Goal: Feedback & Contribution: Submit feedback/report problem

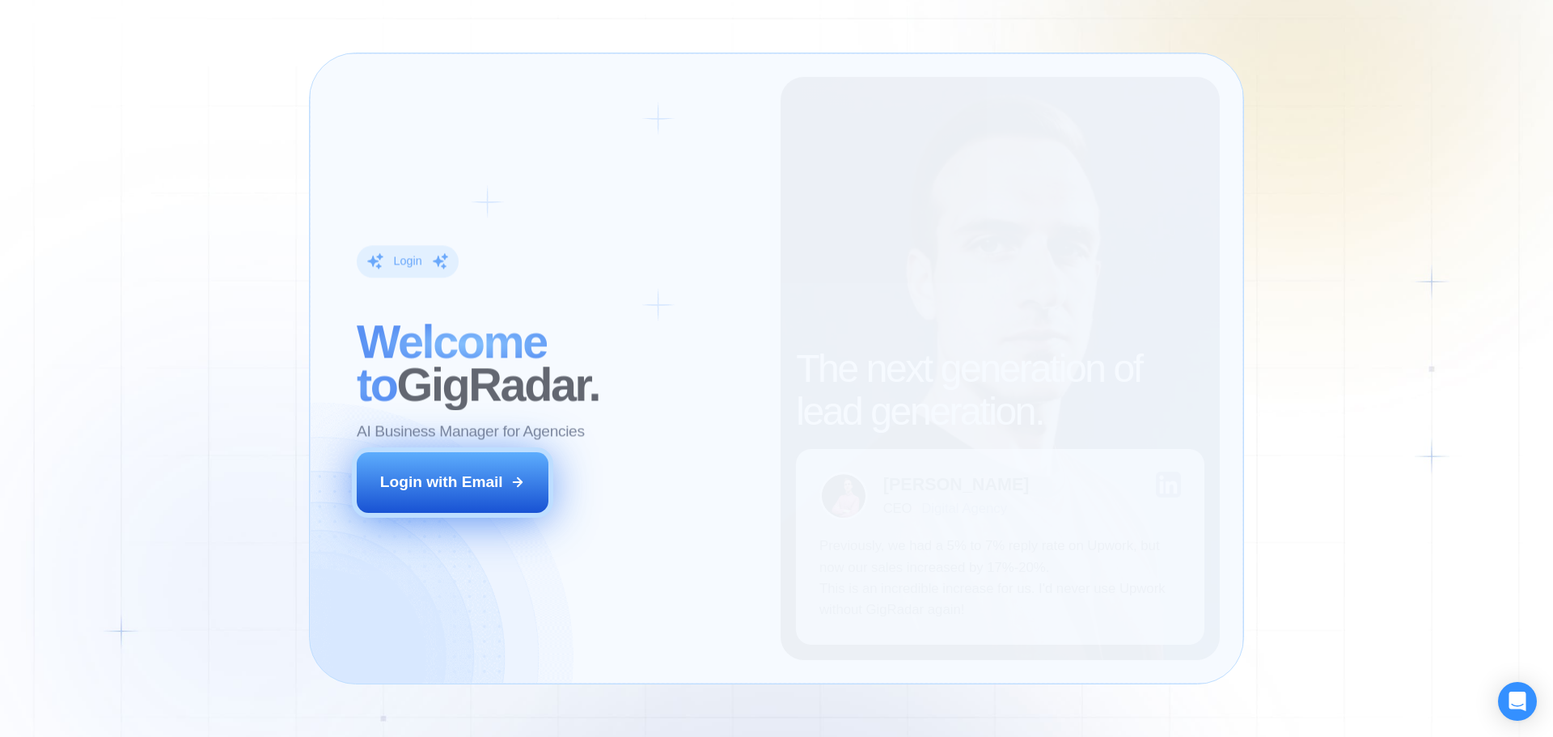
click at [499, 462] on button "Login with Email" at bounding box center [453, 482] width 193 height 60
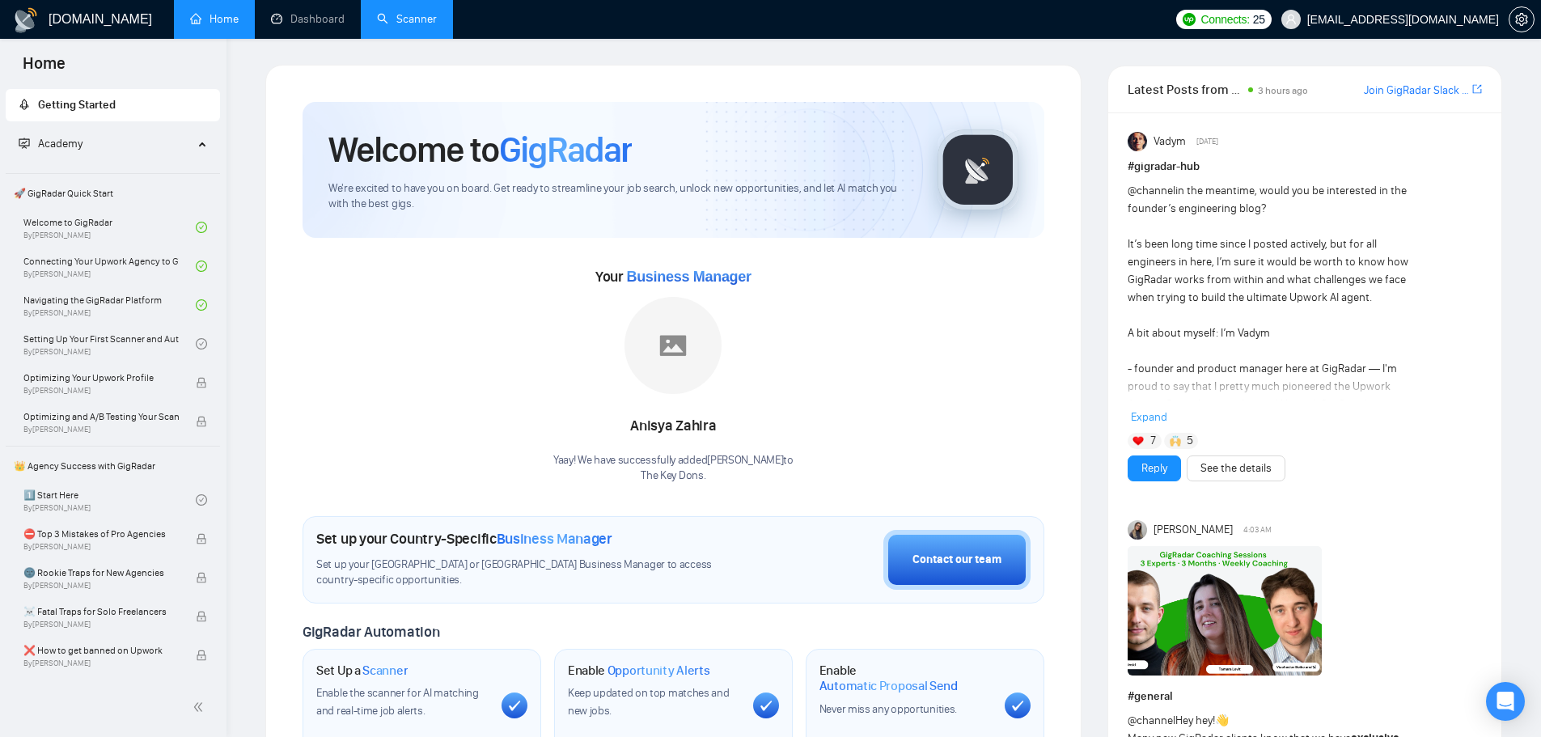
click at [404, 20] on link "Scanner" at bounding box center [407, 19] width 60 height 14
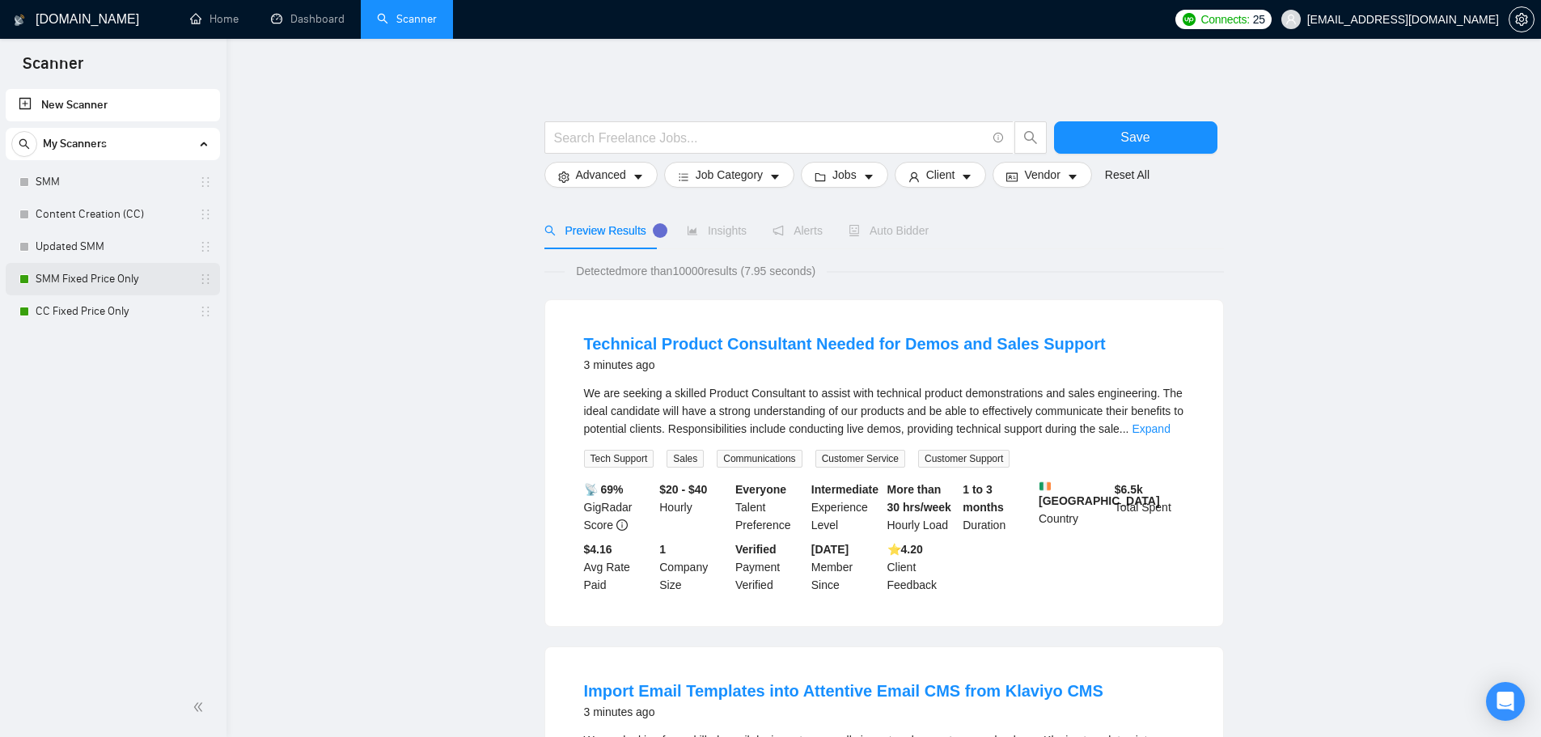
click at [92, 281] on link "SMM Fixed Price Only" at bounding box center [113, 279] width 154 height 32
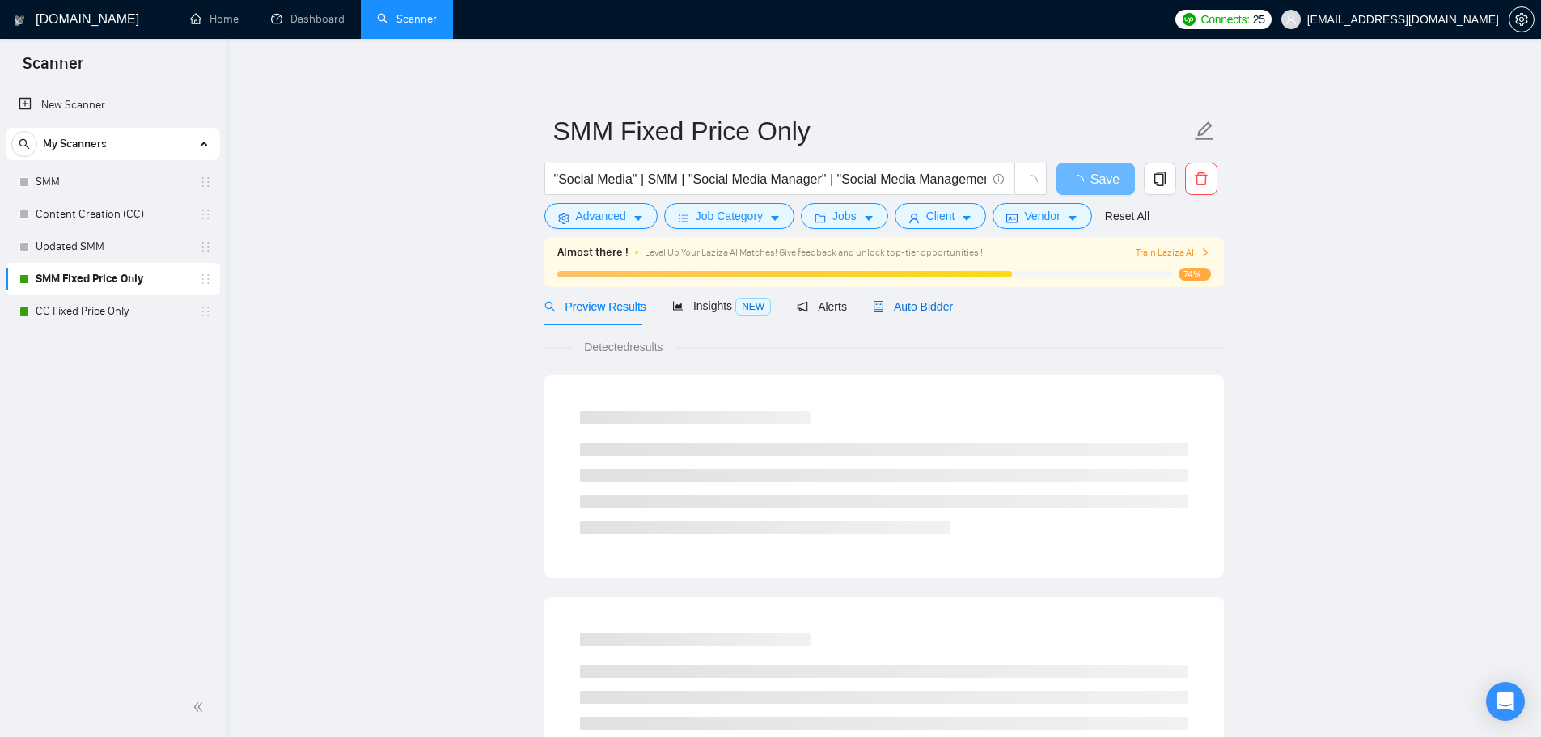
click at [927, 305] on span "Auto Bidder" at bounding box center [913, 306] width 80 height 13
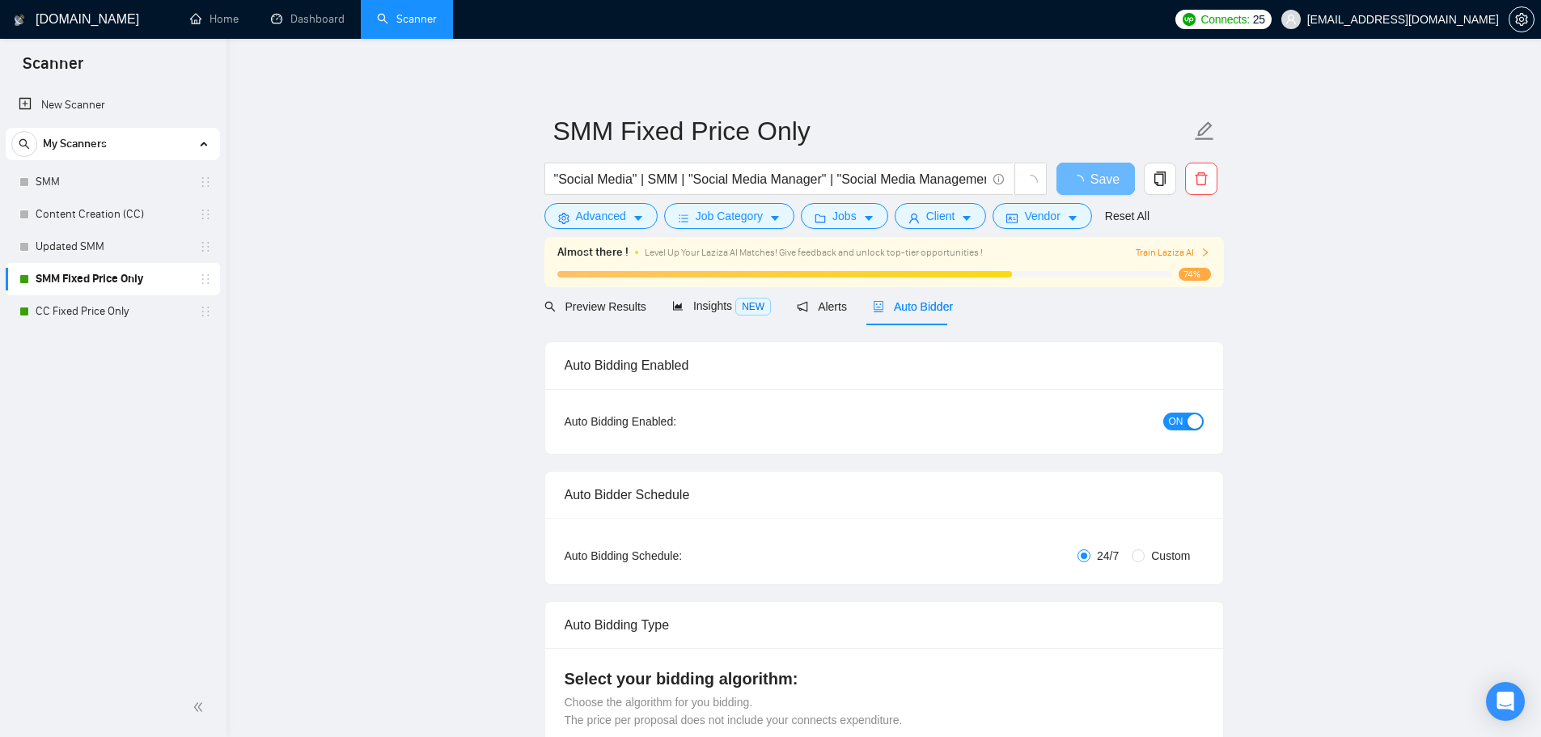
checkbox input "true"
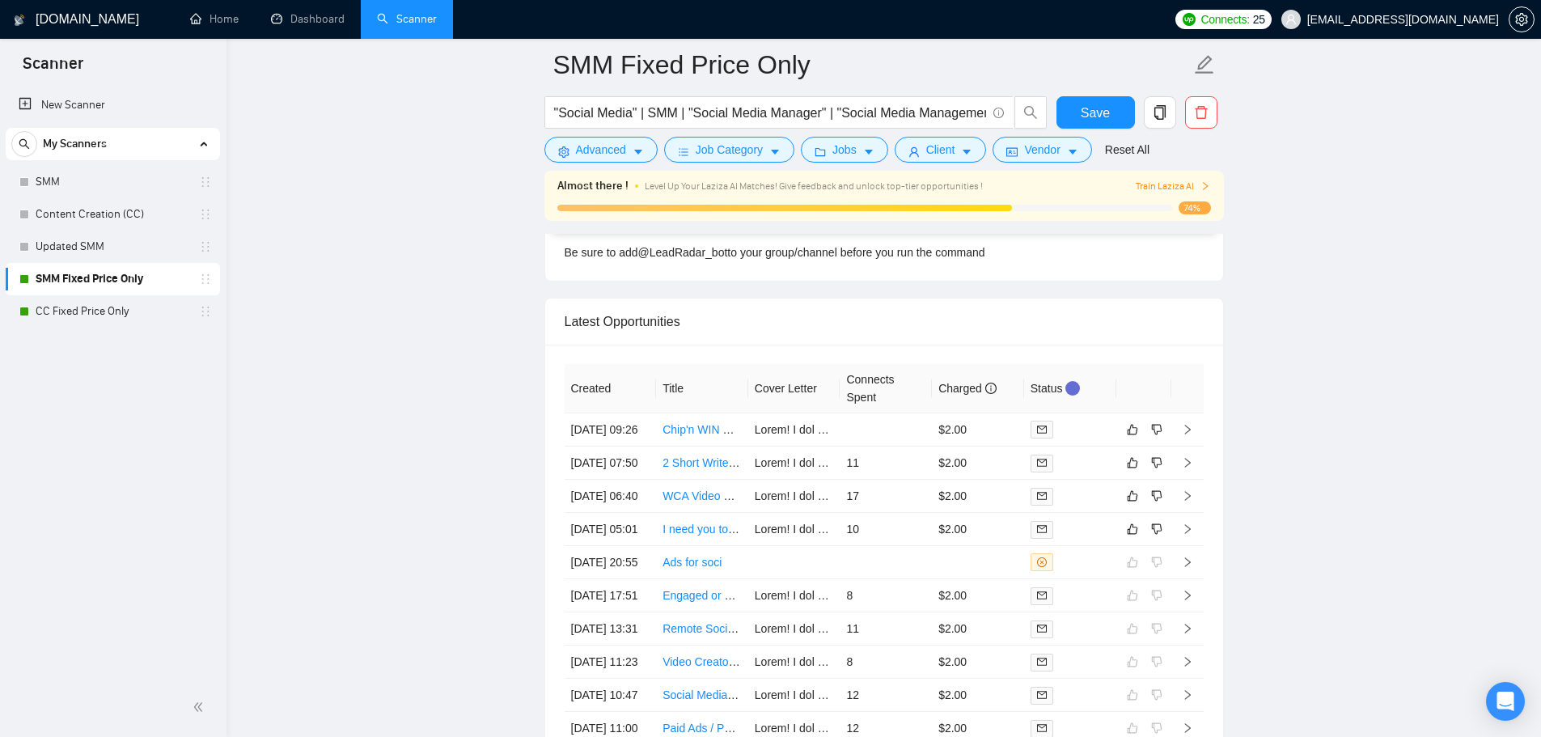
scroll to position [4268, 0]
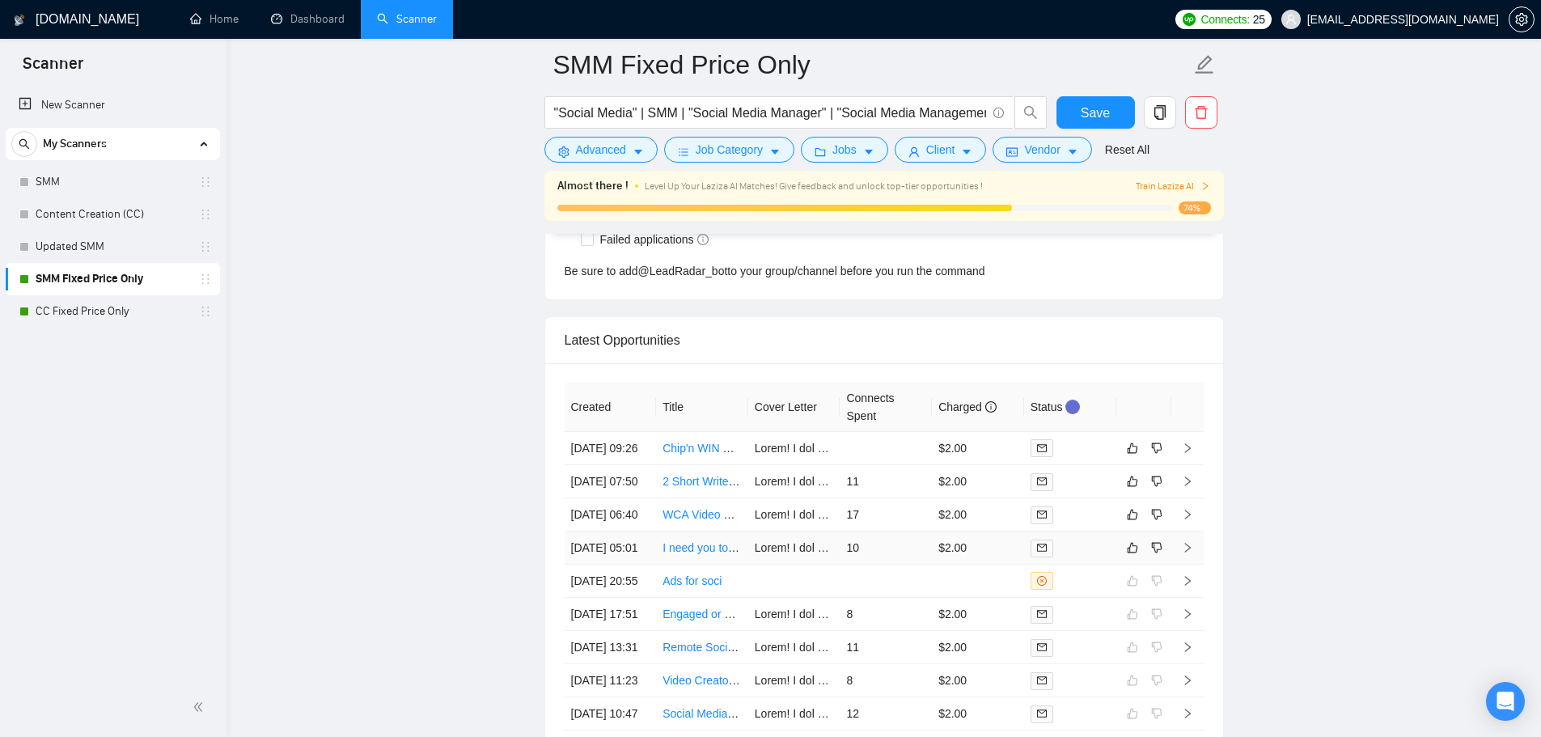
click at [888, 565] on td "10" at bounding box center [886, 548] width 92 height 33
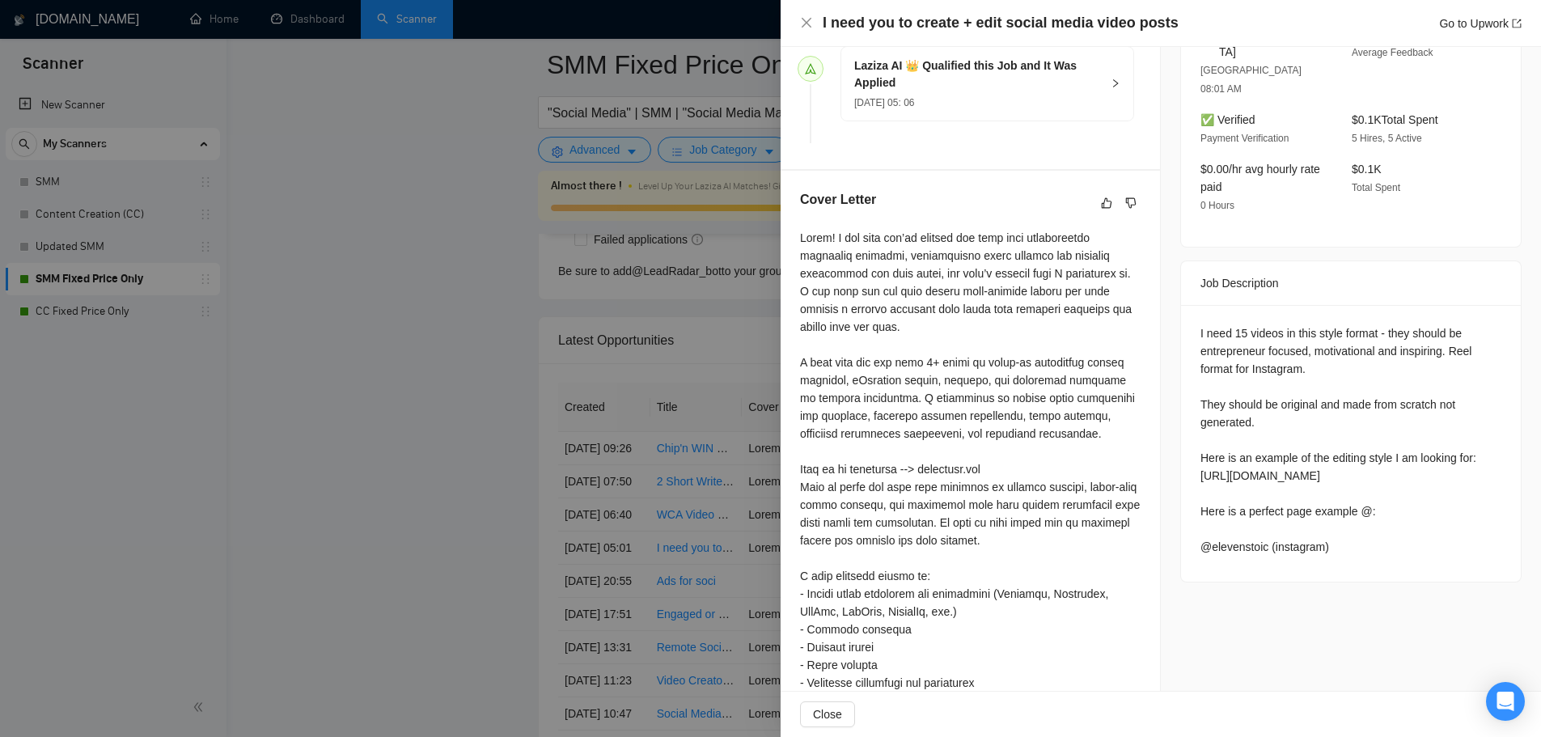
scroll to position [485, 0]
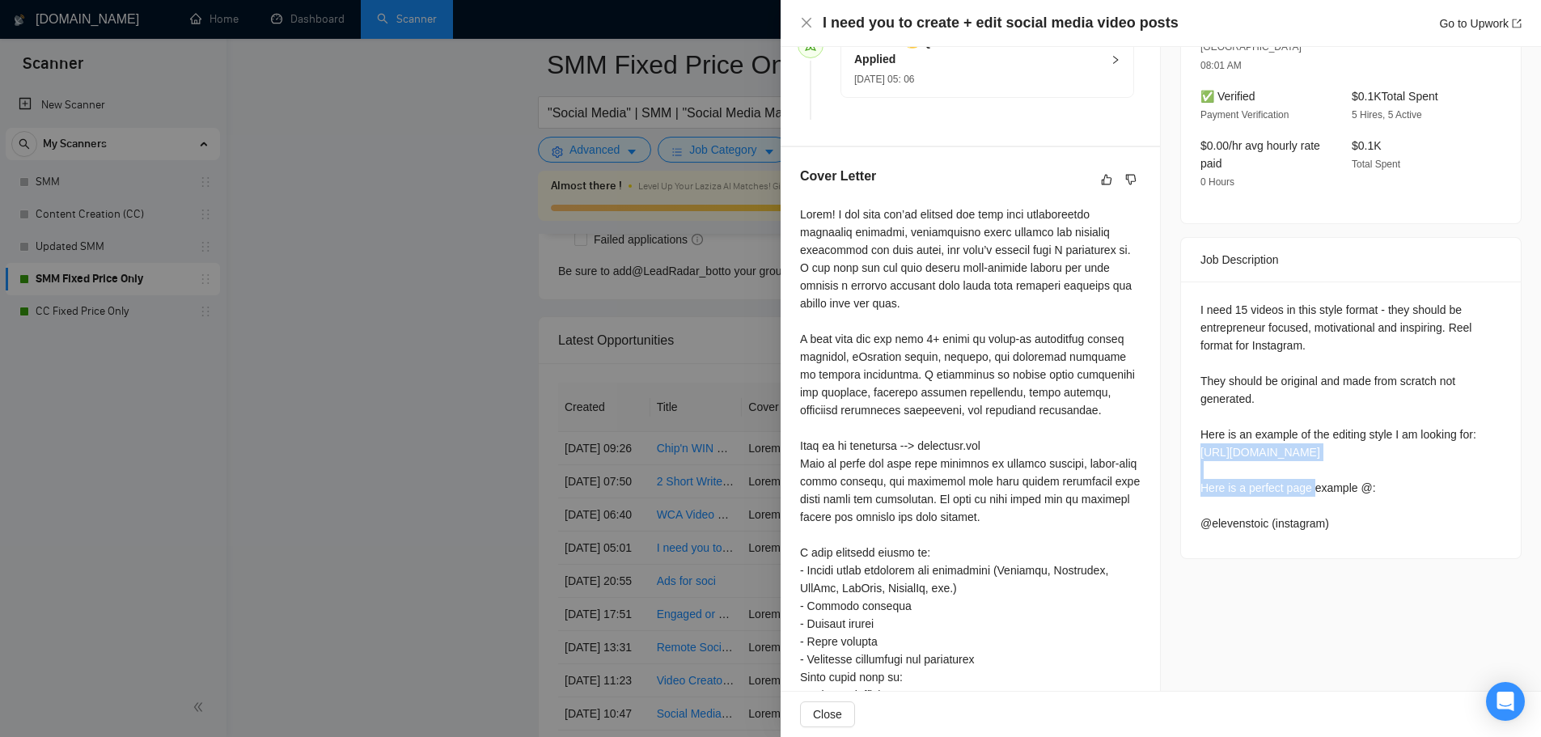
drag, startPoint x: 1192, startPoint y: 413, endPoint x: 1438, endPoint y: 414, distance: 246.8
click at [1438, 414] on div "I need 15 videos in this style format - they should be entrepreneur focused, mo…" at bounding box center [1351, 420] width 340 height 277
copy div "[URL][DOMAIN_NAME]"
drag, startPoint x: 1194, startPoint y: 484, endPoint x: 1260, endPoint y: 489, distance: 66.6
click at [1260, 489] on div "I need 15 videos in this style format - they should be entrepreneur focused, mo…" at bounding box center [1351, 416] width 301 height 231
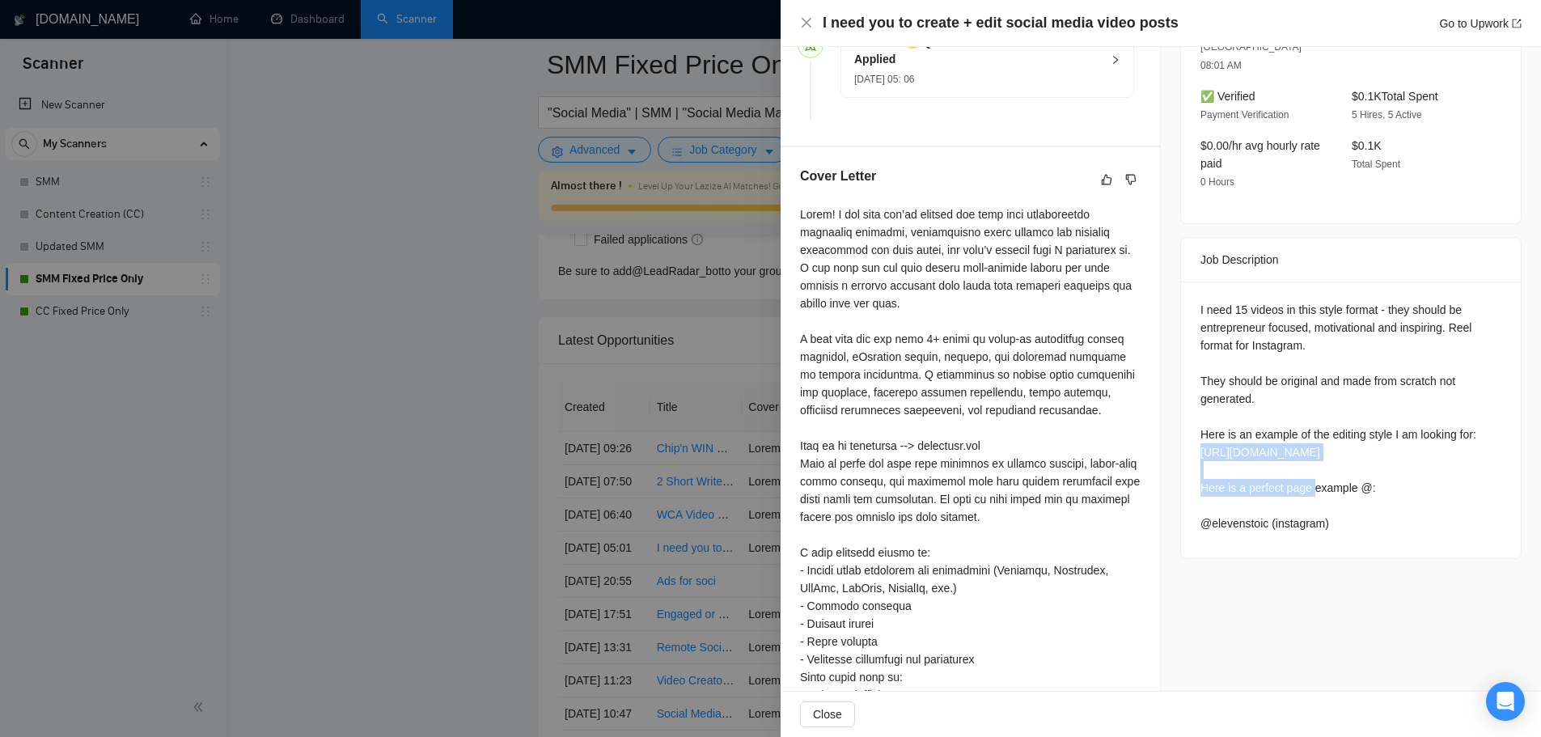
click at [1251, 552] on div "Job Posting Details Overview [DATE] 04:57 Published $125 Fixed Rate Intermediat…" at bounding box center [1351, 252] width 380 height 1382
drag, startPoint x: 1194, startPoint y: 485, endPoint x: 1260, endPoint y: 493, distance: 66.0
click at [1260, 493] on div "I need 15 videos in this style format - they should be entrepreneur focused, mo…" at bounding box center [1351, 420] width 340 height 277
copy div "@elevenstoic"
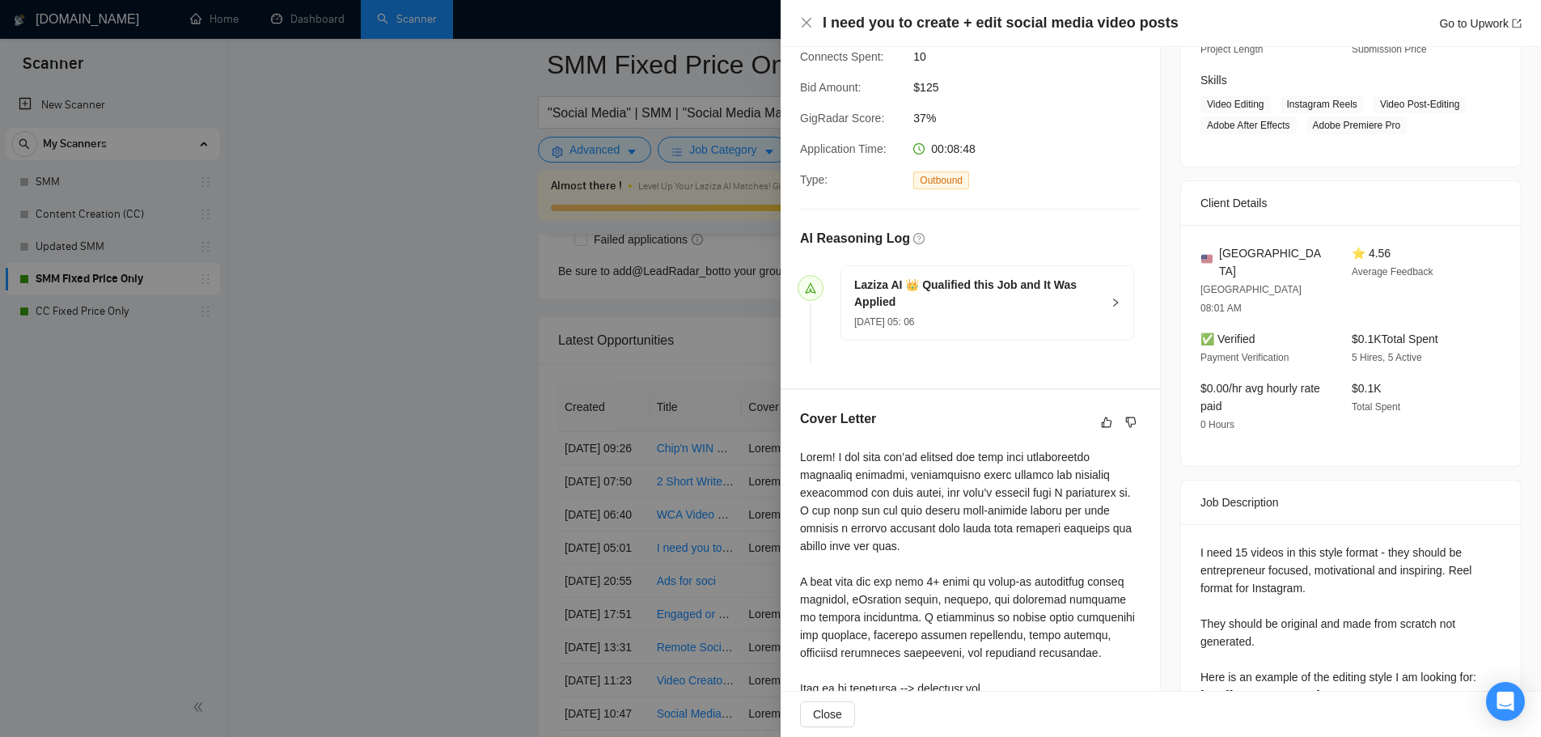
scroll to position [324, 0]
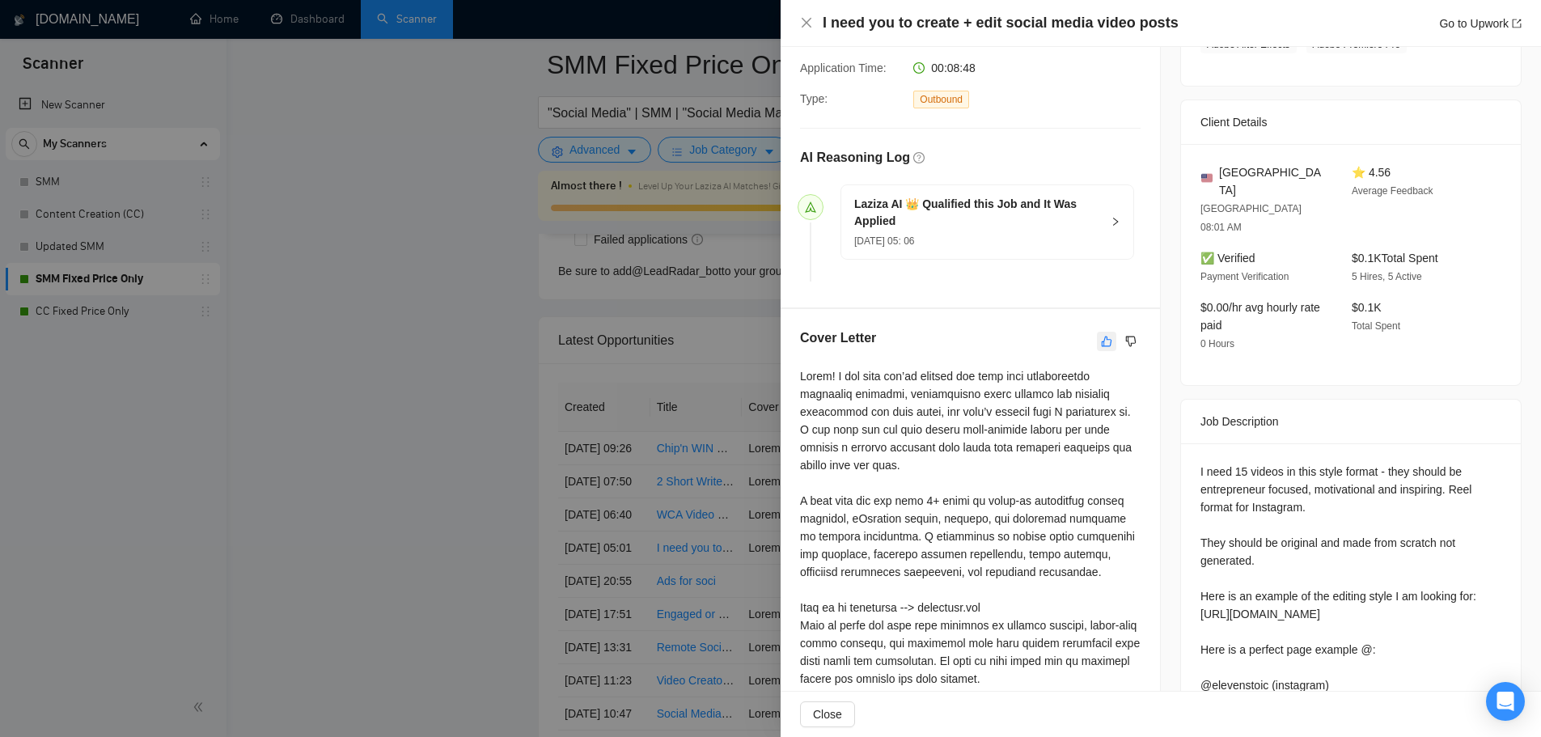
click at [1102, 342] on icon "like" at bounding box center [1106, 341] width 11 height 13
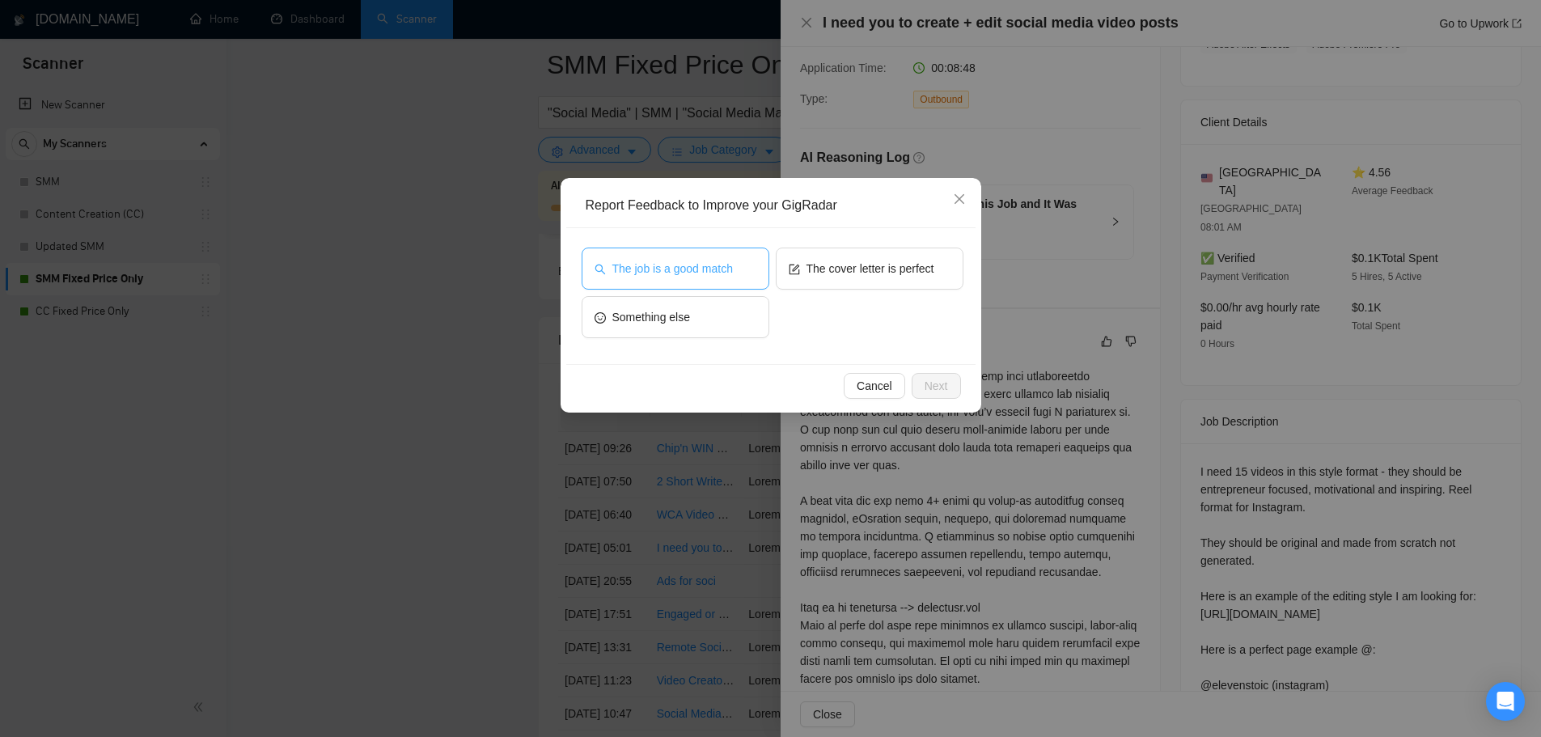
click at [686, 266] on span "The job is a good match" at bounding box center [672, 269] width 121 height 18
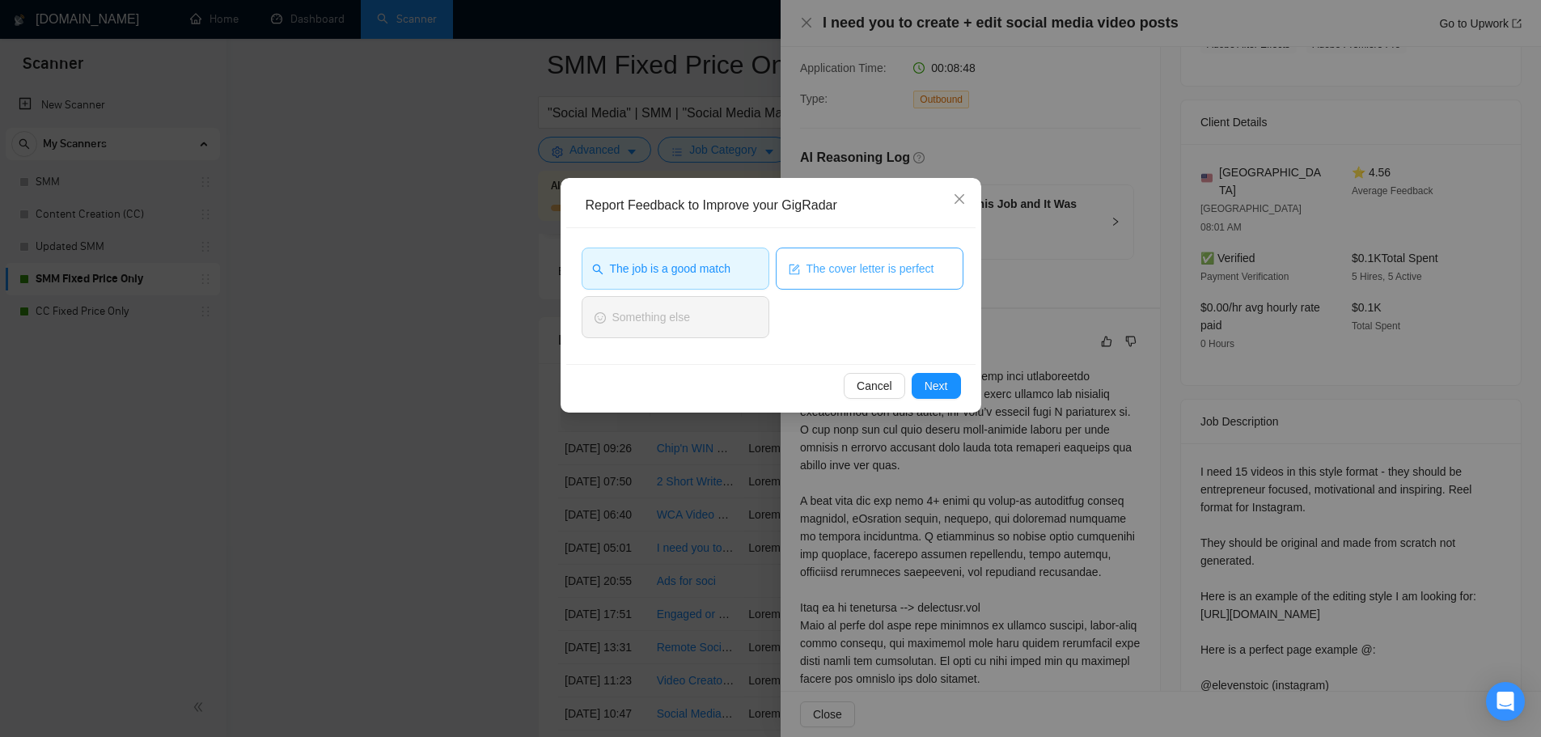
click at [879, 279] on button "The cover letter is perfect" at bounding box center [870, 269] width 188 height 42
click at [951, 383] on button "Next" at bounding box center [936, 386] width 49 height 26
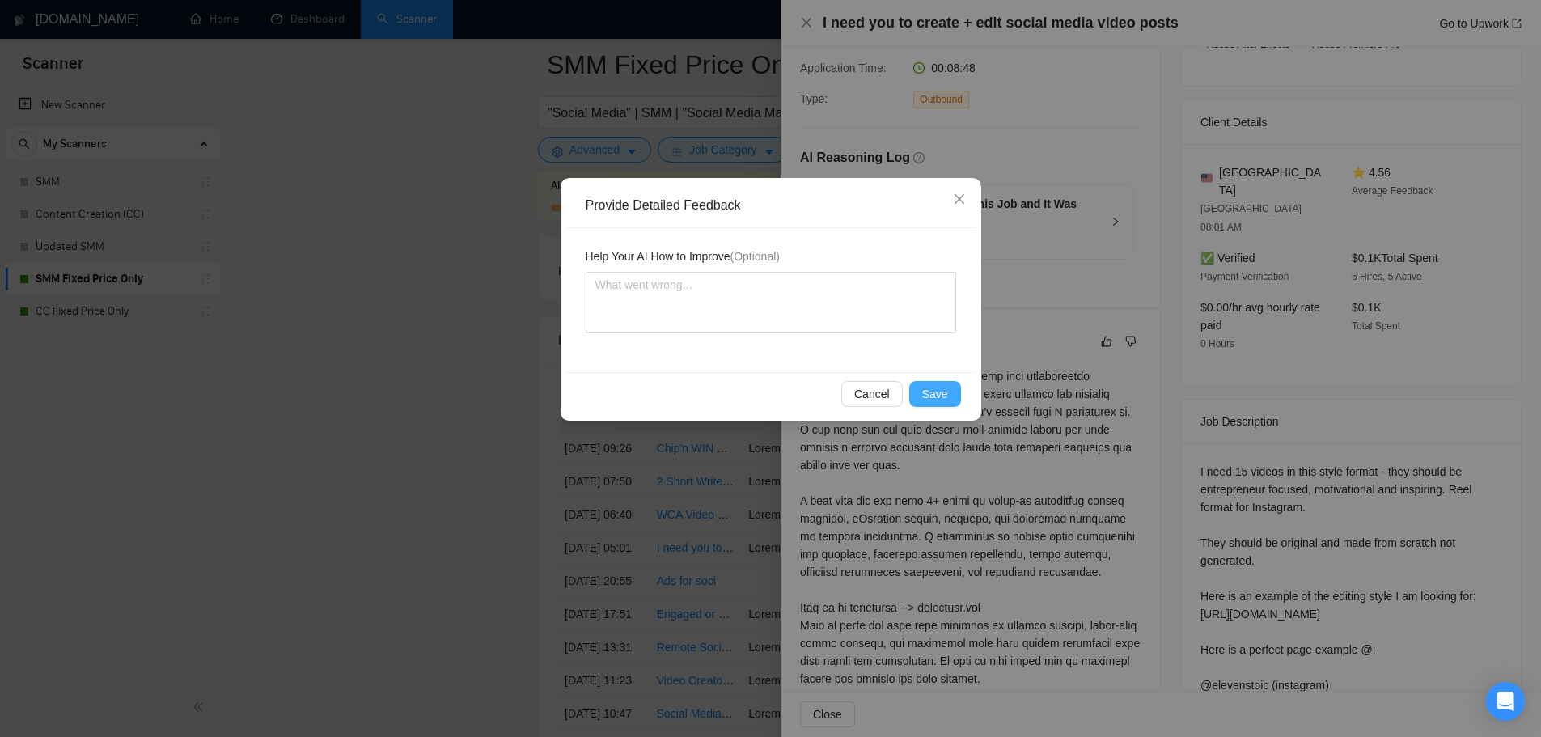
click at [929, 392] on span "Save" at bounding box center [935, 394] width 26 height 18
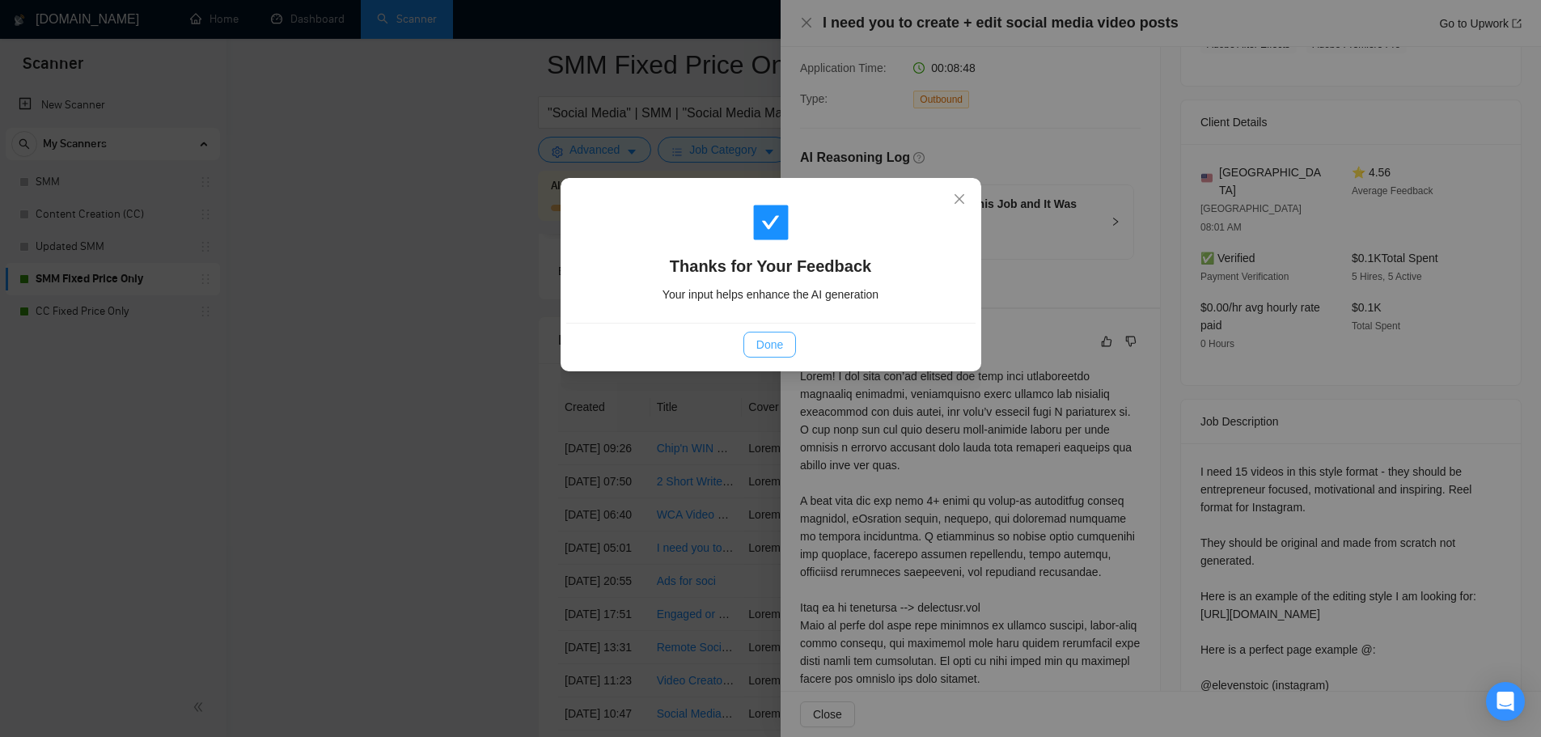
click at [770, 344] on span "Done" at bounding box center [769, 345] width 27 height 18
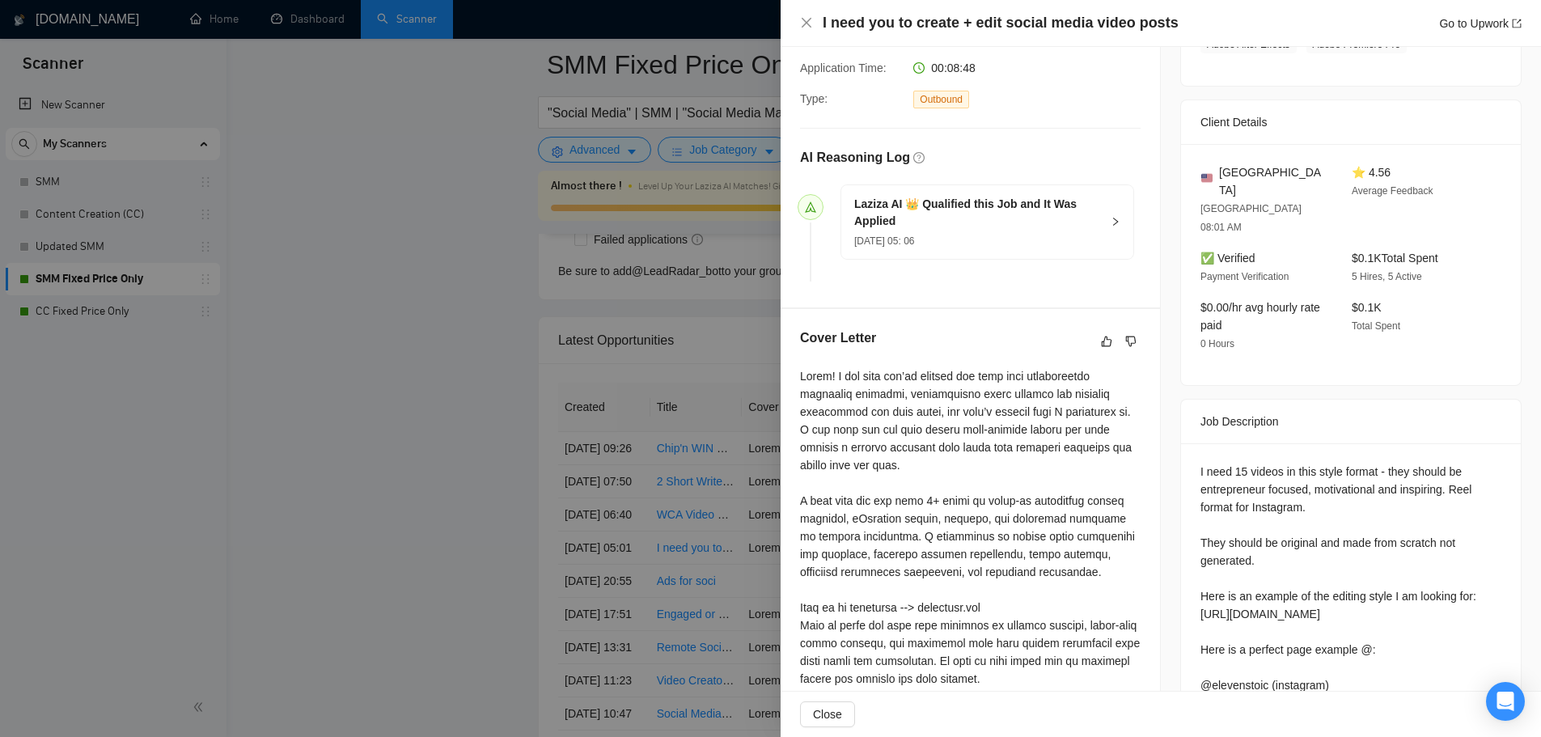
click at [438, 395] on div at bounding box center [770, 368] width 1541 height 737
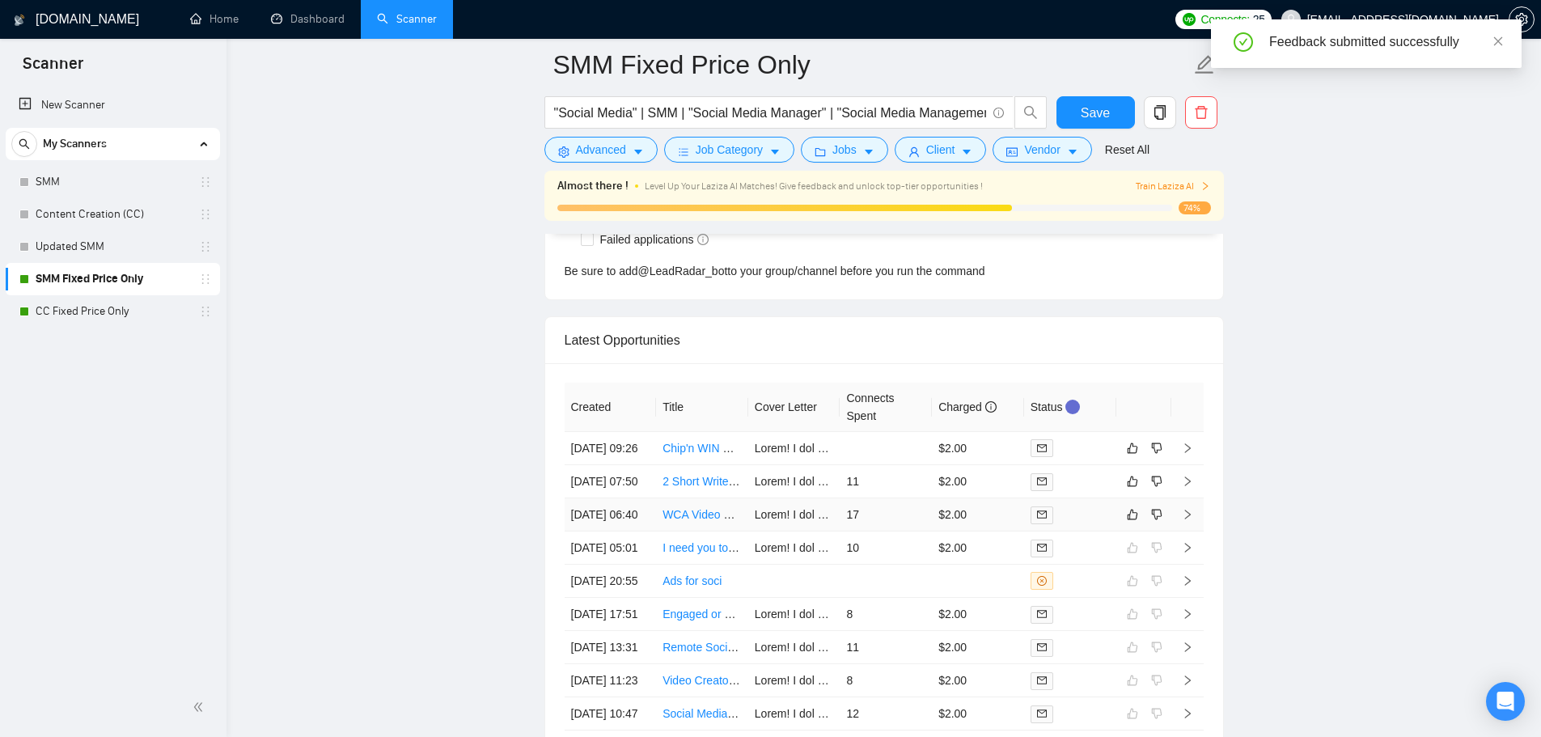
click at [1103, 524] on div at bounding box center [1070, 515] width 79 height 19
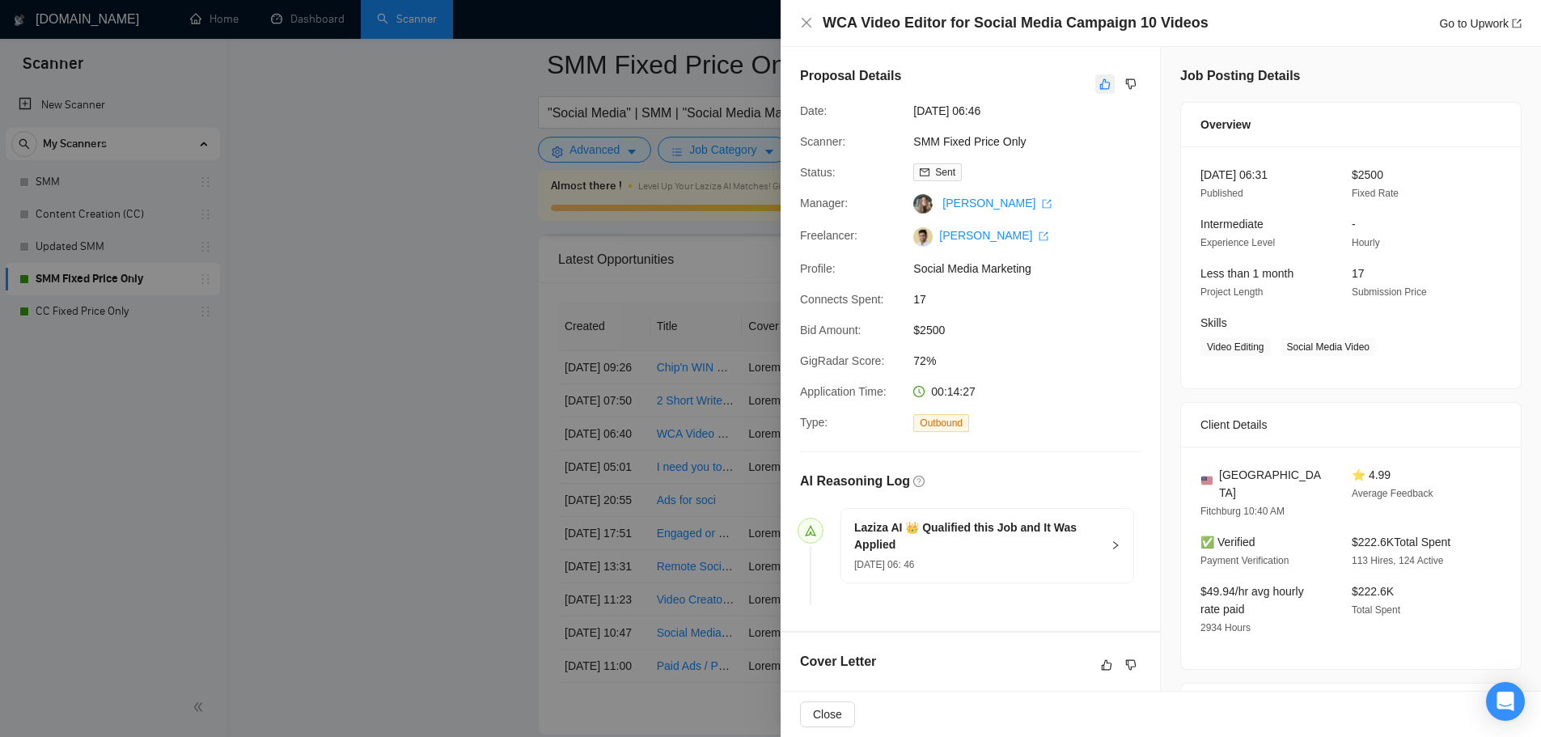
click at [1104, 89] on icon "like" at bounding box center [1104, 84] width 11 height 13
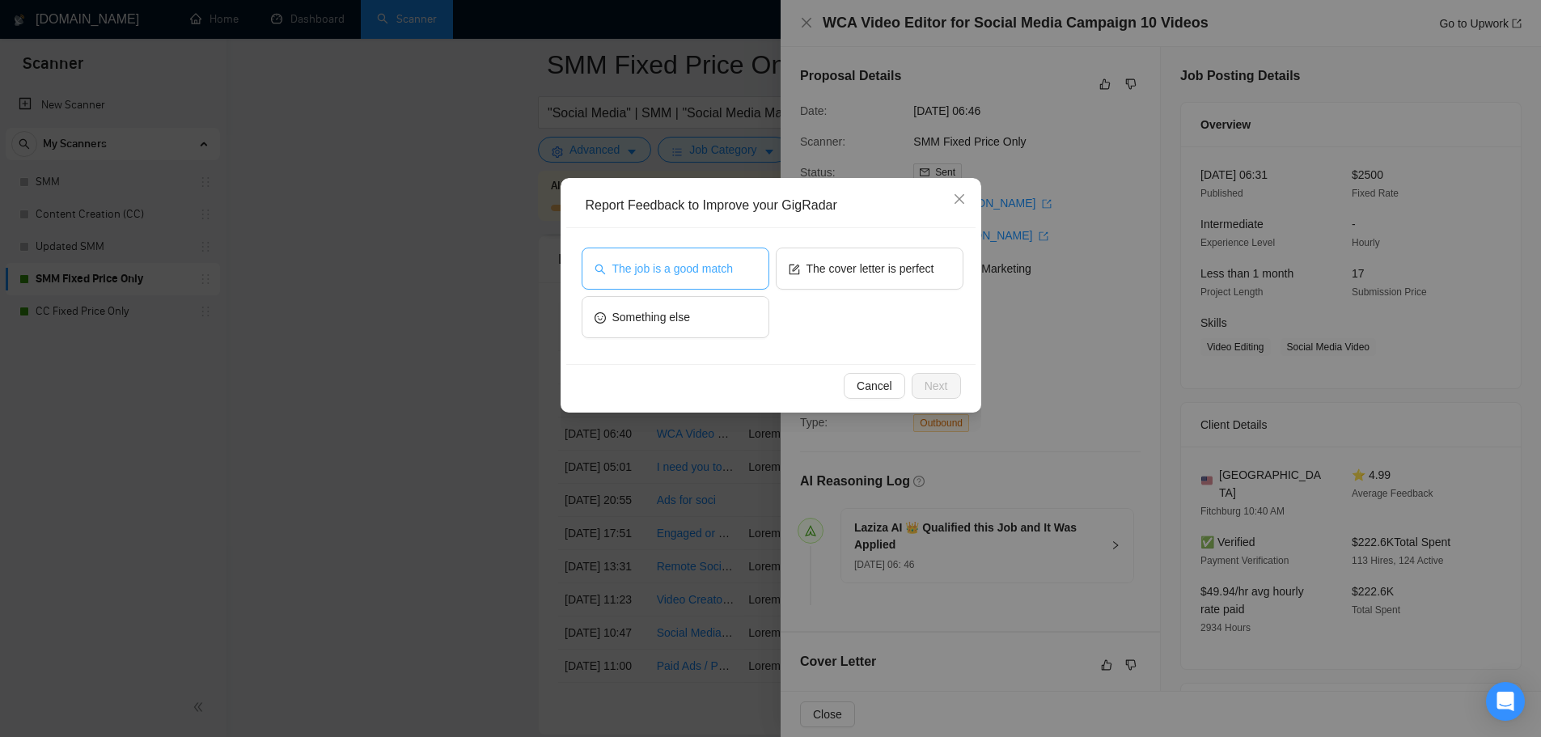
click at [727, 254] on button "The job is a good match" at bounding box center [676, 269] width 188 height 42
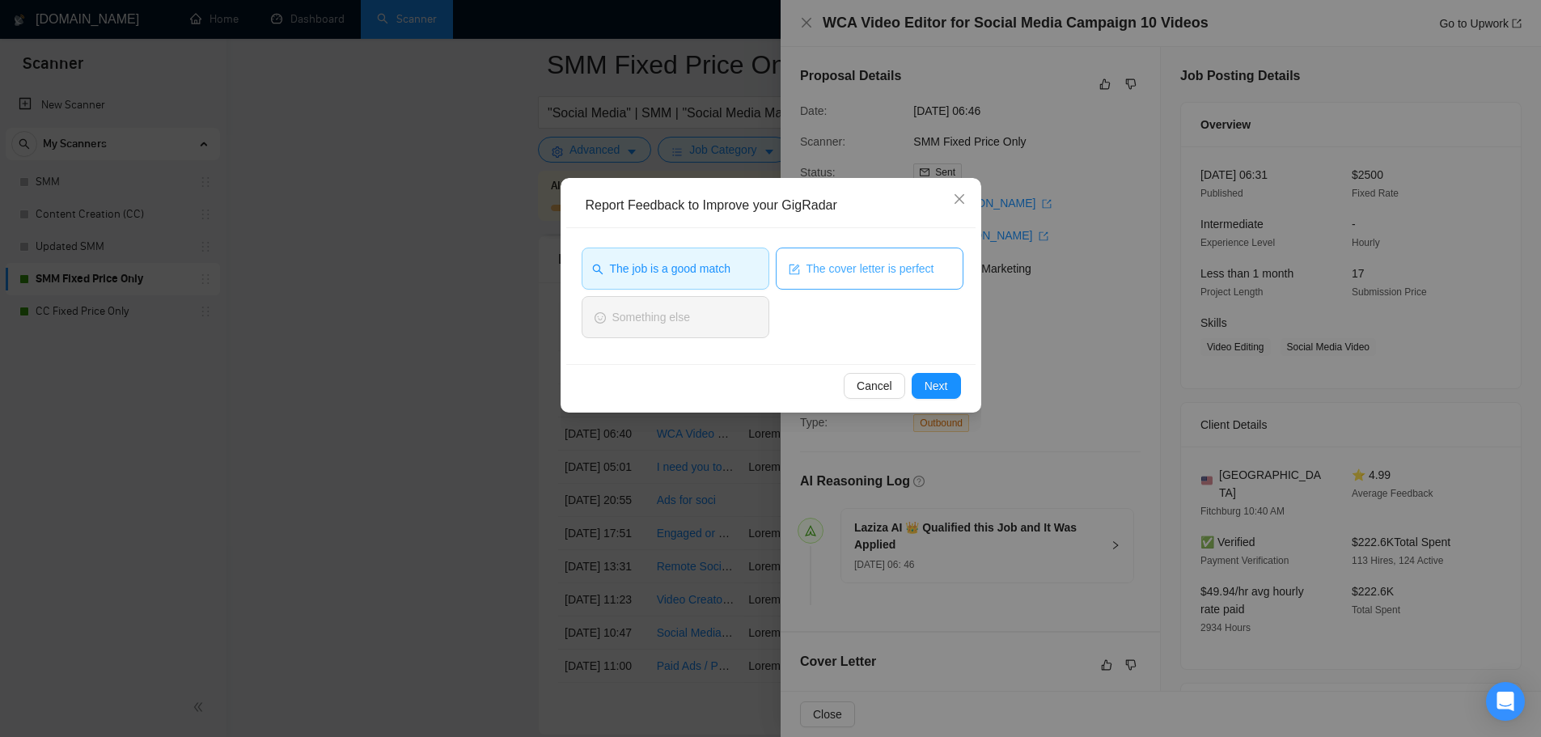
click at [850, 269] on span "The cover letter is perfect" at bounding box center [871, 269] width 128 height 18
click at [948, 392] on button "Next" at bounding box center [936, 386] width 49 height 26
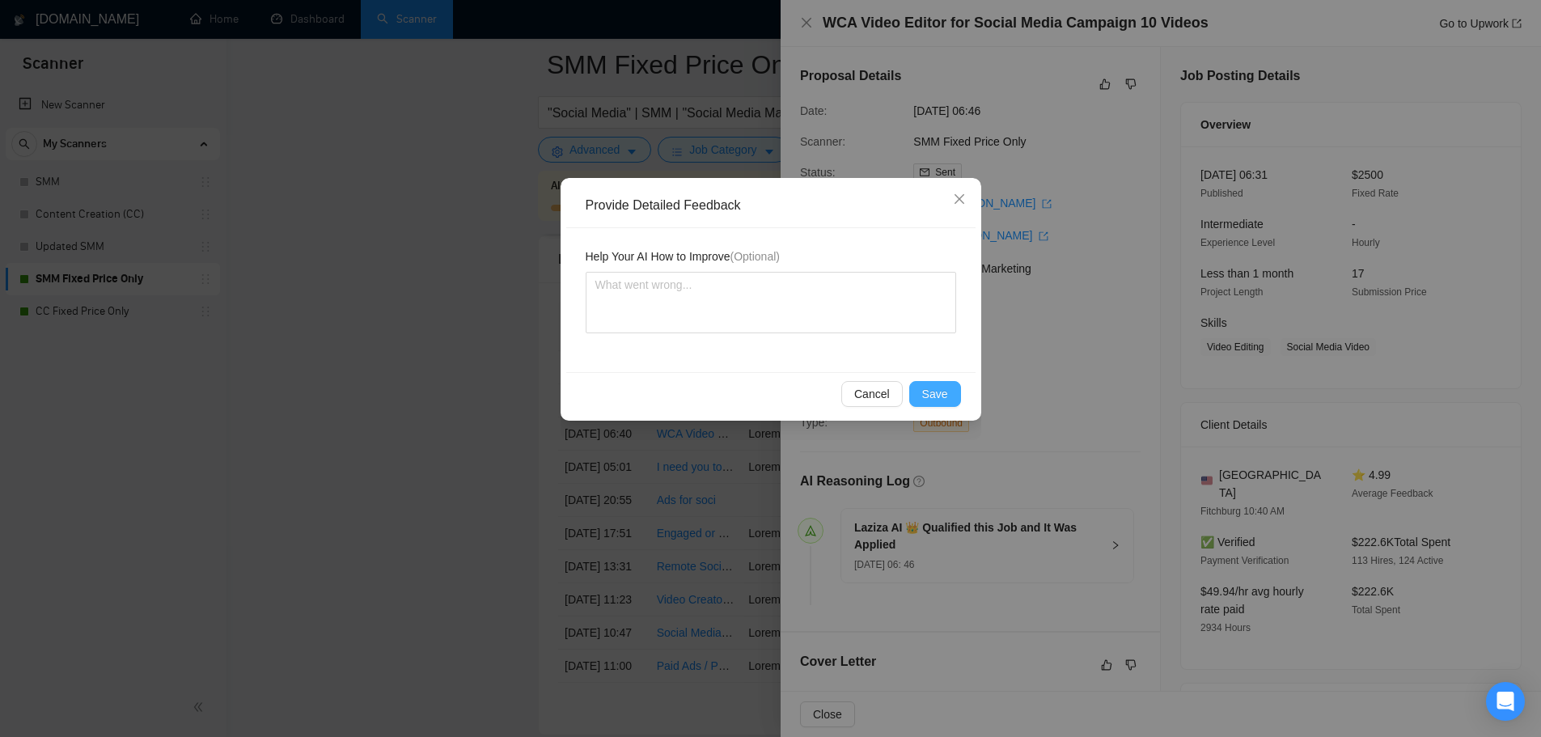
click at [931, 397] on span "Save" at bounding box center [935, 394] width 26 height 18
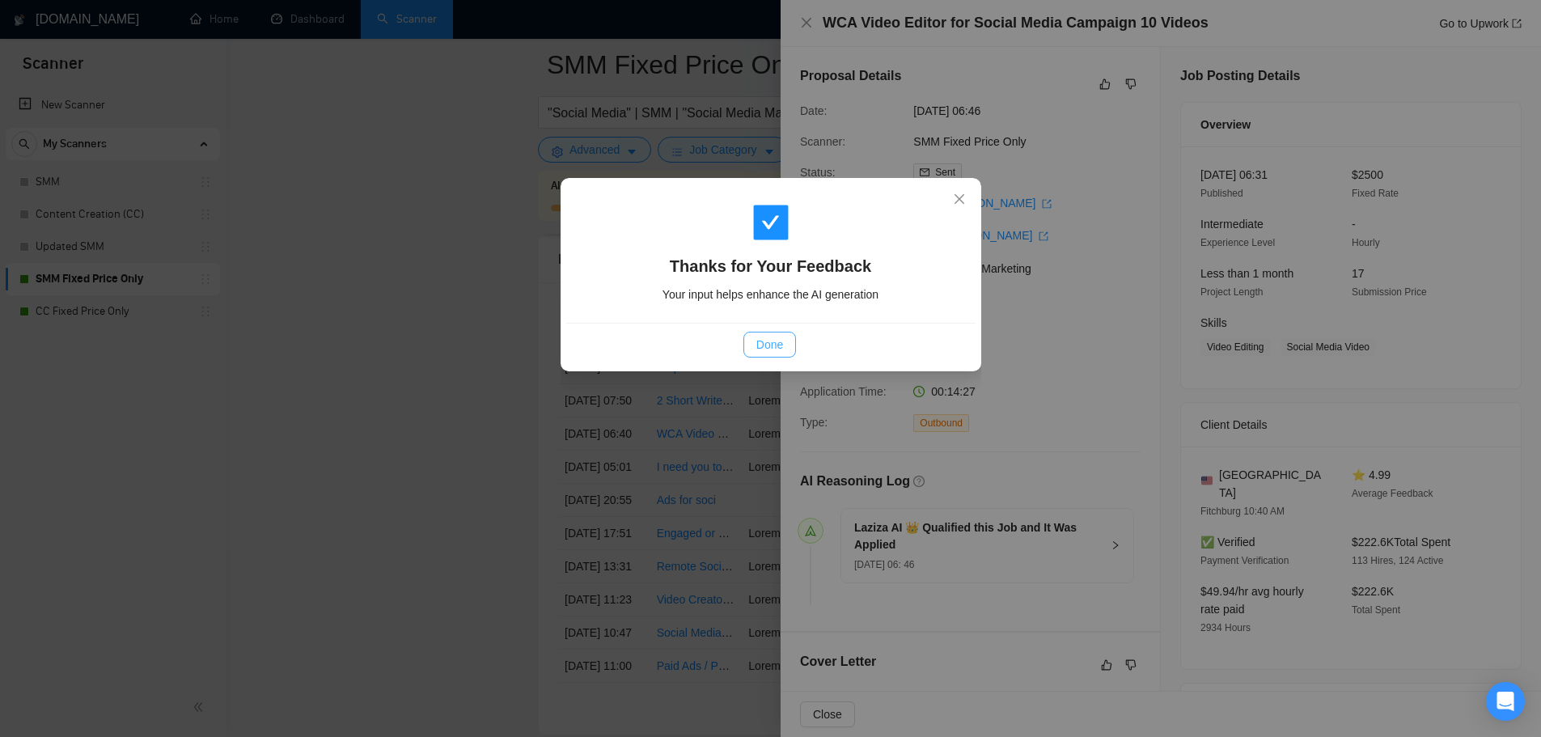
click at [785, 347] on button "Done" at bounding box center [770, 345] width 53 height 26
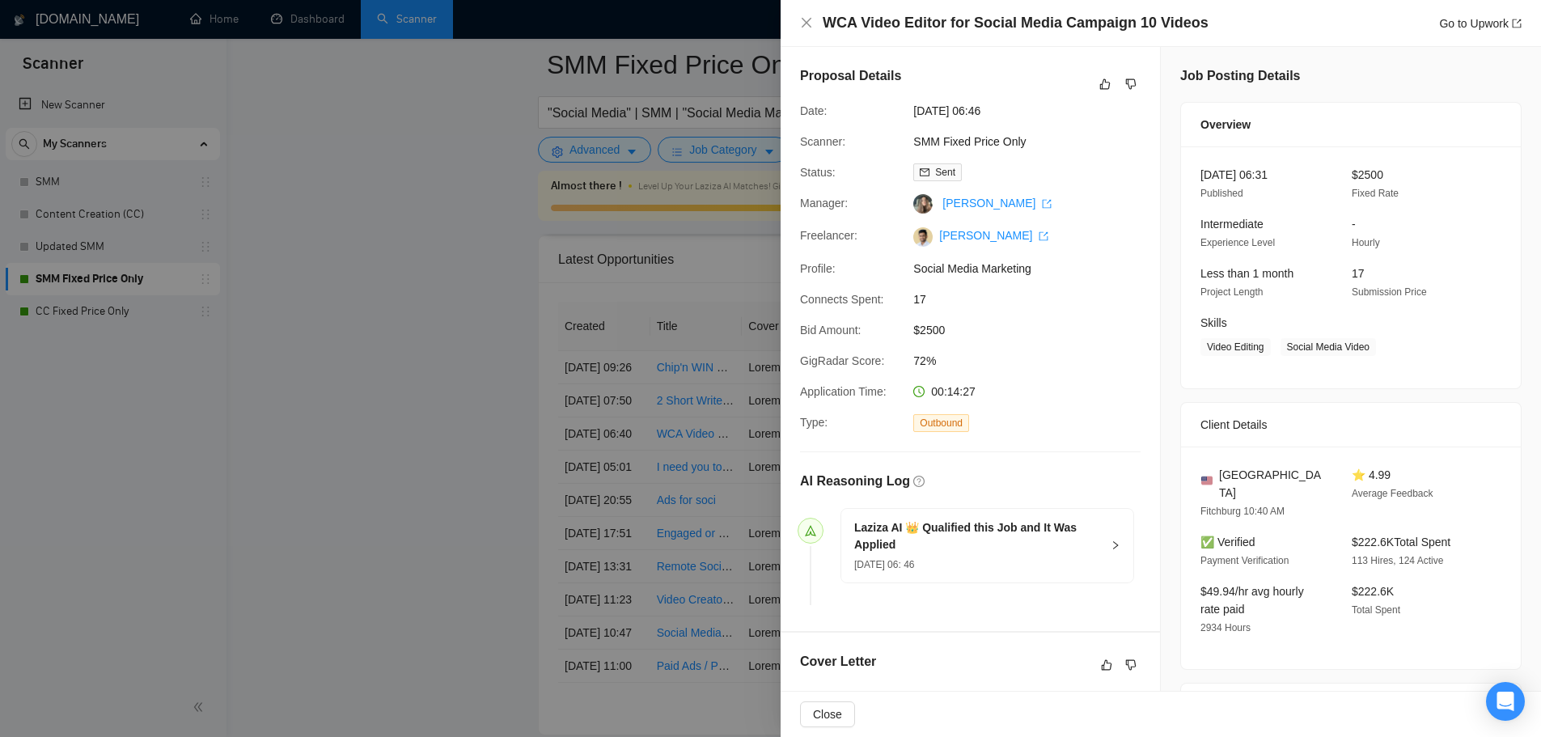
click at [393, 432] on div at bounding box center [770, 368] width 1541 height 737
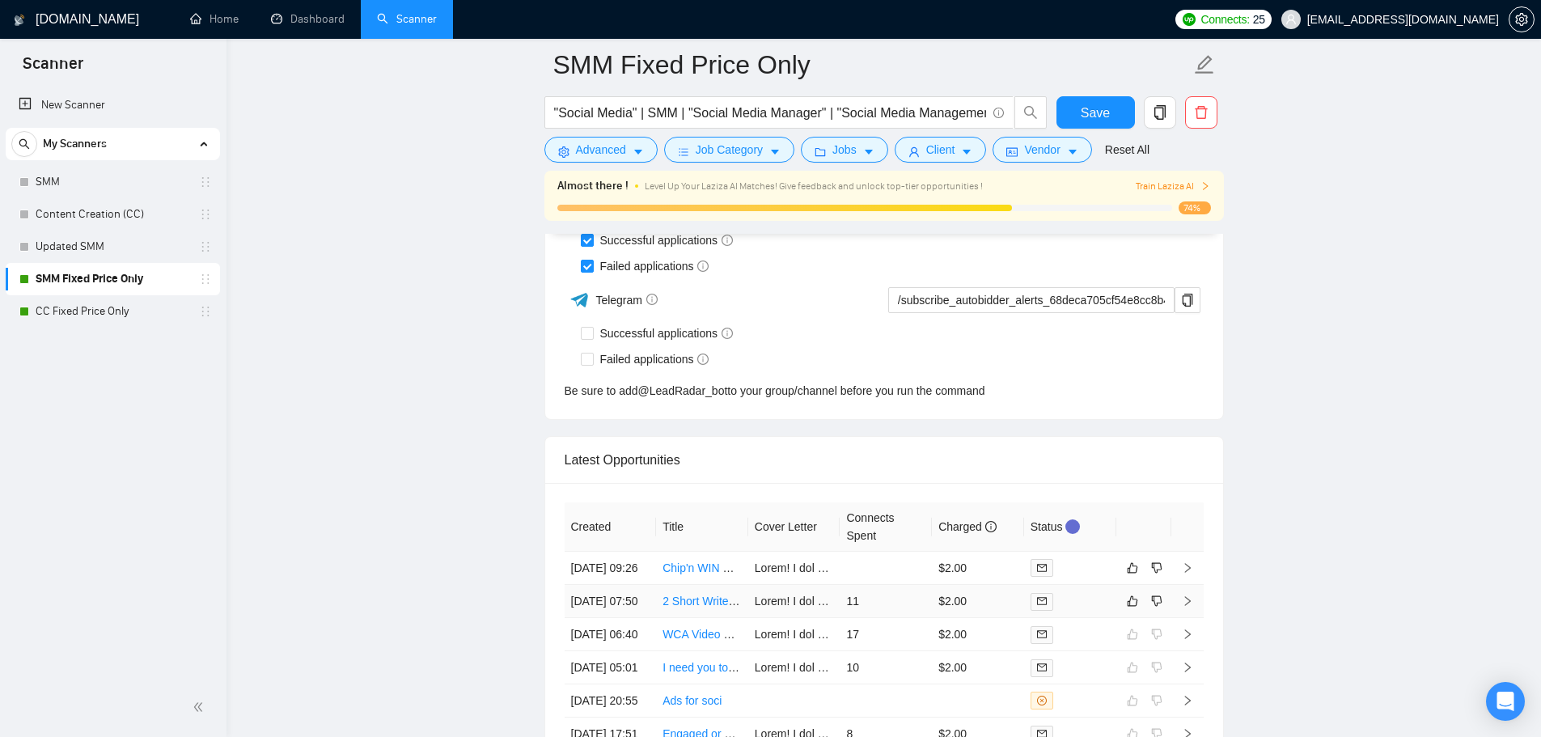
scroll to position [4268, 0]
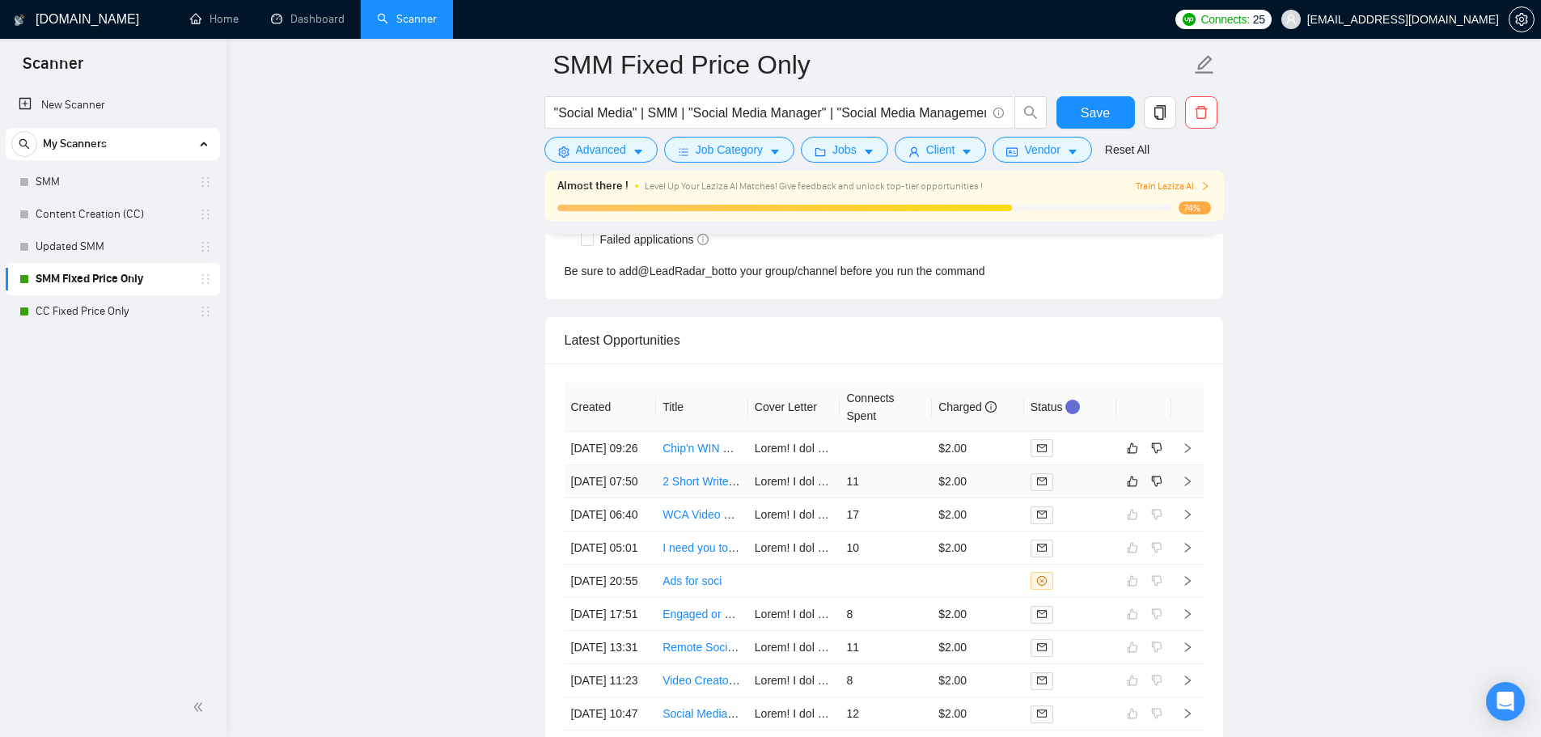
click at [891, 498] on td "11" at bounding box center [886, 481] width 92 height 33
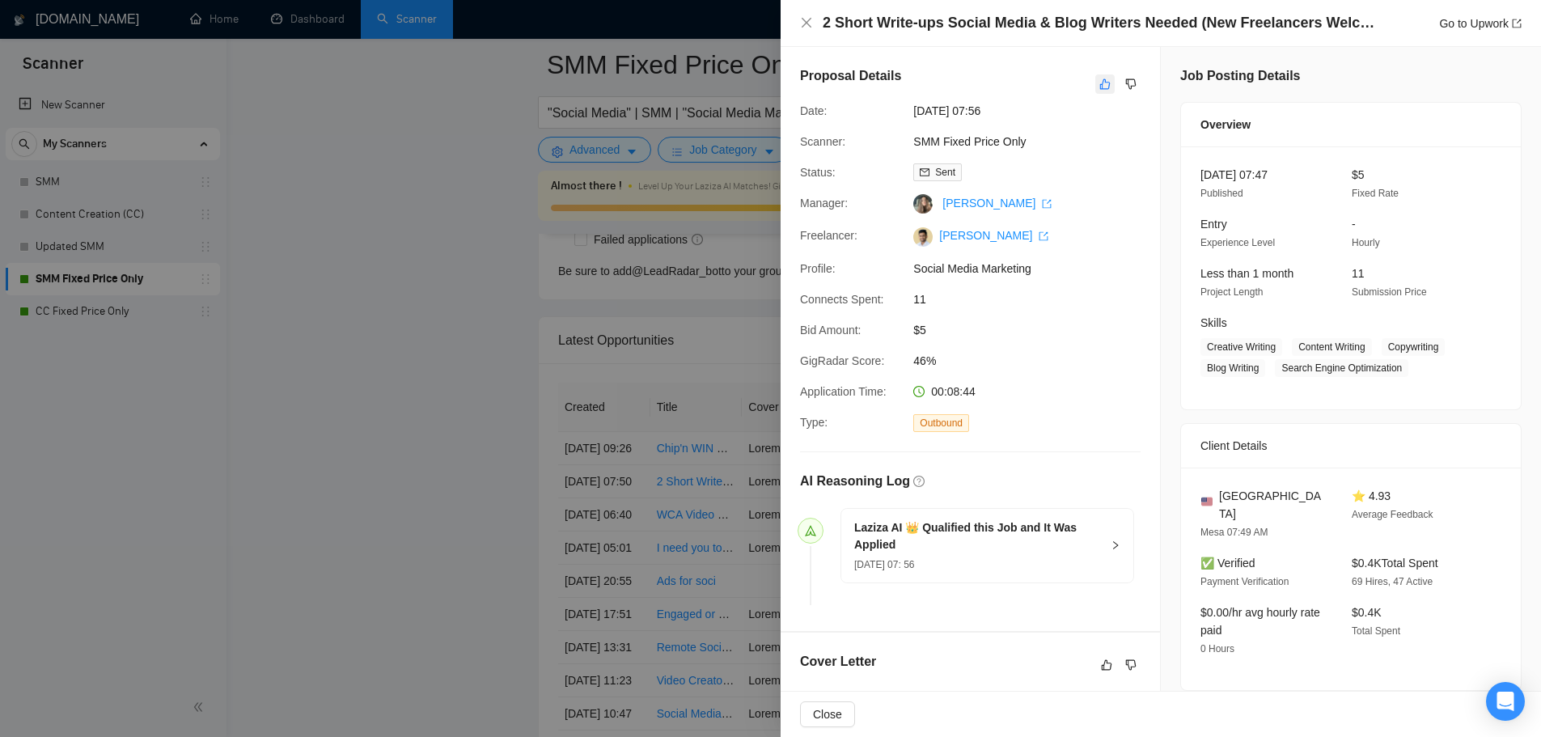
click at [1099, 94] on button "button" at bounding box center [1104, 83] width 19 height 19
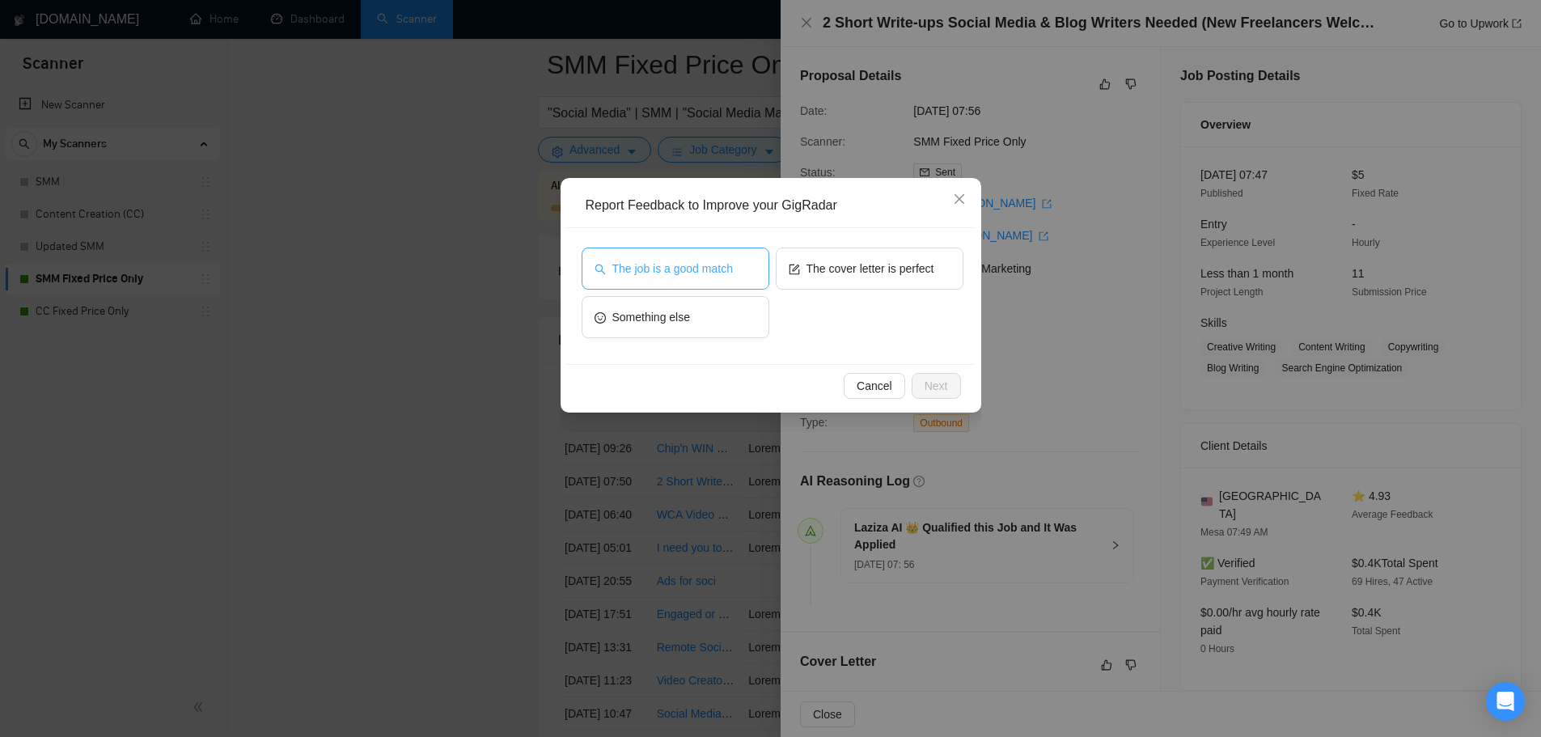
click at [736, 260] on button "The job is a good match" at bounding box center [676, 269] width 188 height 42
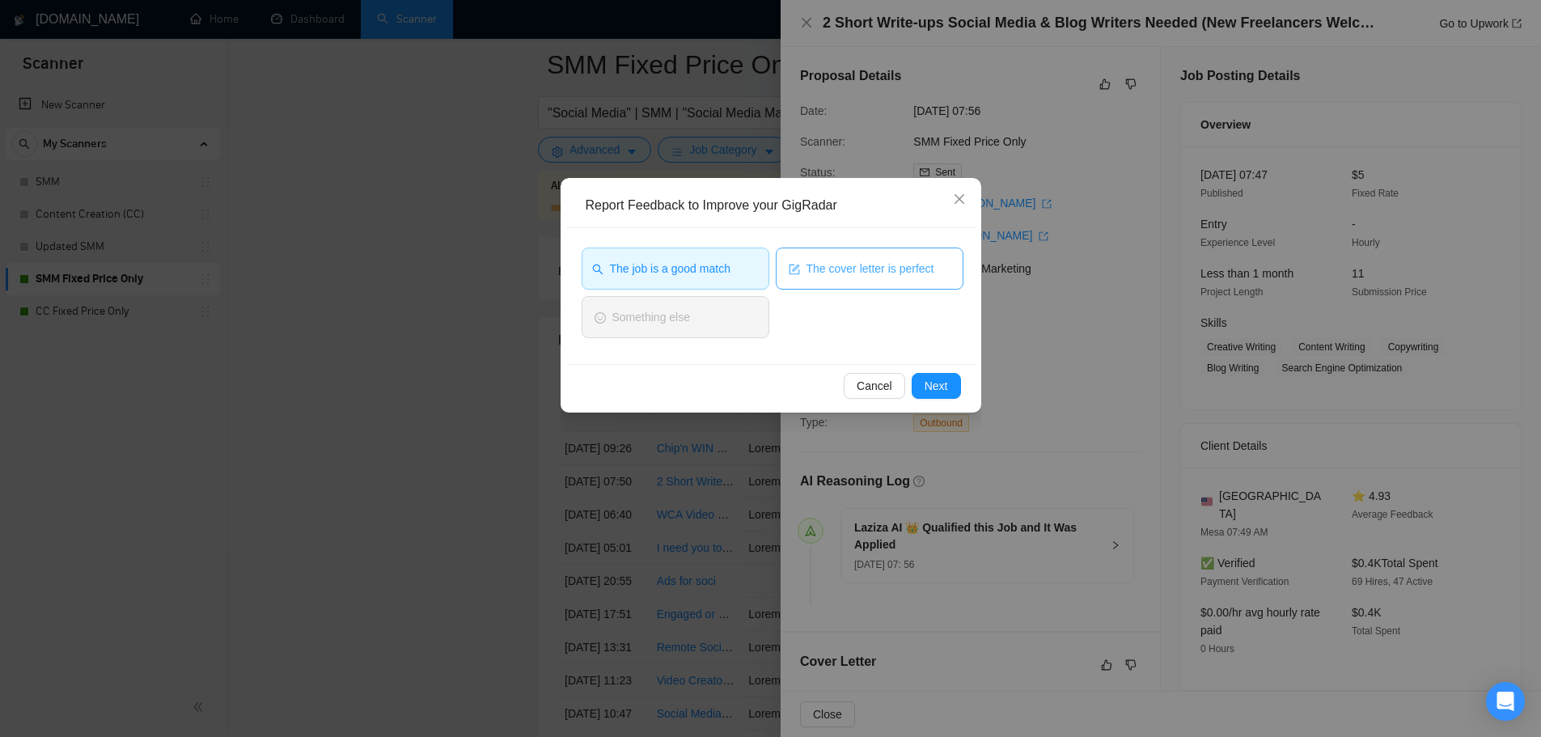
click at [848, 283] on button "The cover letter is perfect" at bounding box center [870, 269] width 188 height 42
click at [947, 379] on span "Next" at bounding box center [936, 386] width 23 height 18
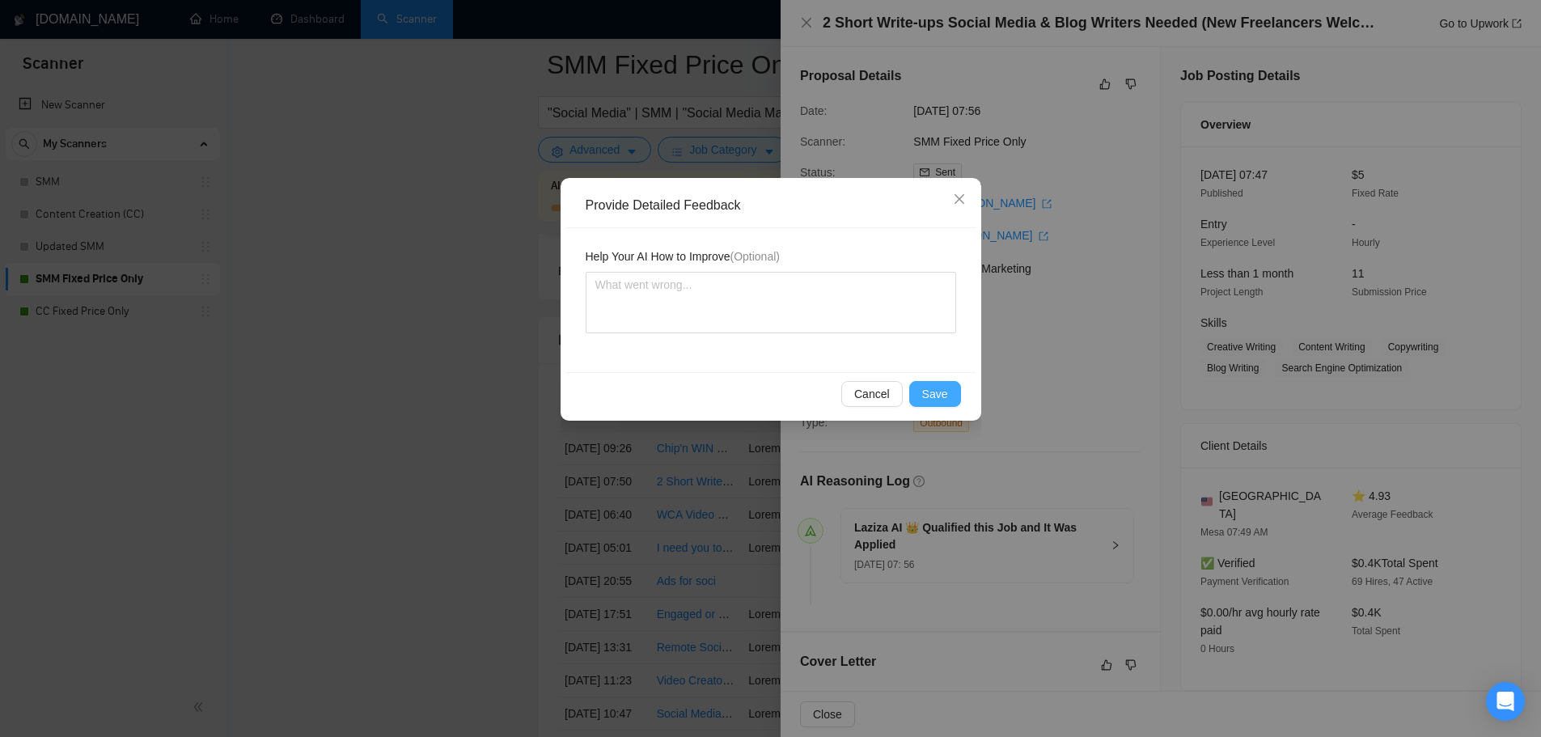
click at [942, 391] on span "Save" at bounding box center [935, 394] width 26 height 18
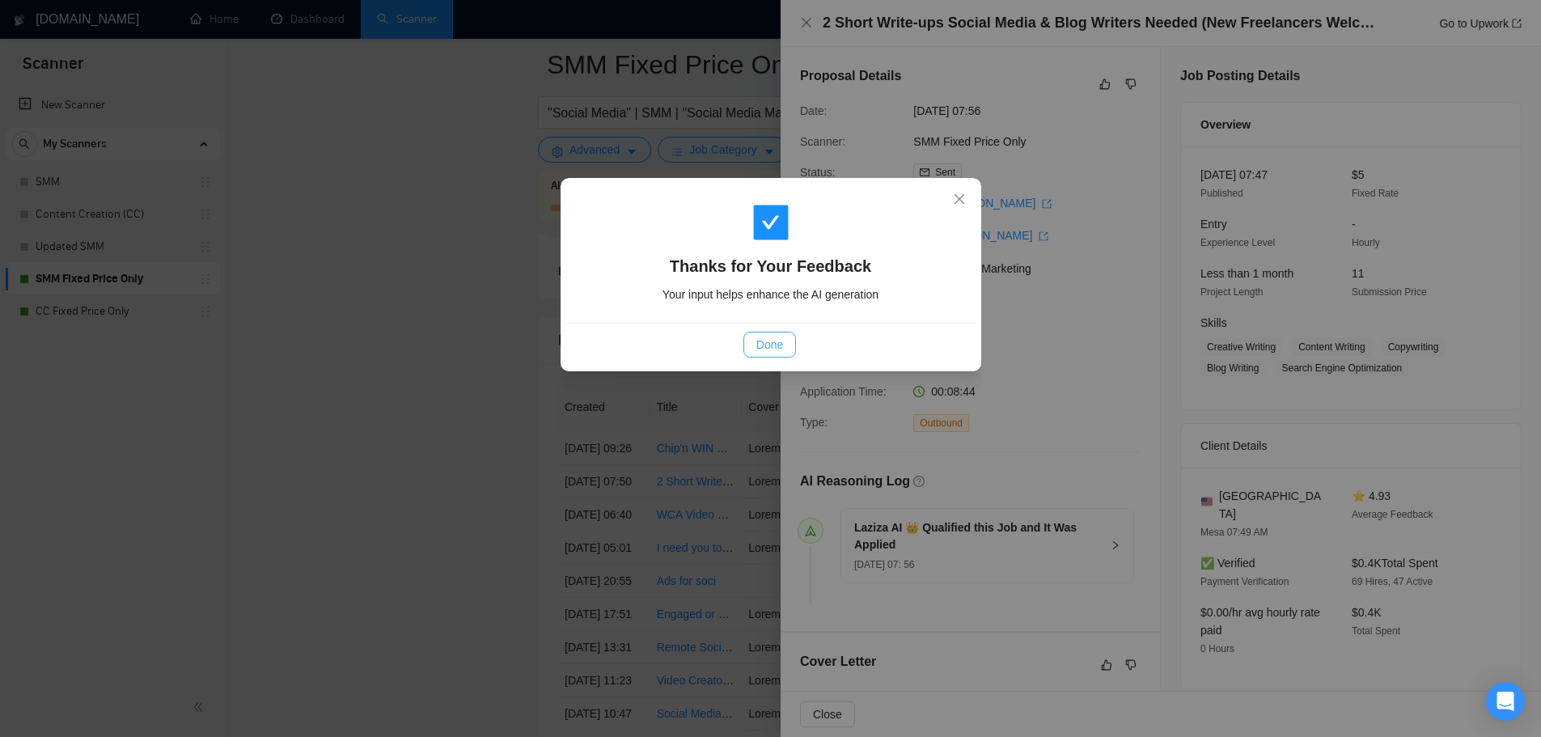
click at [760, 345] on span "Done" at bounding box center [769, 345] width 27 height 18
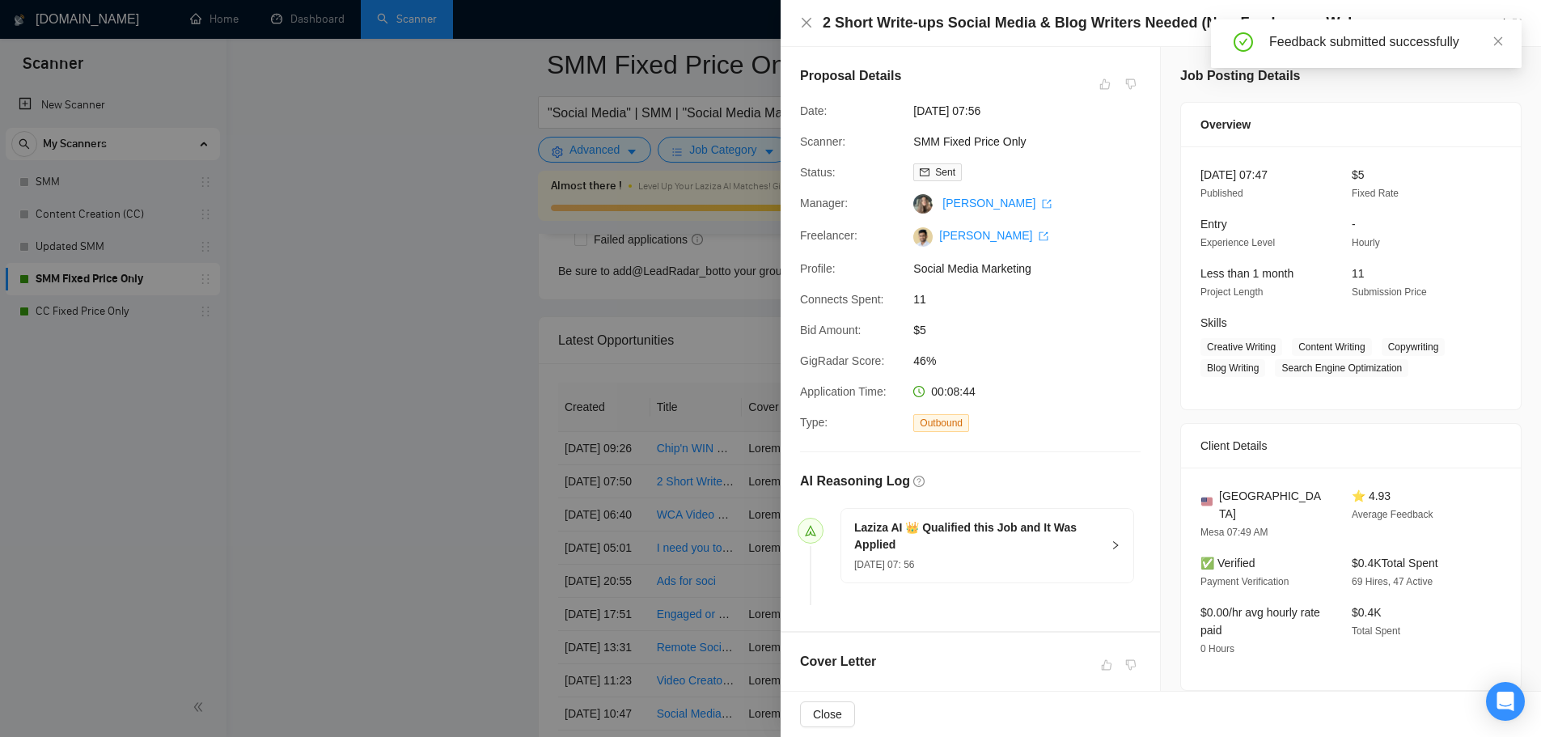
click at [409, 400] on div at bounding box center [770, 368] width 1541 height 737
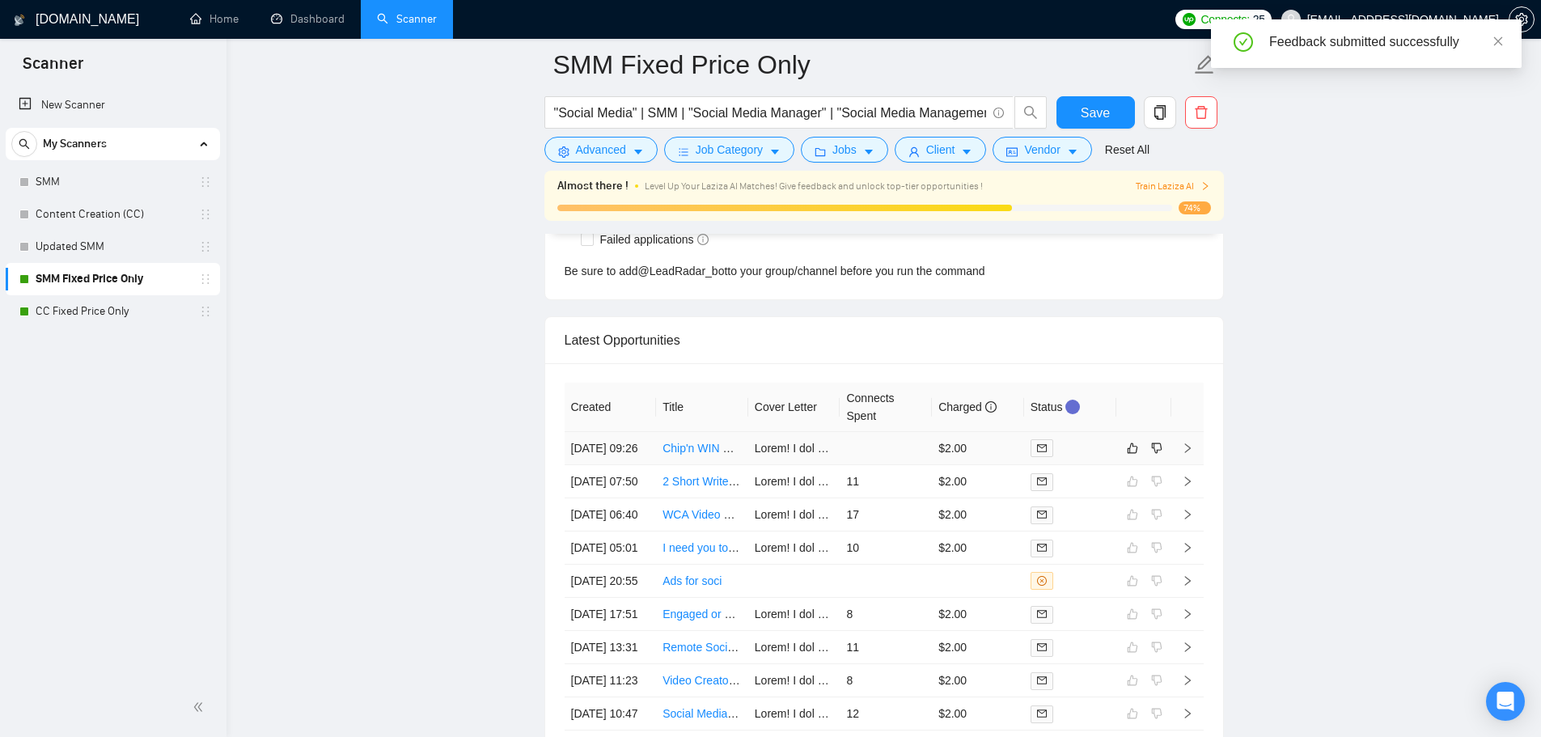
click at [892, 449] on td at bounding box center [886, 448] width 92 height 33
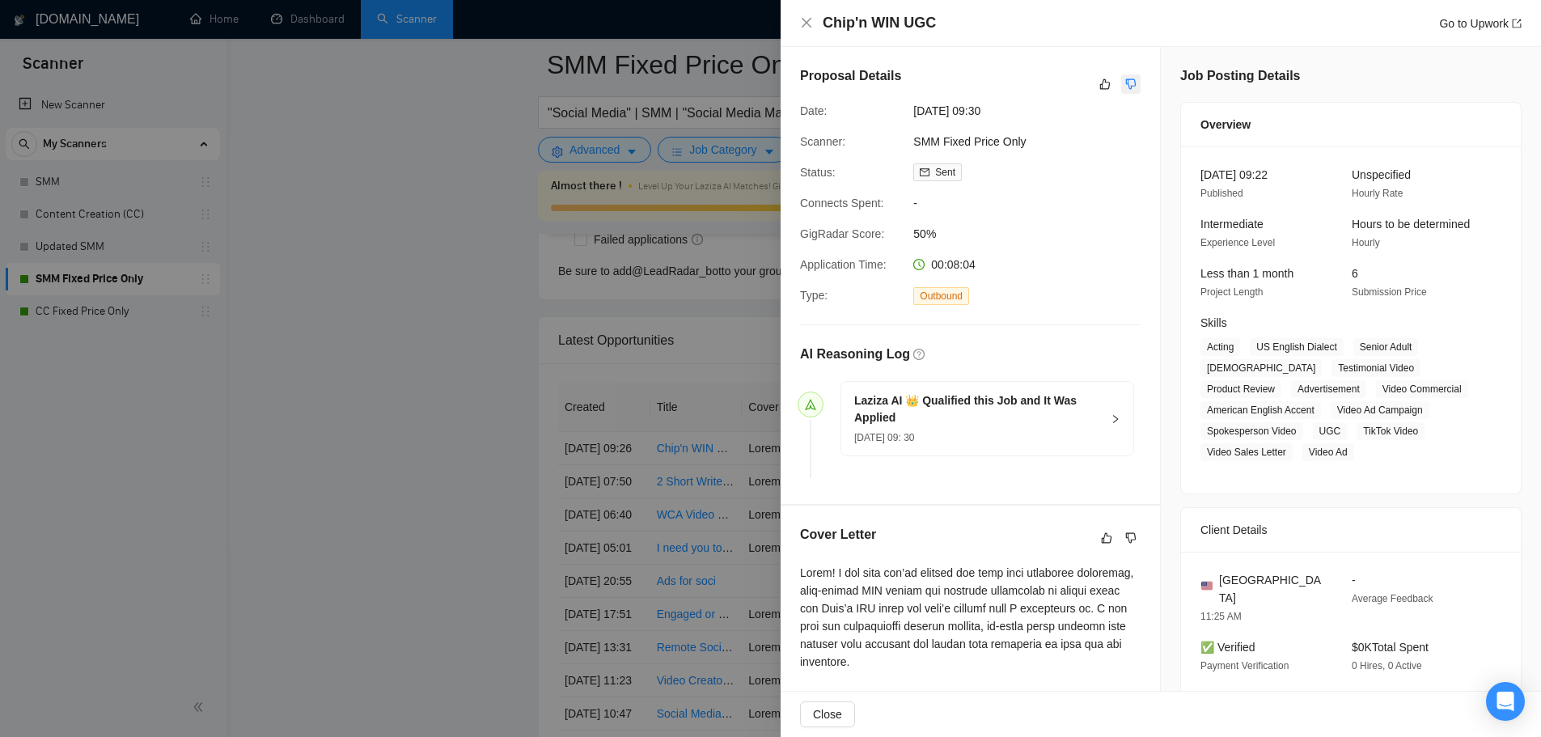
click at [1121, 87] on button "button" at bounding box center [1130, 83] width 19 height 19
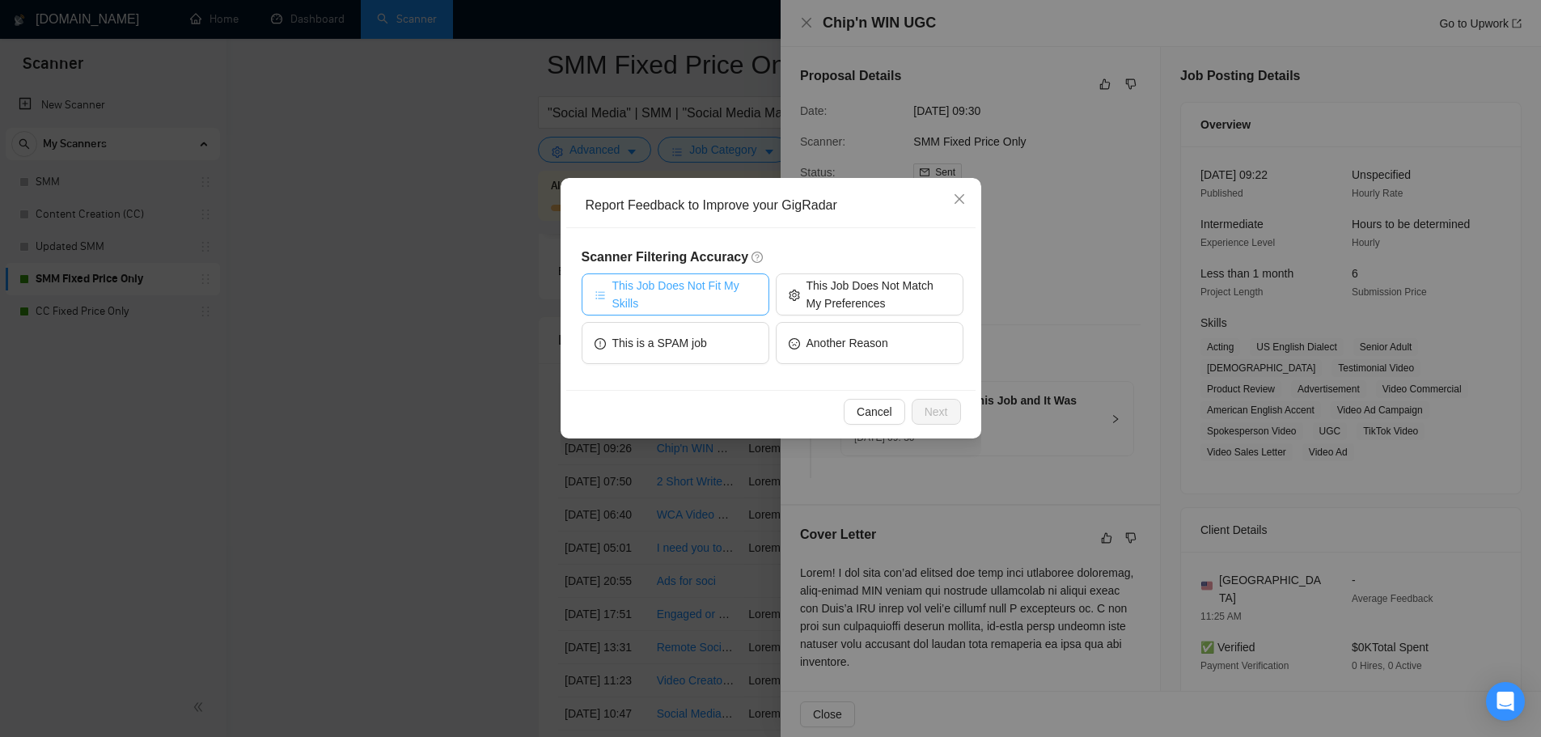
click at [678, 299] on span "This Job Does Not Fit My Skills" at bounding box center [684, 295] width 144 height 36
click at [935, 406] on span "Next" at bounding box center [936, 412] width 23 height 18
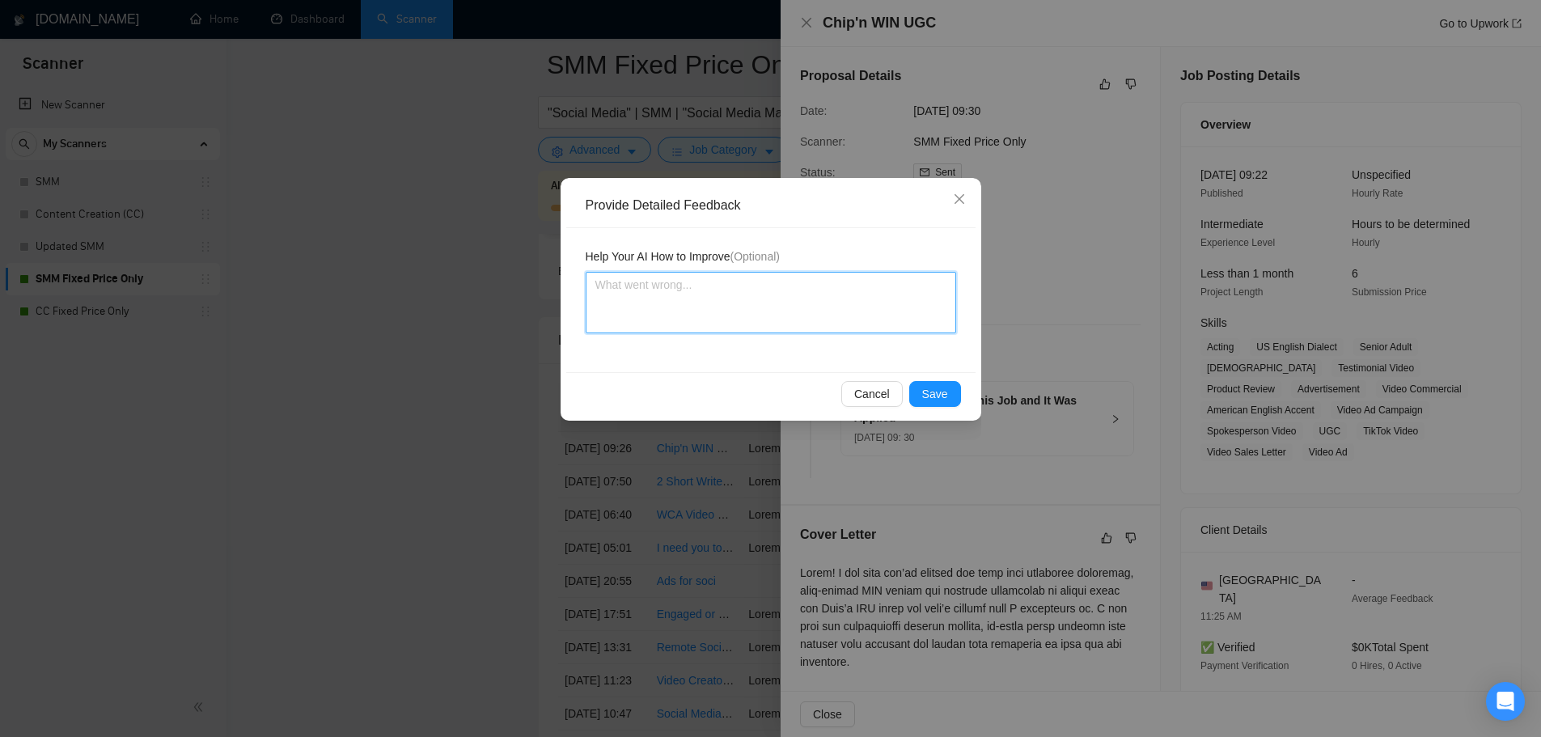
click at [734, 316] on textarea at bounding box center [771, 302] width 371 height 61
type textarea "T"
type textarea "Th"
type textarea "The"
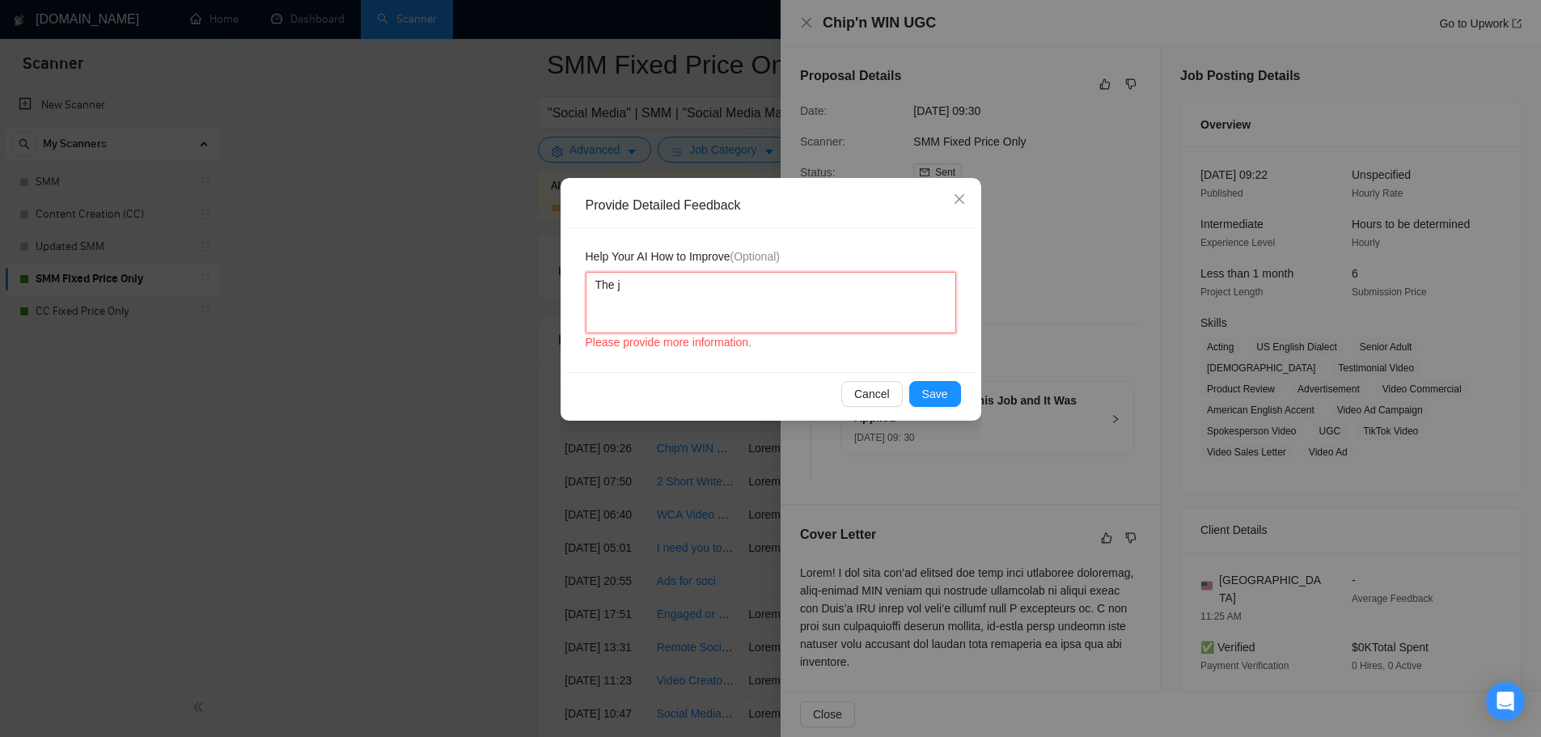
type textarea "The jo"
type textarea "The jopbn"
type textarea "The jopb"
type textarea "The jop"
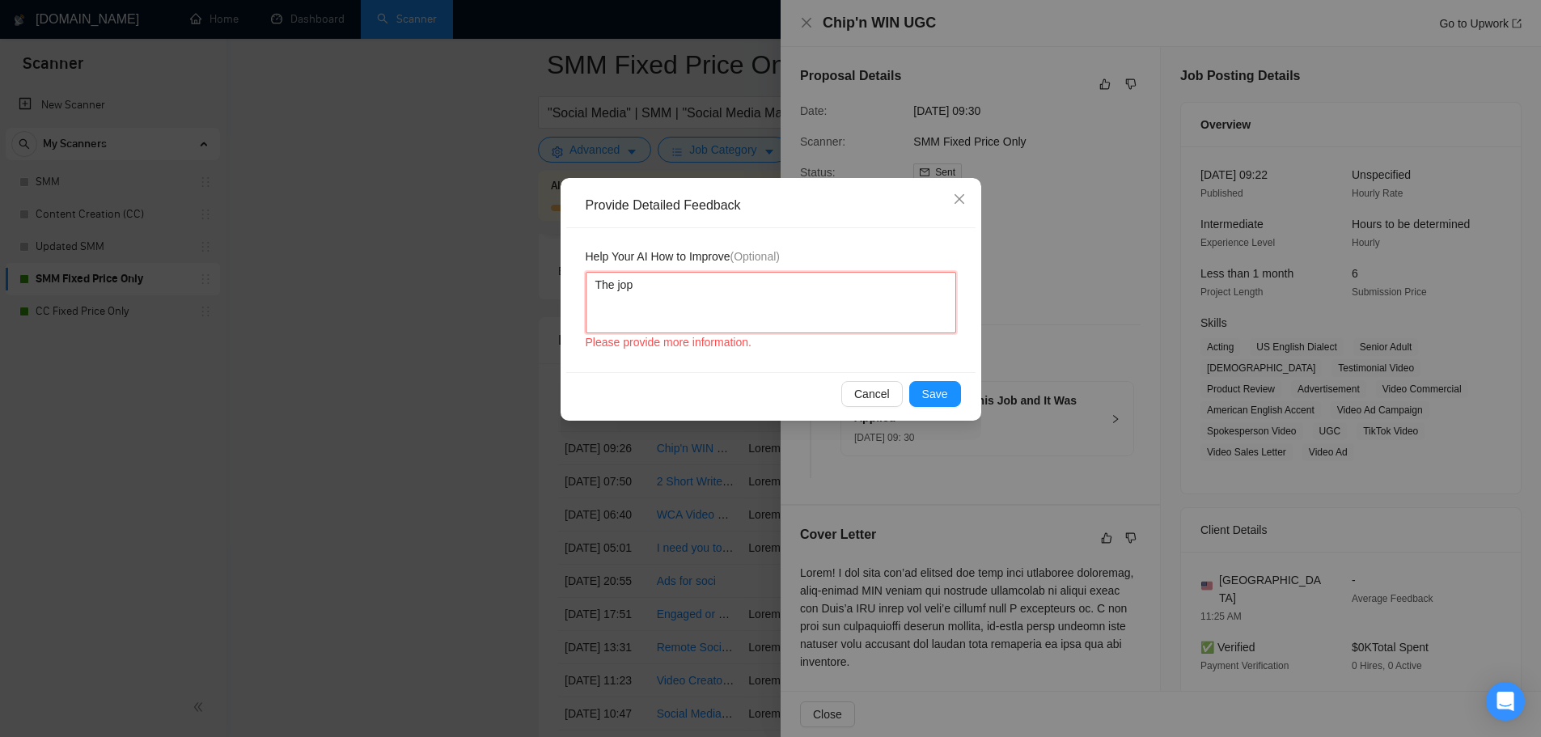
type textarea "The jop r"
type textarea "The jop re"
type textarea "The jop req"
type textarea "The jop requ"
type textarea "The jop requi"
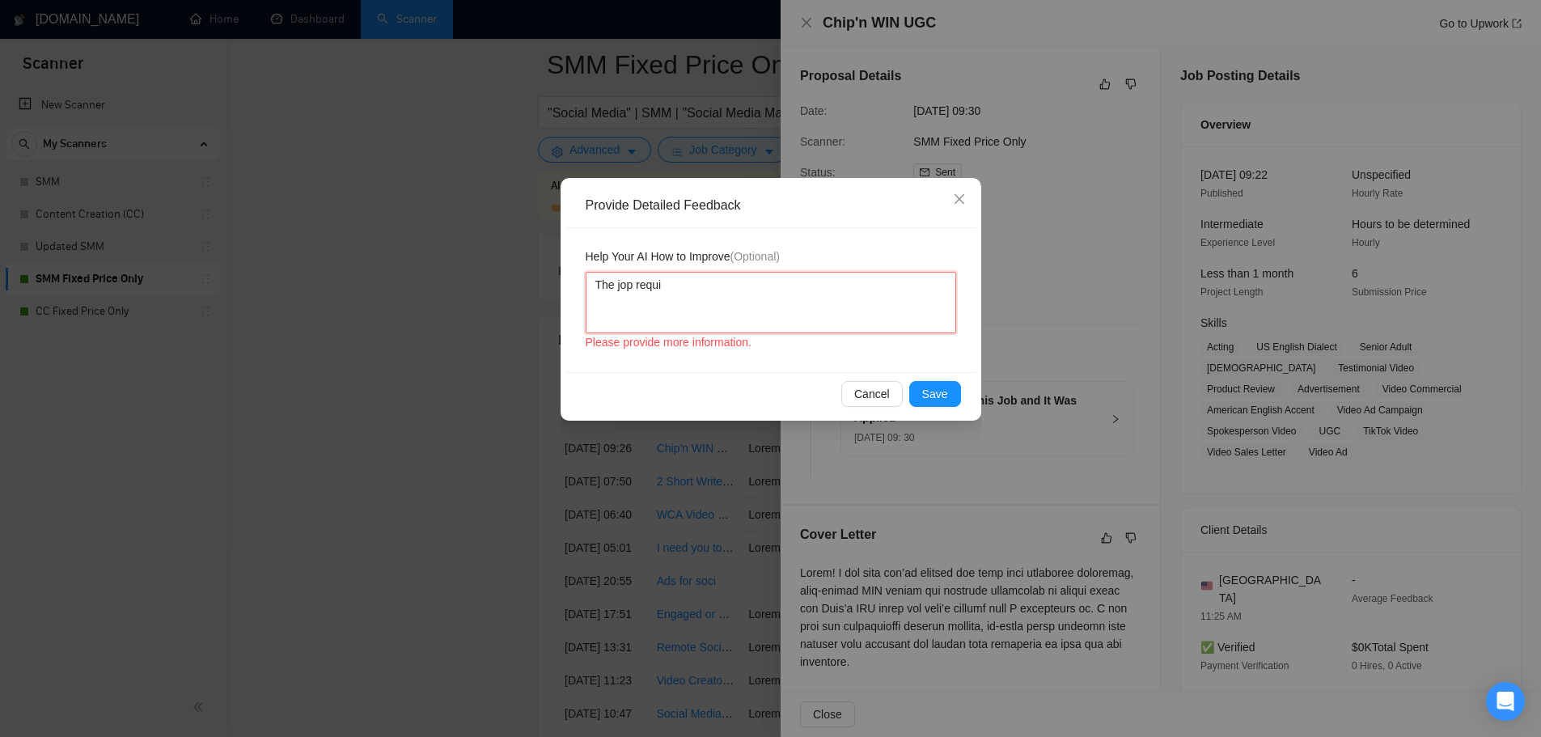
type textarea "The jop requir"
type textarea "The jop require"
type textarea "The jop requires"
click at [629, 285] on textarea "The jop requires" at bounding box center [771, 302] width 371 height 61
type textarea "The jo requires"
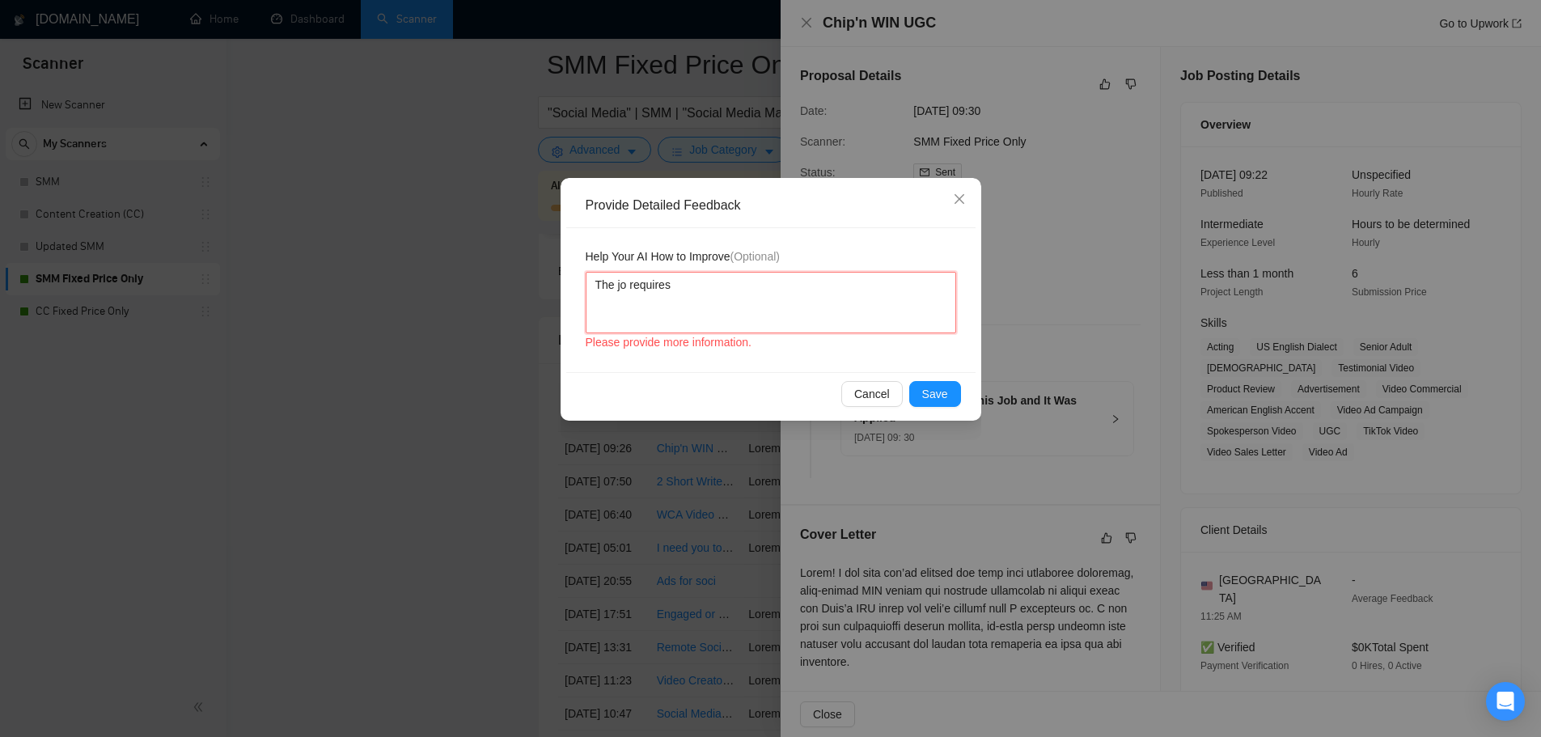
type textarea "The job requires"
click at [747, 311] on textarea "The job requires" at bounding box center [771, 302] width 371 height 61
type textarea "The job requires"
type textarea "The job requires t"
type textarea "The job requires th"
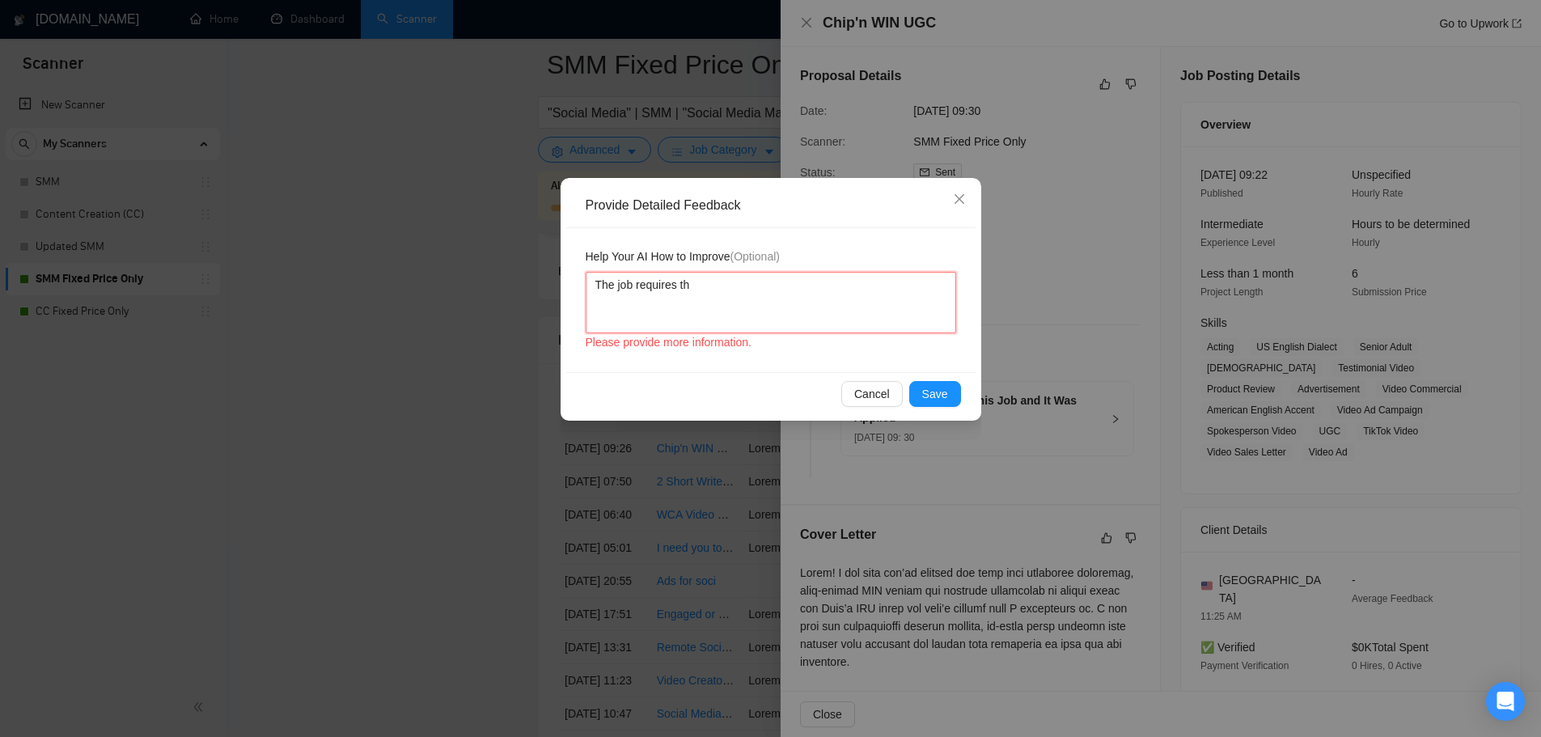
type textarea "The job requires tha"
type textarea "The job requires that"
type textarea "The job requires that t"
type textarea "The job requires that th"
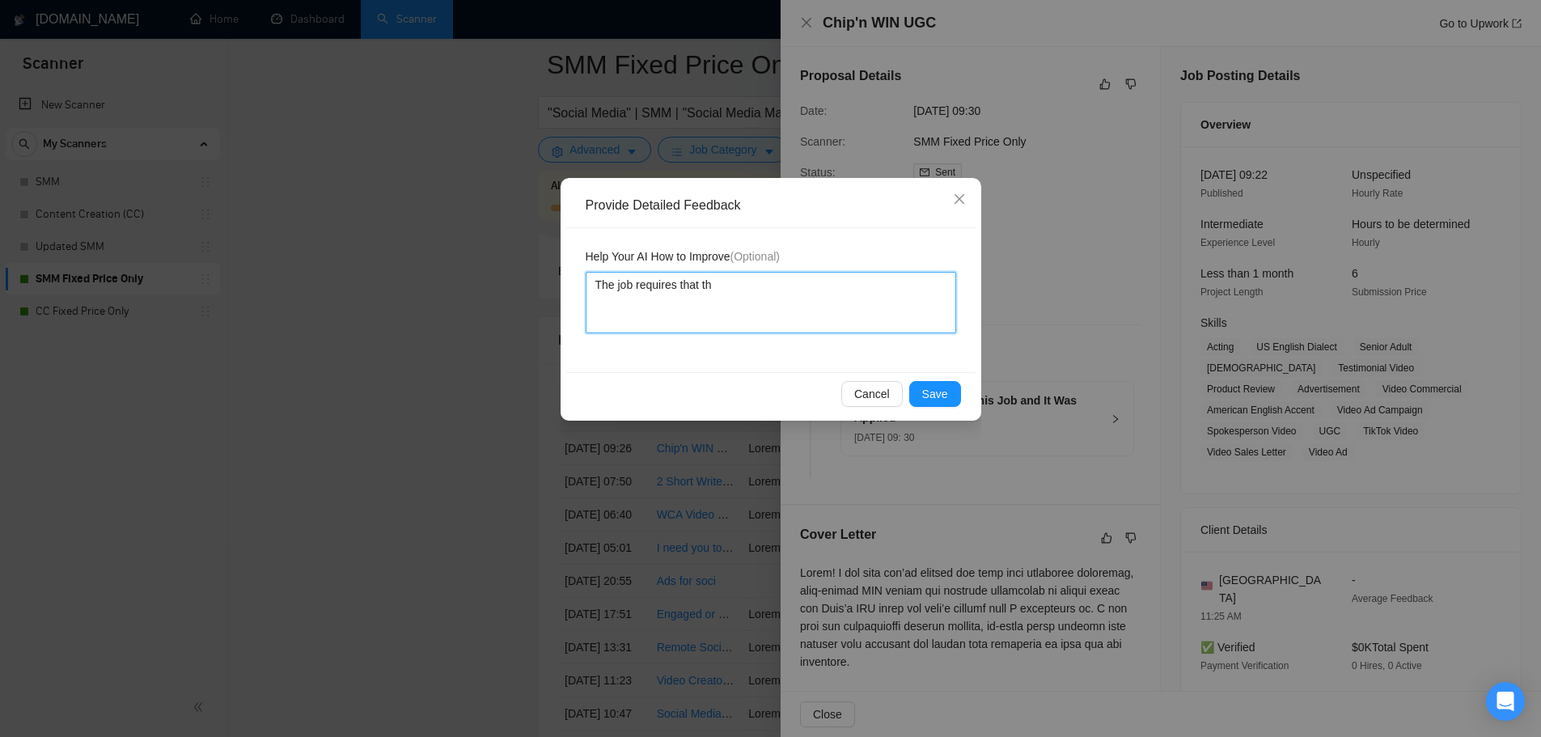
type textarea "The job requires that the"
type textarea "The job requires that the f"
type textarea "The job requires that the fr"
type textarea "The job requires that the fre"
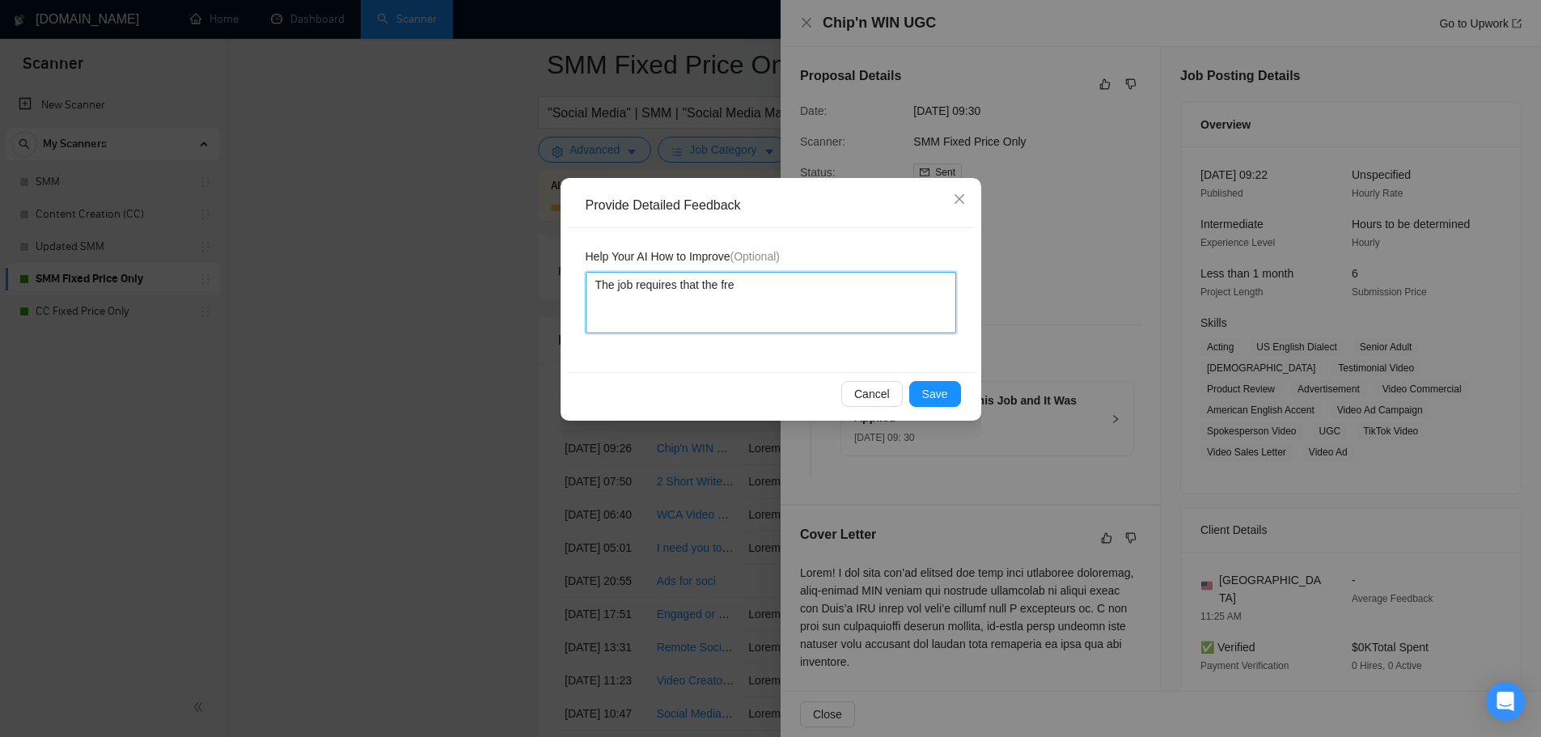
type textarea "The job requires that the free"
type textarea "The job requires that the freela"
type textarea "The job requires that the freelan"
type textarea "The job requires that the freelanc"
type textarea "The job requires that the freelance"
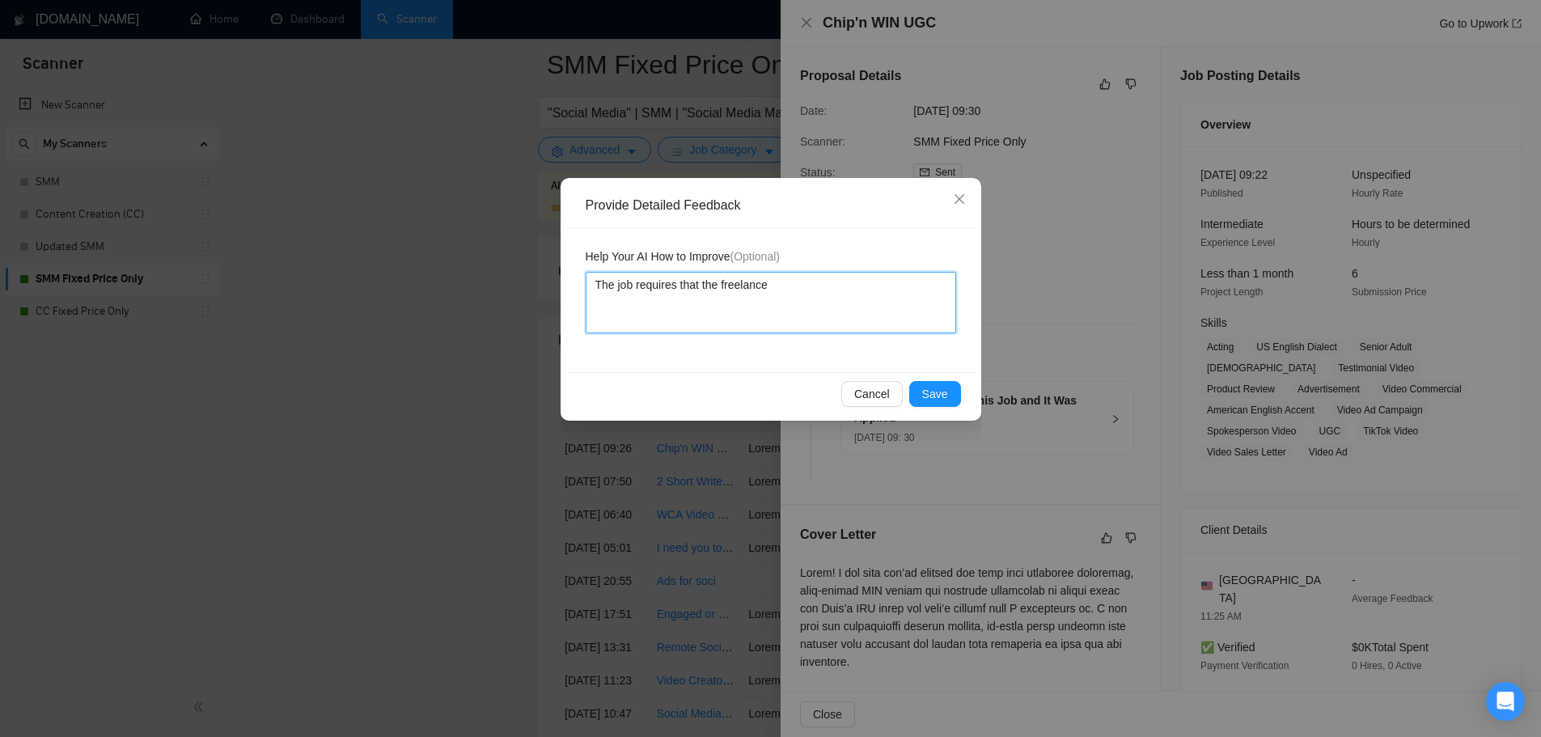
type textarea "The job requires that the freelancer"
type textarea "The job requires that the freelancer d"
type textarea "The job requires that the freelancer do"
type textarea "The job requires that the freelancer doe"
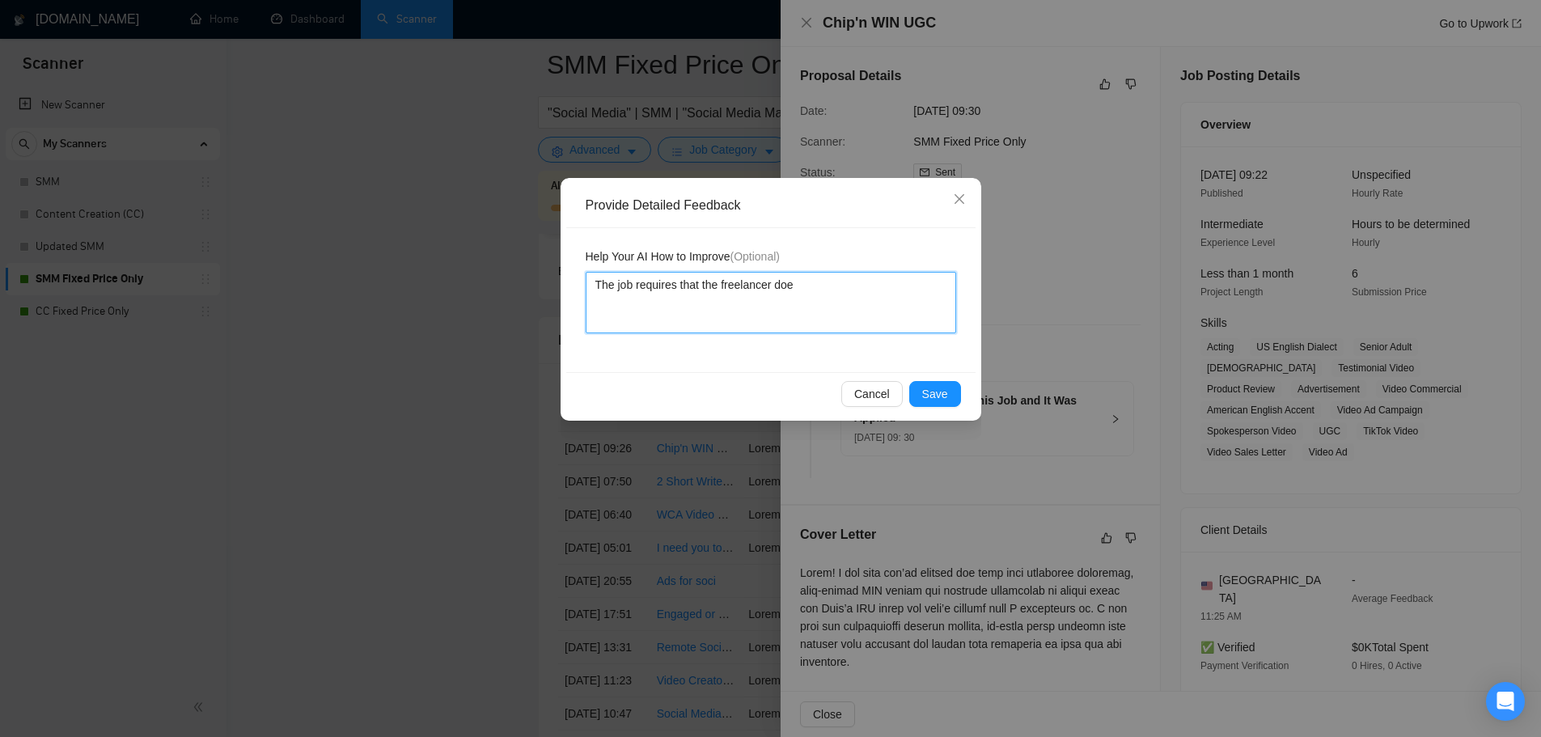
type textarea "The job requires that the freelancer does"
type textarea "The job requires that the freelancer does t"
type textarea "The job requires that the freelancer does th"
type textarea "The job requires that the freelancer does the"
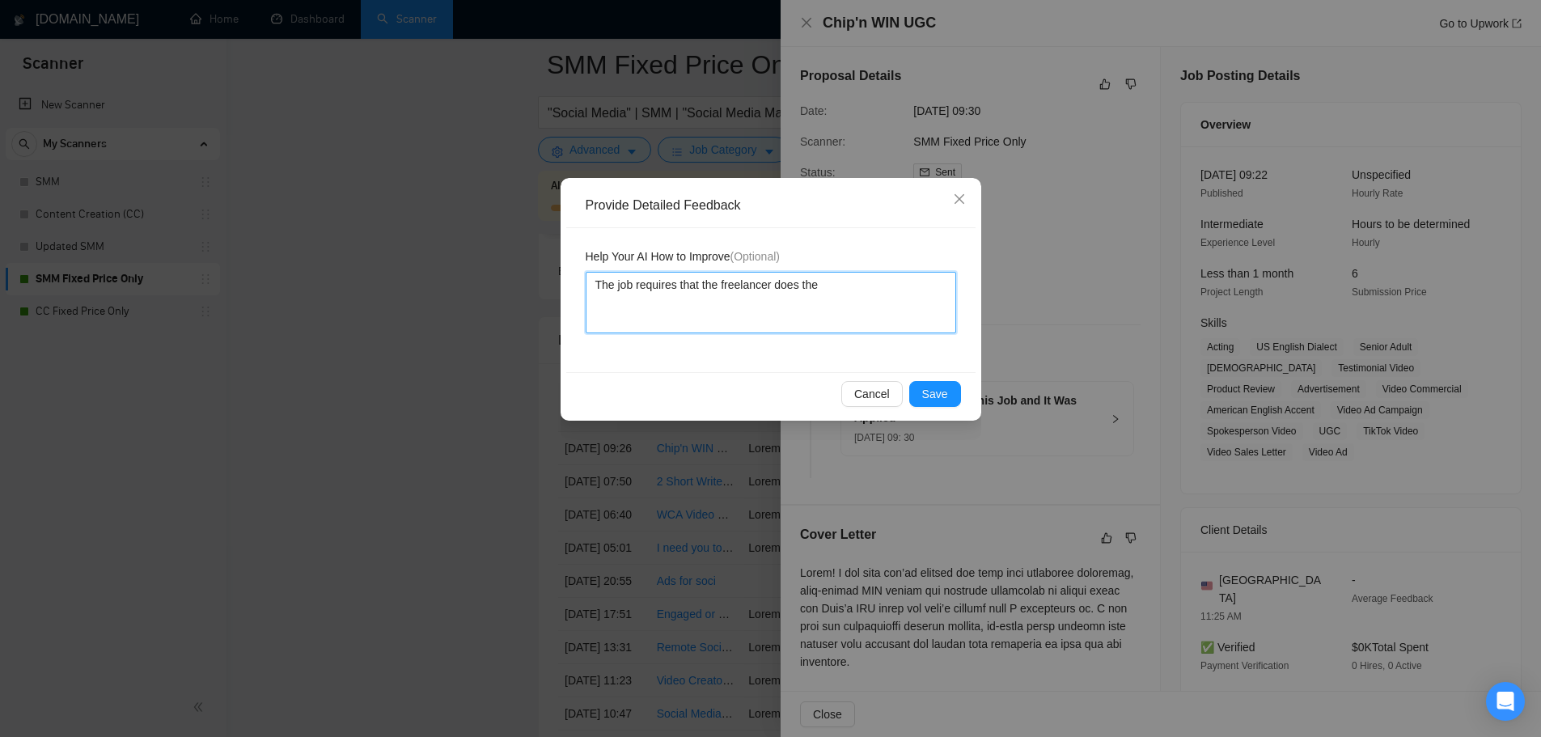
type textarea "The job requires that the freelancer does the"
click at [769, 287] on textarea "The job requires that the freelancer does the" at bounding box center [771, 302] width 371 height 61
click at [771, 286] on textarea "The job requires that the freelancer does the" at bounding box center [771, 302] width 371 height 61
type textarea "The job requires that the freelancer does the"
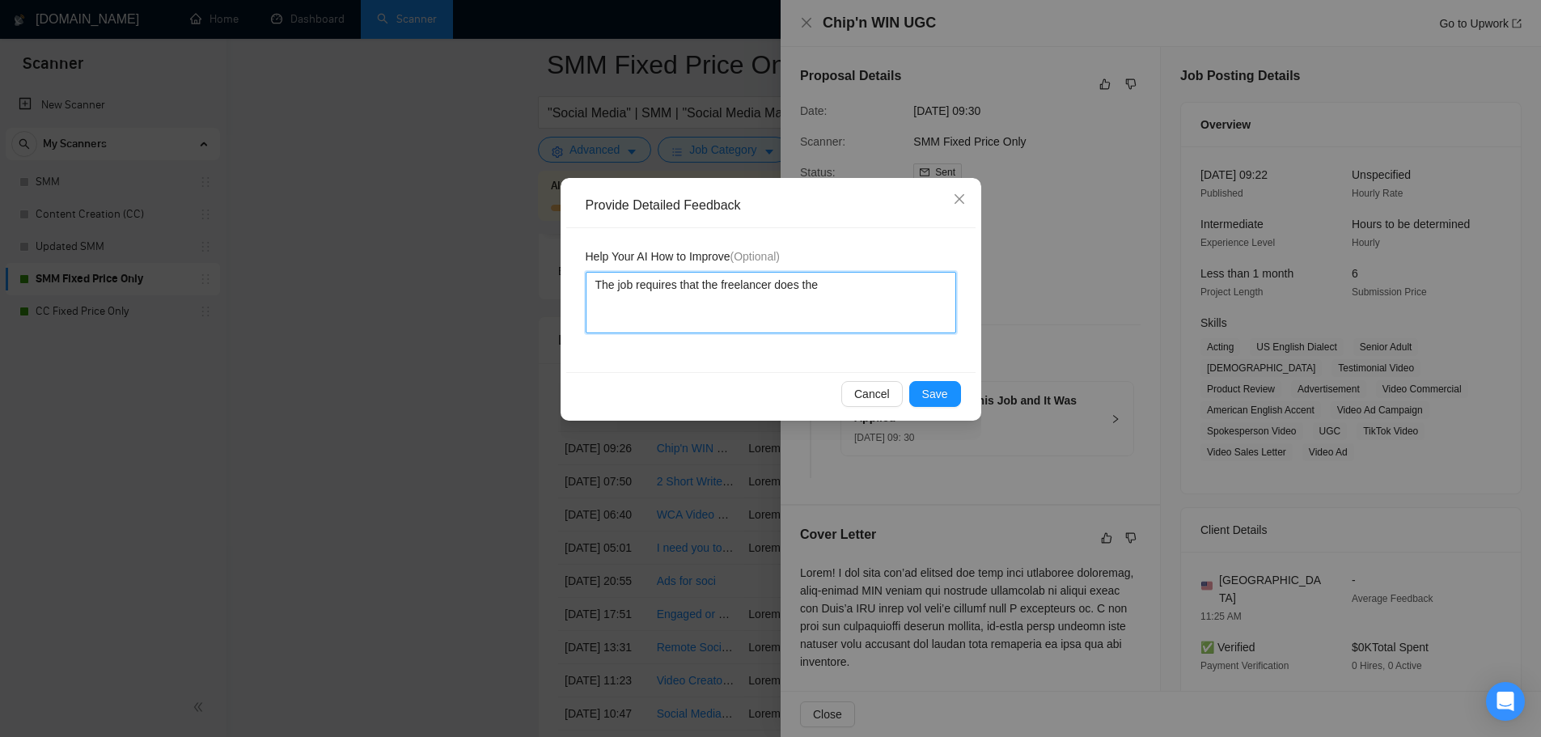
type textarea "The job requires that the freelance does the"
type textarea "The job requires that the freelanc does the"
type textarea "The job requires that the freelan does the"
type textarea "The job requires that the freela does the"
type textarea "The job requires that the [PERSON_NAME] does the"
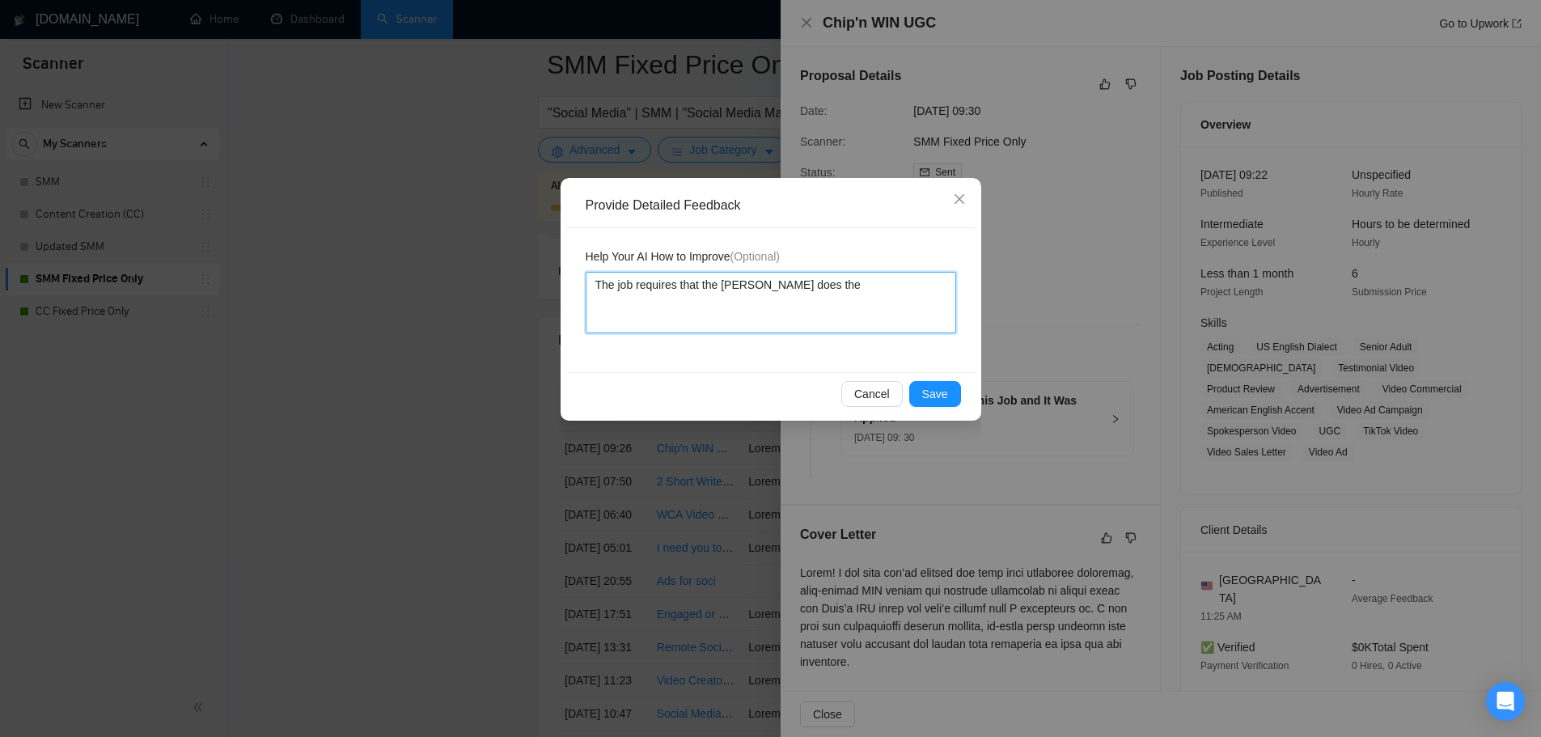
type textarea "The job requires that the free does the"
type textarea "The job requires that the fre does the"
type textarea "The job requires that the fr does the"
type textarea "The job requires that the f does the"
type textarea "The job requires that the does the"
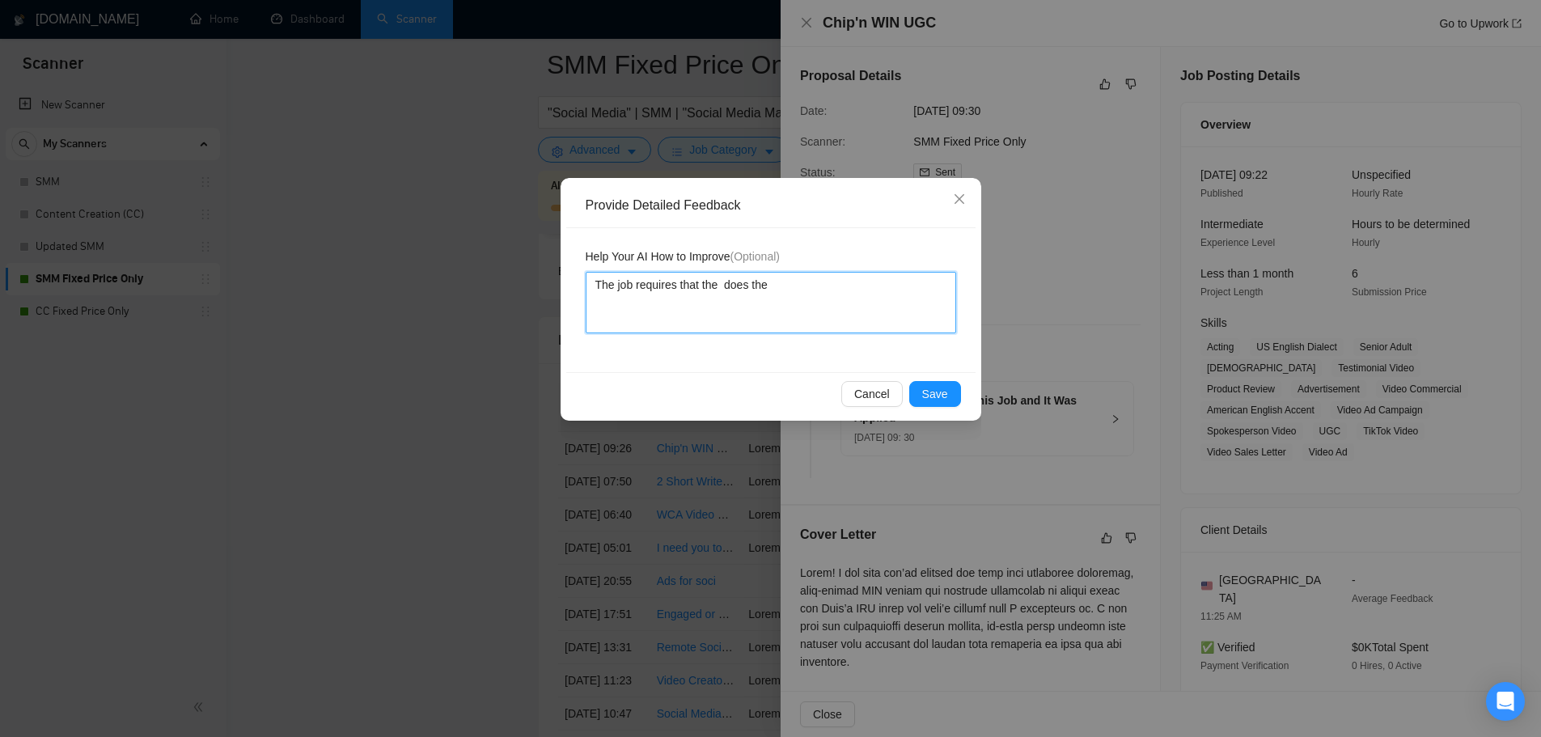
type textarea "The job requires that the does the"
type textarea "The job requires that th does the"
type textarea "The job requires that t does the"
type textarea "The job requires that does the"
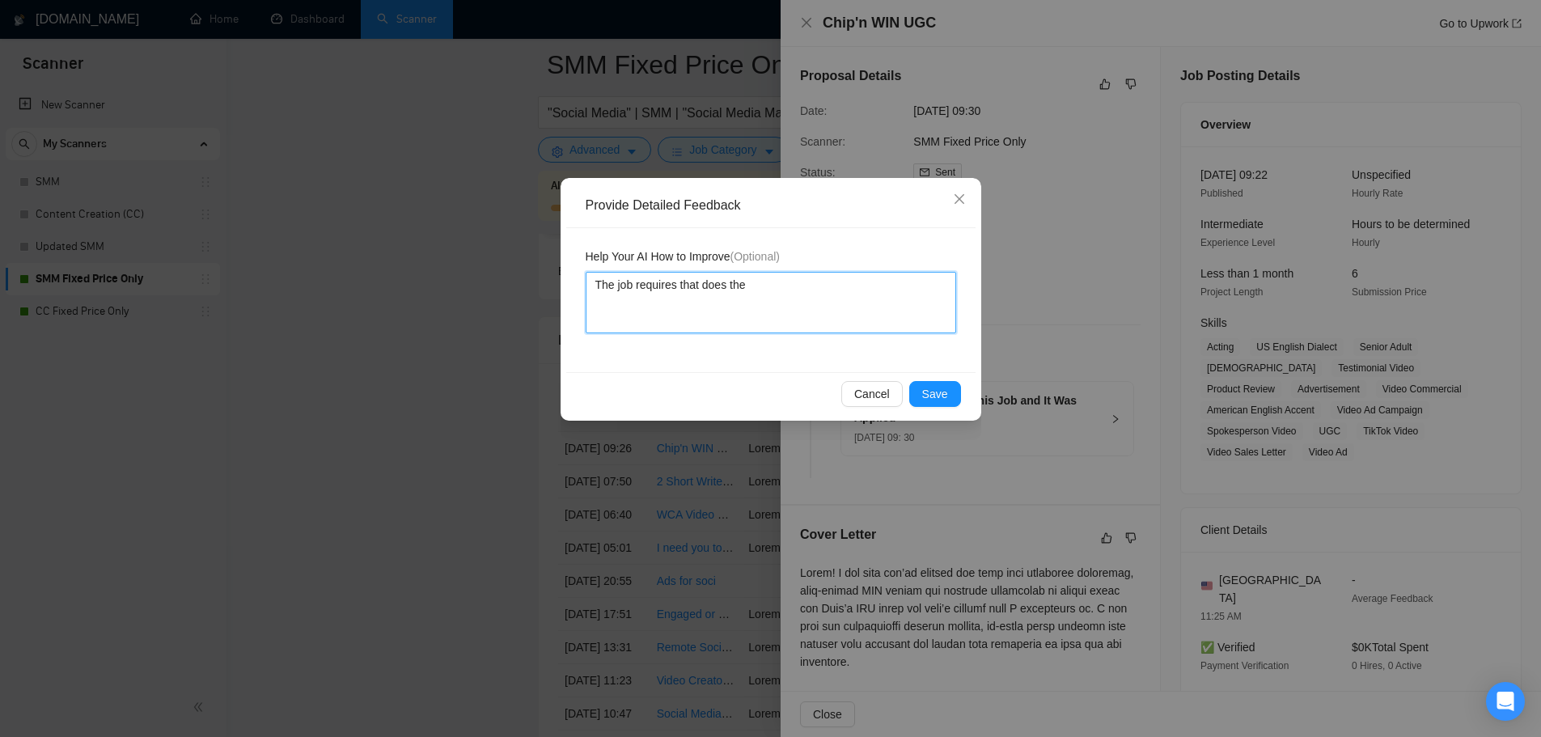
type textarea "The job requires tha does the"
drag, startPoint x: 800, startPoint y: 285, endPoint x: 679, endPoint y: 292, distance: 121.6
click at [679, 292] on textarea "The job requires tha does the" at bounding box center [771, 302] width 371 height 61
type textarea "The job requires f"
type textarea "The job requires fi"
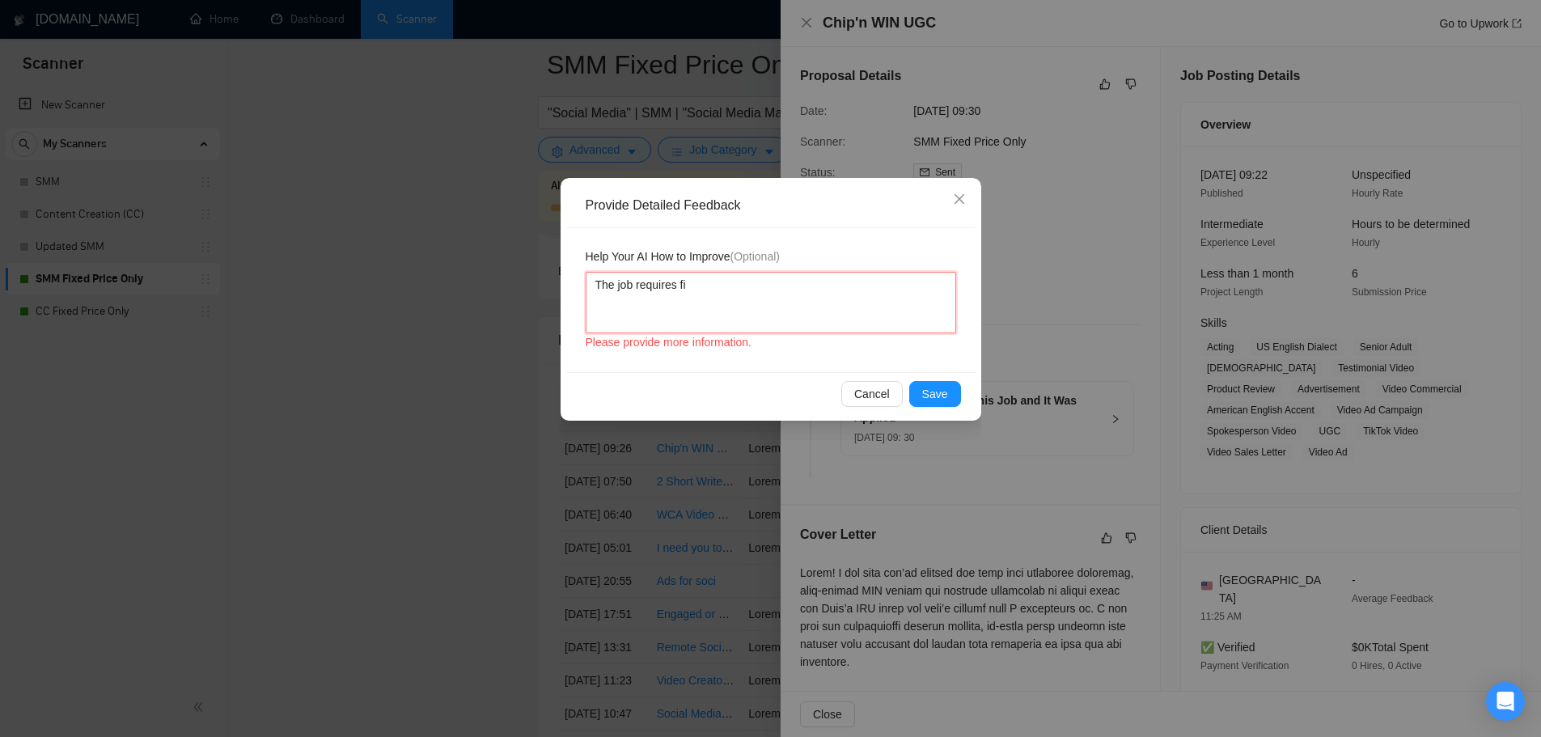
type textarea "The job requires fil"
type textarea "The job requires film"
type textarea "The job requires filmi"
type textarea "The job requires filmin"
type textarea "The job requires filming"
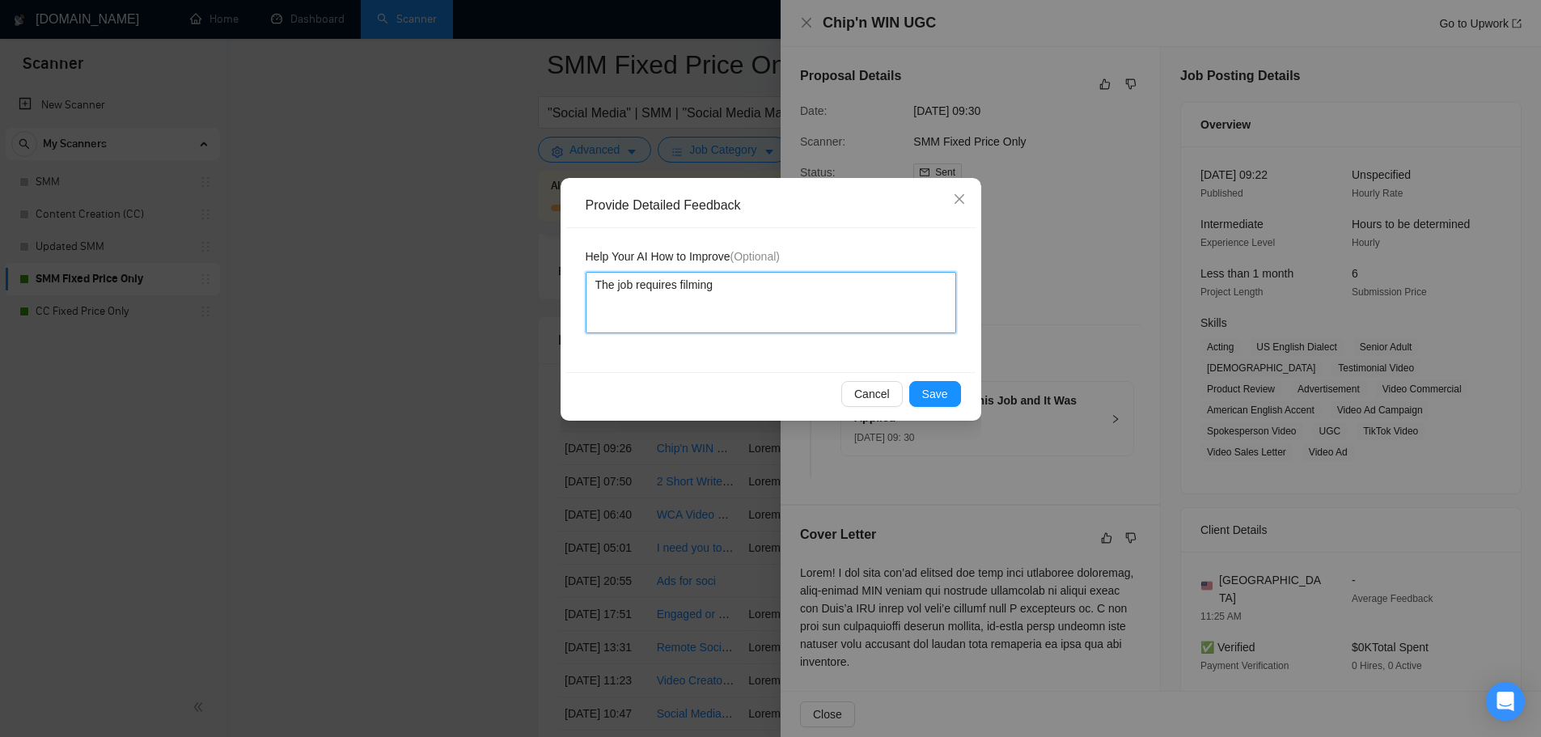
type textarea "The job requires filming"
type textarea "The job requires filming wh"
type textarea "The job requires filming whi"
type textarea "The job requires filming whic"
type textarea "The job requires filming which"
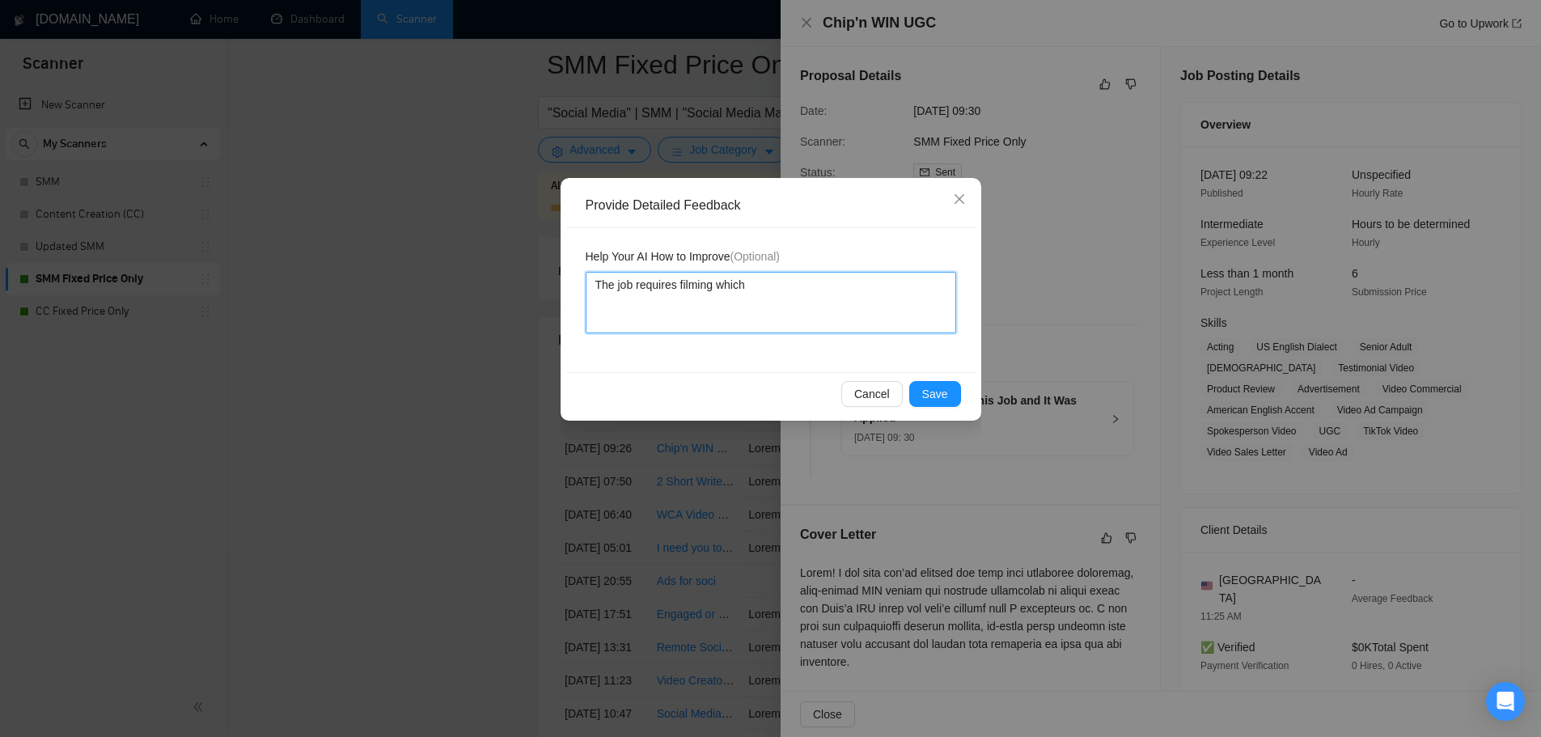
type textarea "The job requires filming which"
type textarea "The job requires filming which i"
type textarea "The job requires filming which is"
type textarea "The job requires filming which is a"
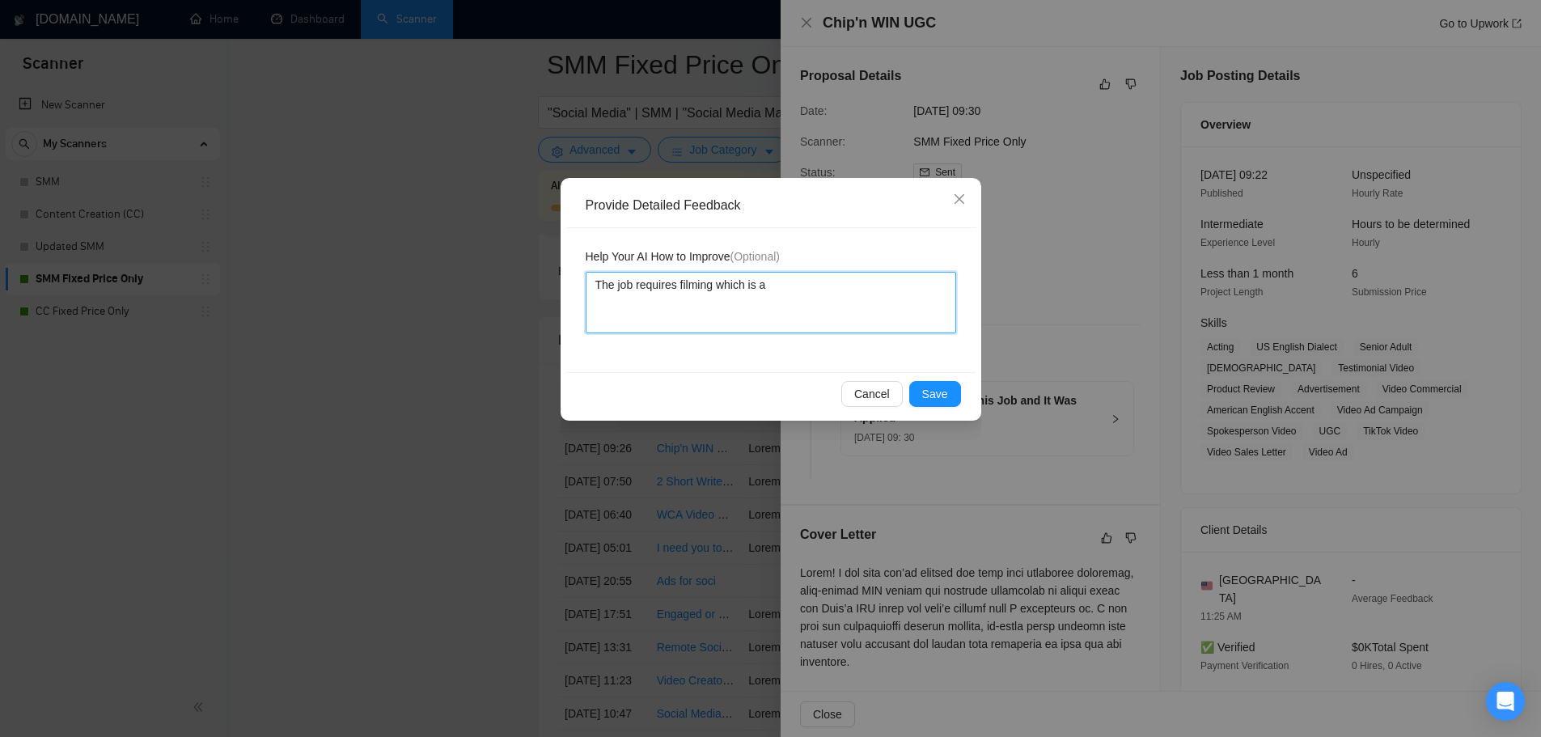
type textarea "The job requires filming which is a"
type textarea "The job requires filming which is a s"
type textarea "The job requires filming which is a se"
type textarea "The job requires filming which is a ser"
type textarea "The job requires filming which is a serv"
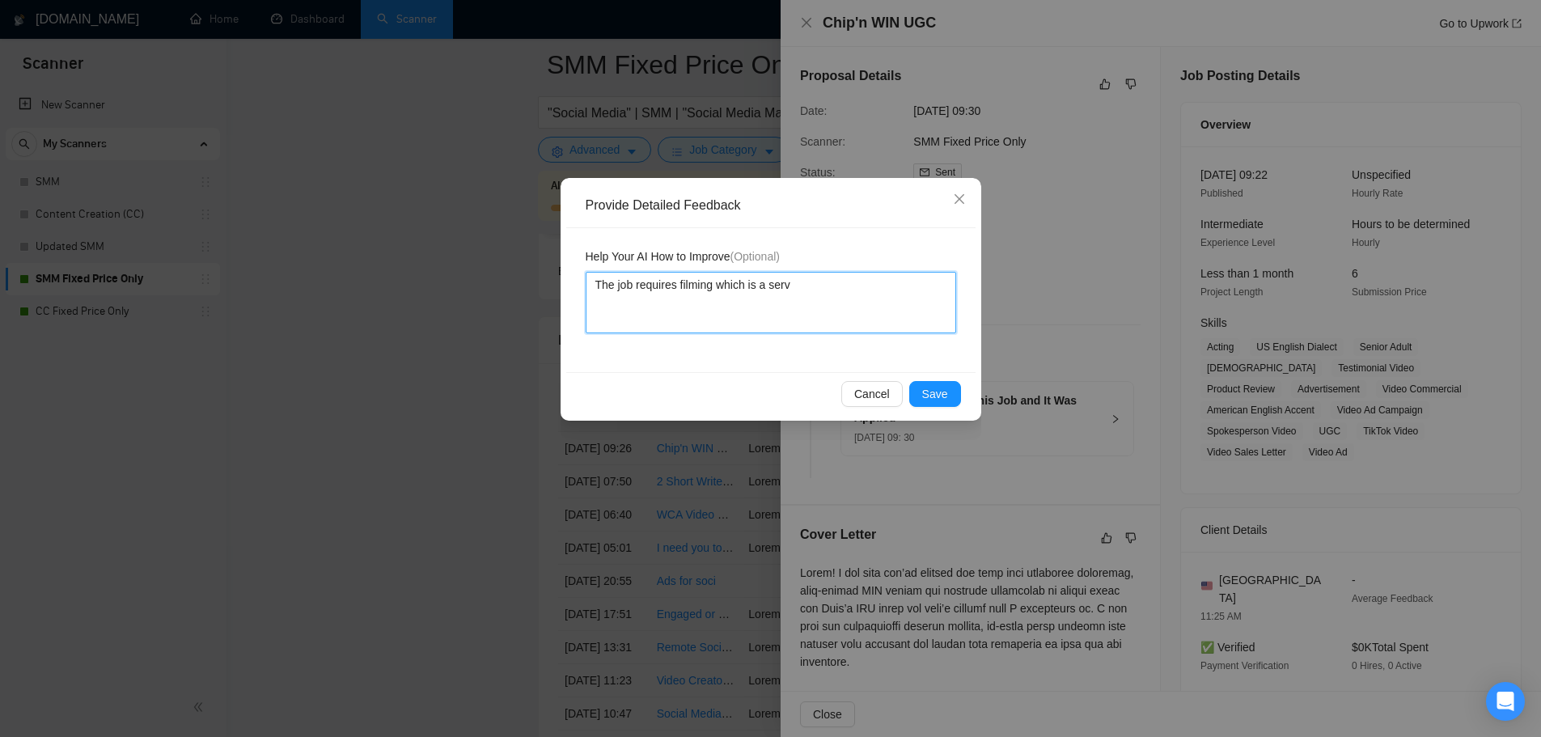
type textarea "The job requires filming which is a servi"
type textarea "The job requires filming which is a servic"
type textarea "The job requires filming which is a service"
type textarea "The job requires filming which is a service t"
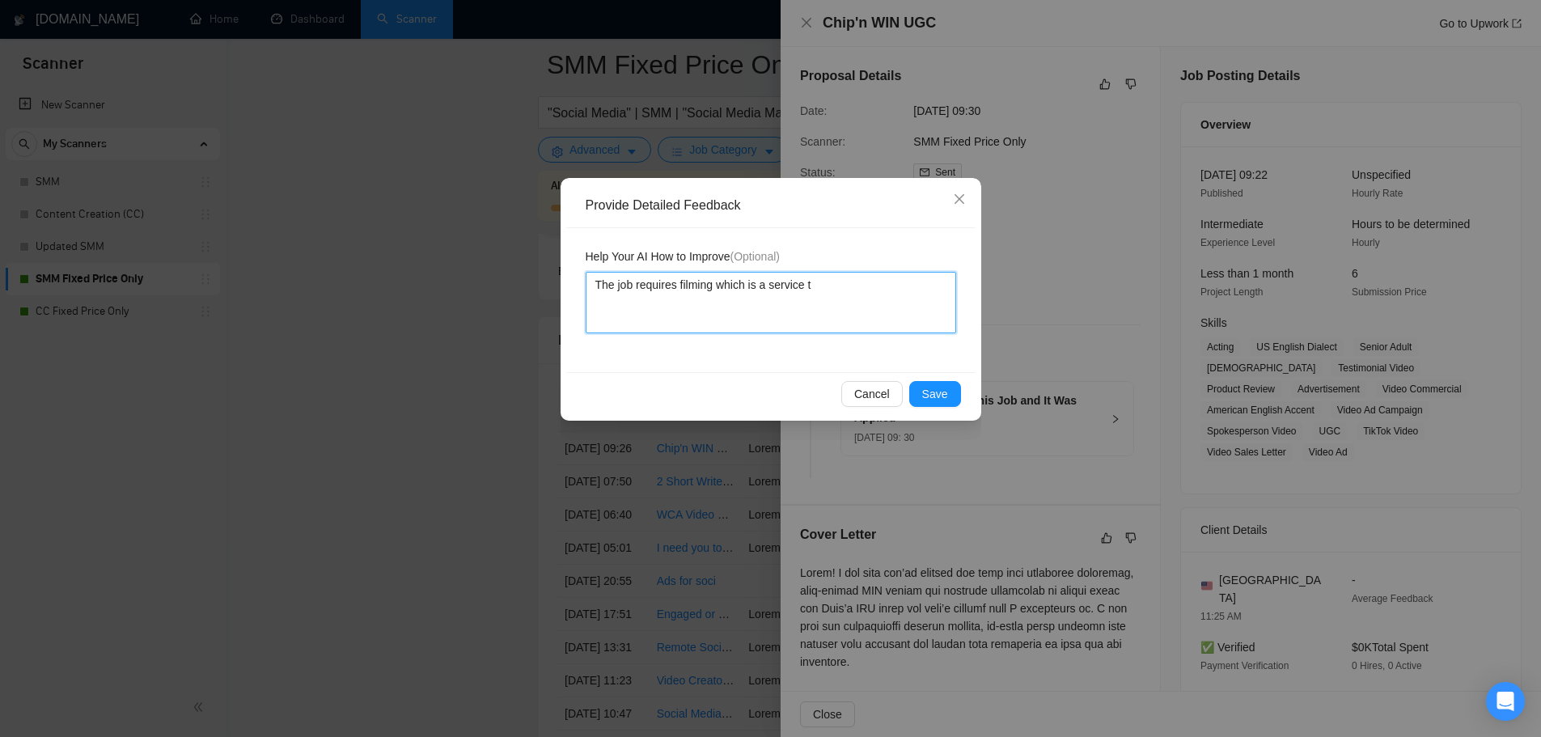
type textarea "The job requires filming which is a service th"
type textarea "The job requires filming which is a service tha"
type textarea "The job requires filming which is a service that"
type textarea "The job requires filming which is a service that t"
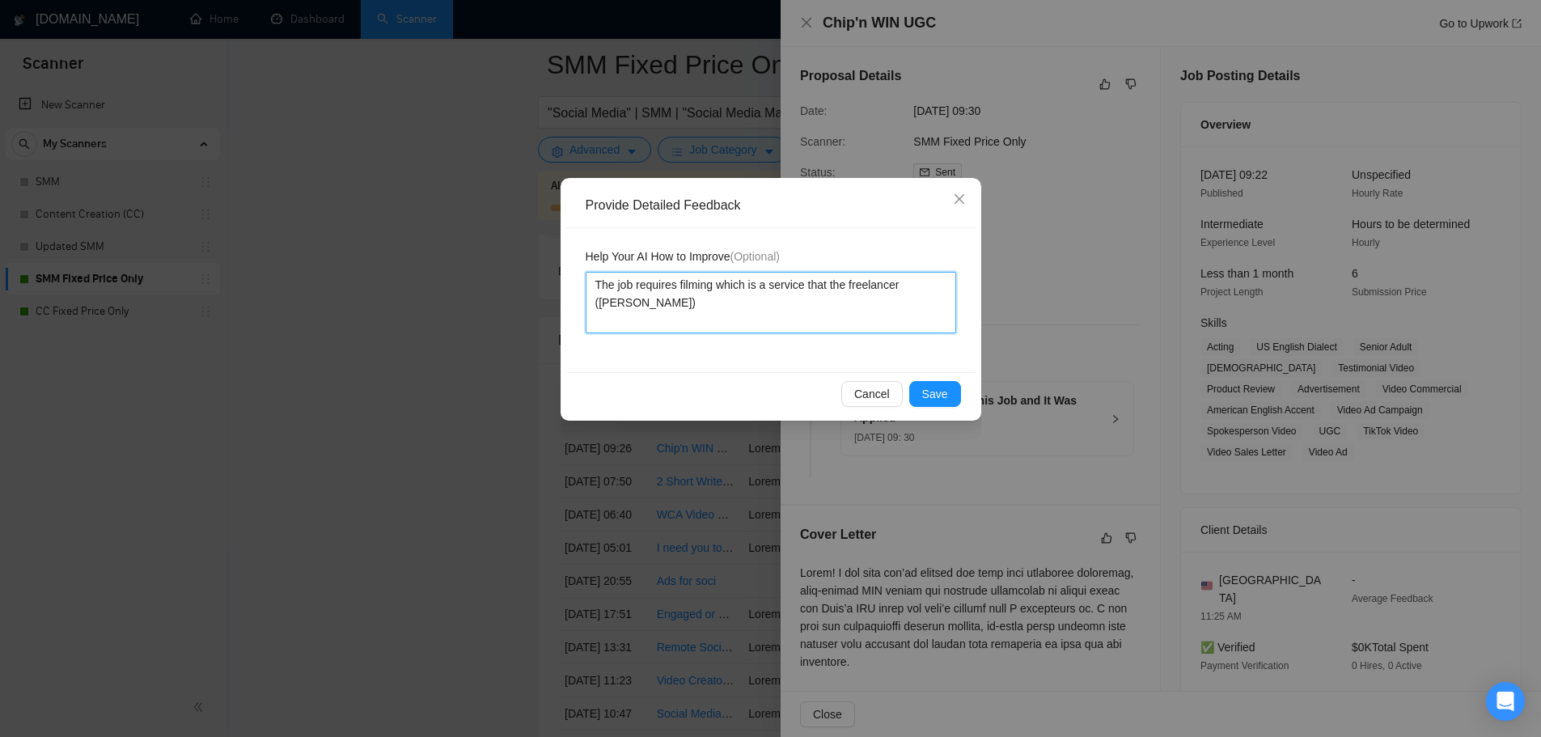
click at [917, 287] on textarea "The job requires filming which is a service that the freelancer ([PERSON_NAME])" at bounding box center [771, 302] width 371 height 61
drag, startPoint x: 847, startPoint y: 289, endPoint x: 846, endPoint y: 312, distance: 23.5
click at [846, 312] on textarea "The job requires filming which is a service that the freelancer ([PERSON_NAME])" at bounding box center [771, 302] width 371 height 61
click at [832, 316] on textarea "The job requires filming which is a service that the freelancer ([PERSON_NAME])…" at bounding box center [771, 302] width 371 height 61
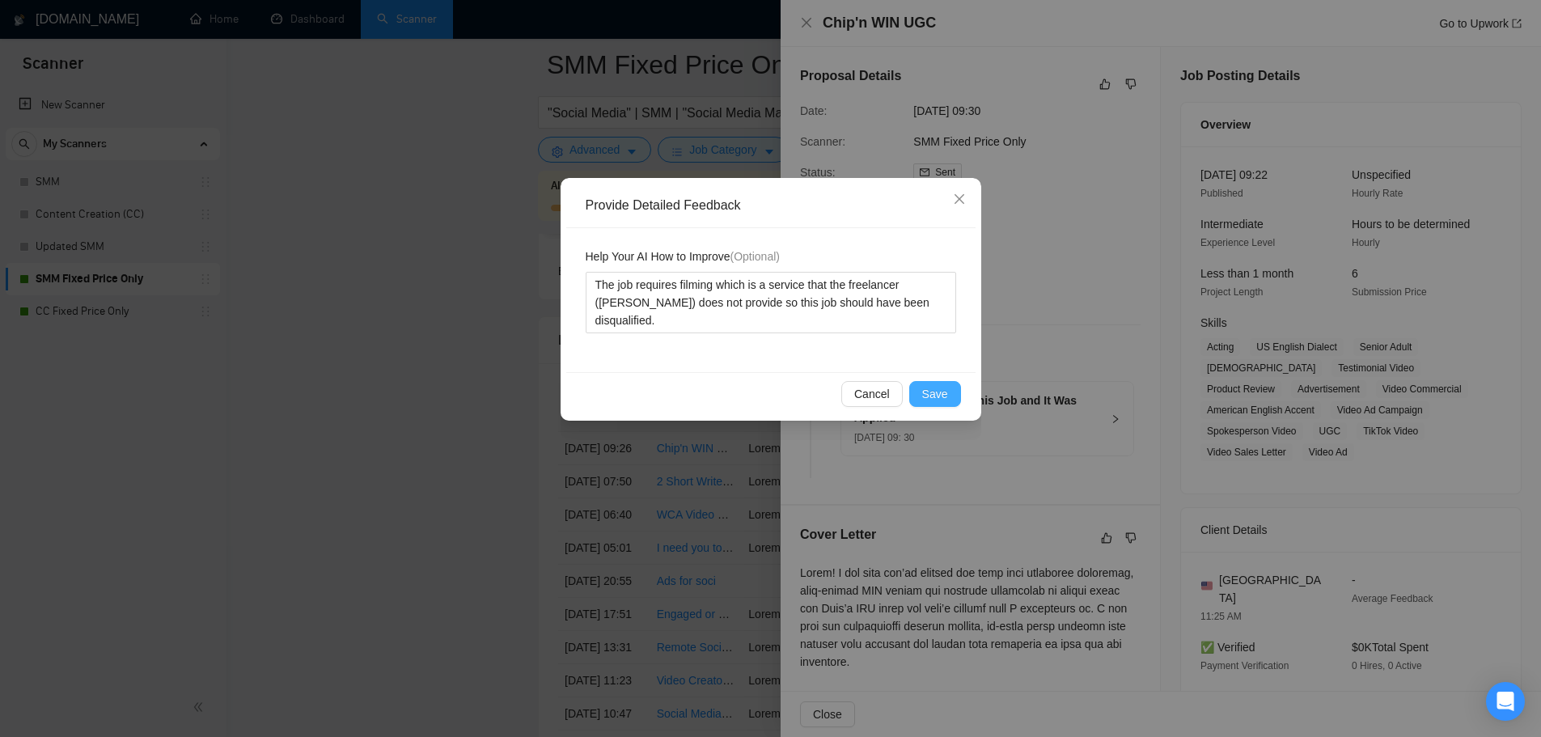
click at [946, 399] on span "Save" at bounding box center [935, 394] width 26 height 18
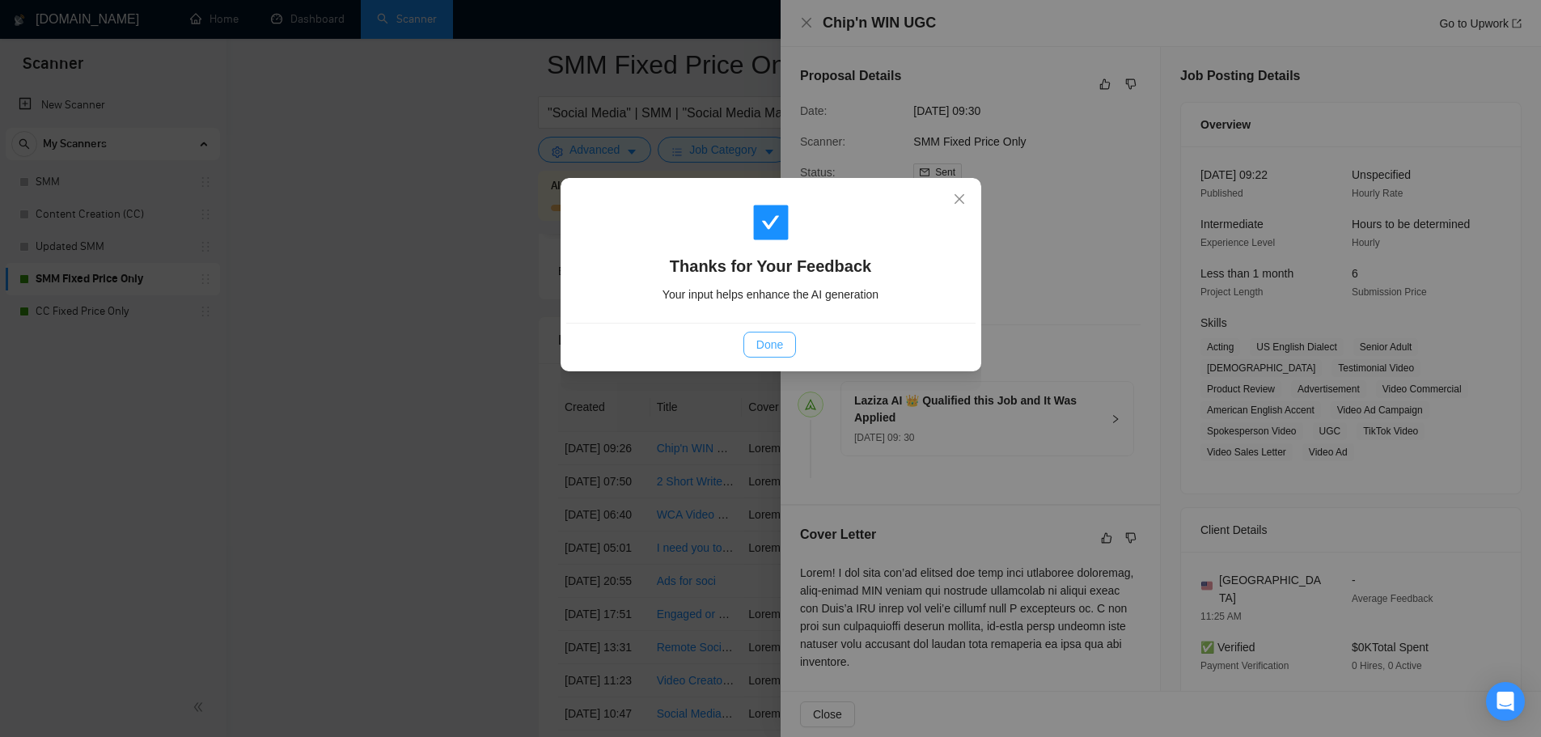
click at [771, 351] on span "Done" at bounding box center [769, 345] width 27 height 18
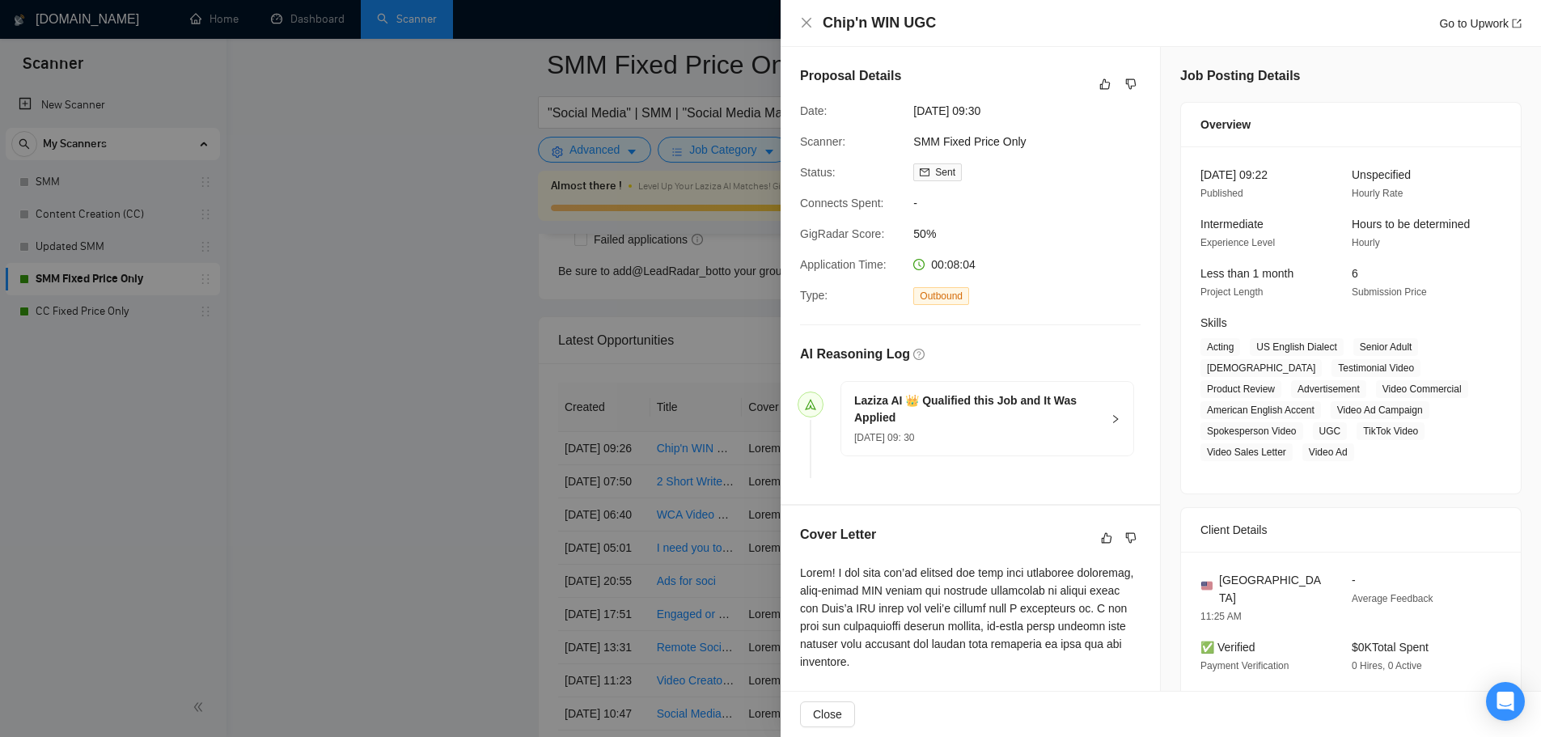
click at [681, 466] on div at bounding box center [770, 368] width 1541 height 737
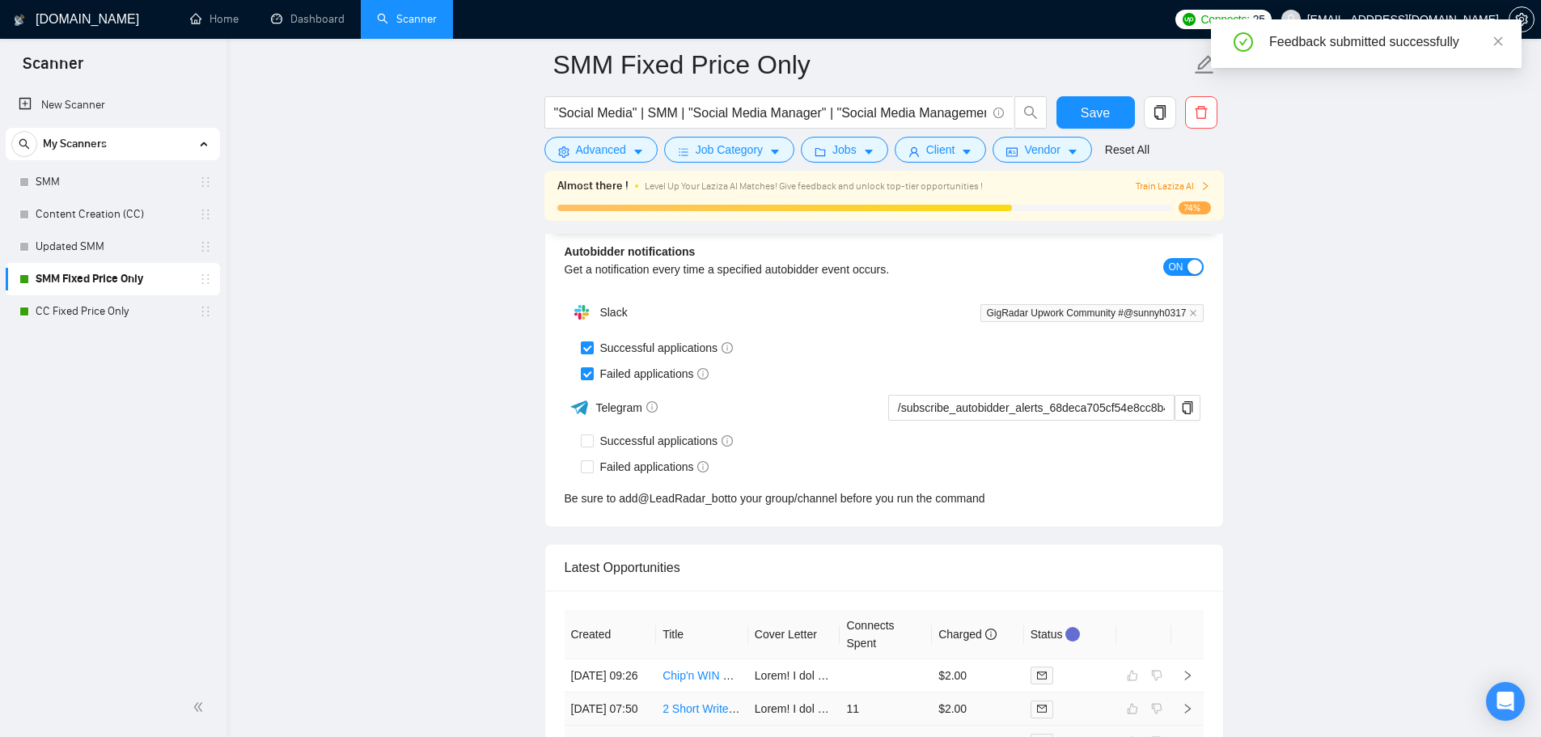
scroll to position [4268, 0]
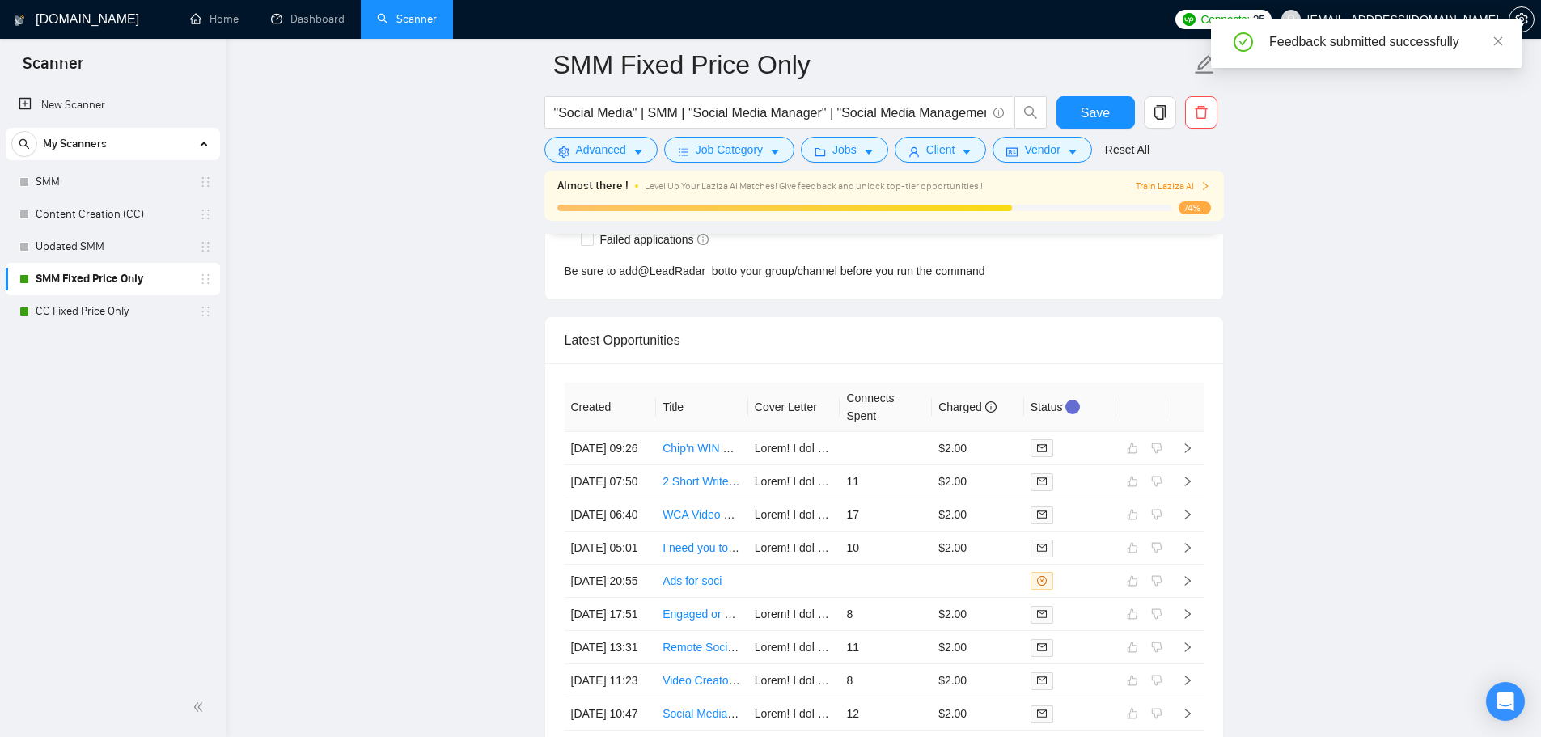
click at [97, 296] on link "CC Fixed Price Only" at bounding box center [113, 311] width 154 height 32
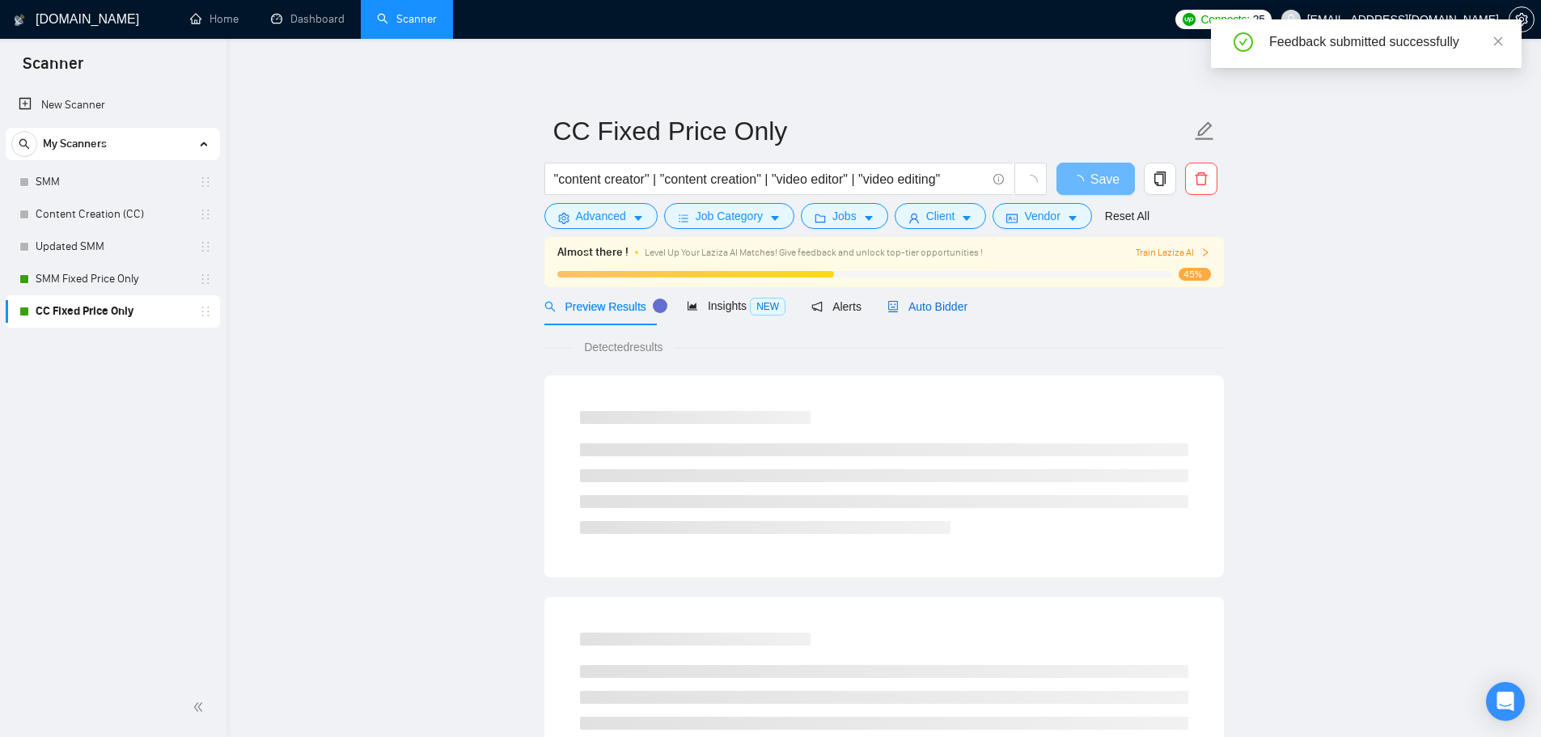
click at [921, 308] on span "Auto Bidder" at bounding box center [928, 306] width 80 height 13
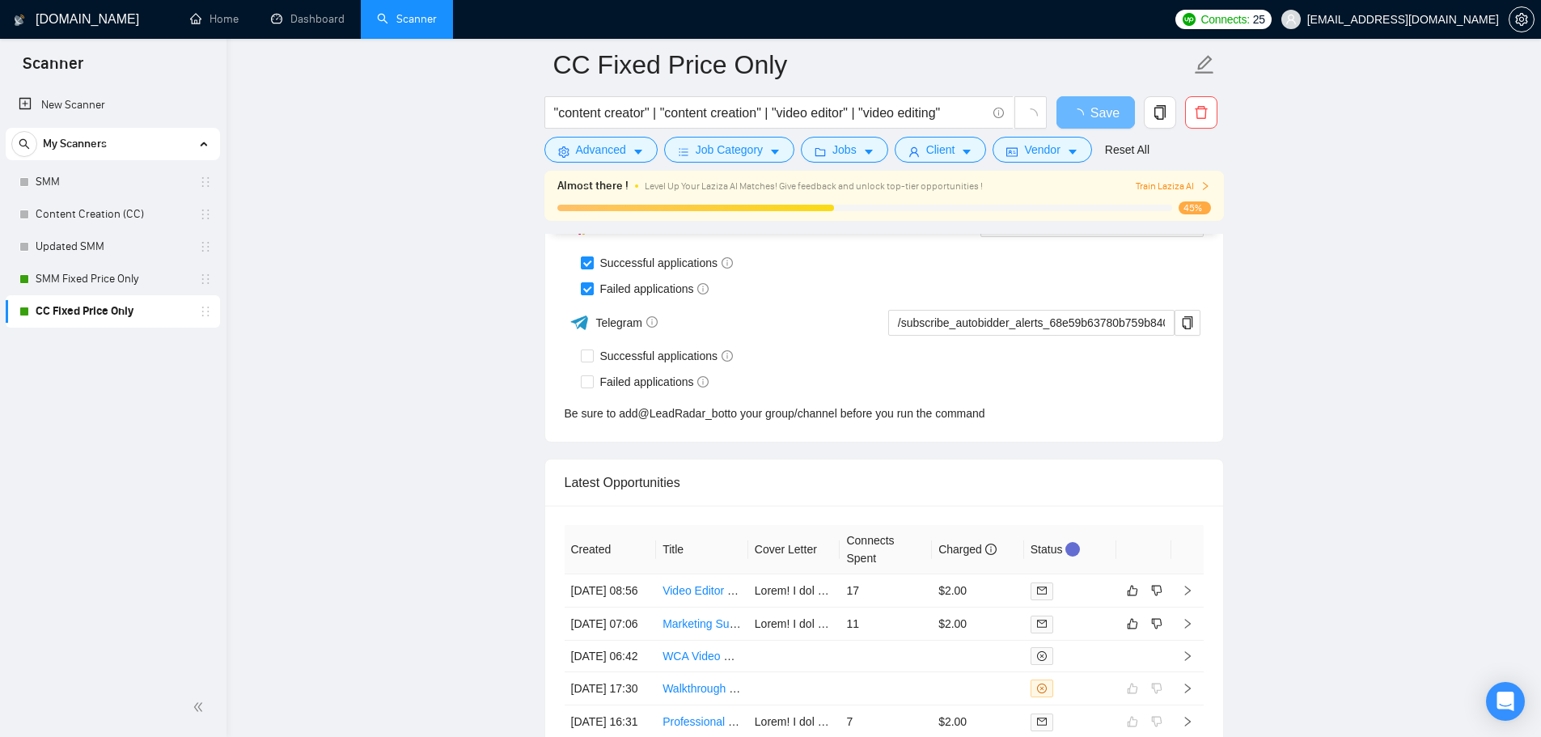
scroll to position [4158, 0]
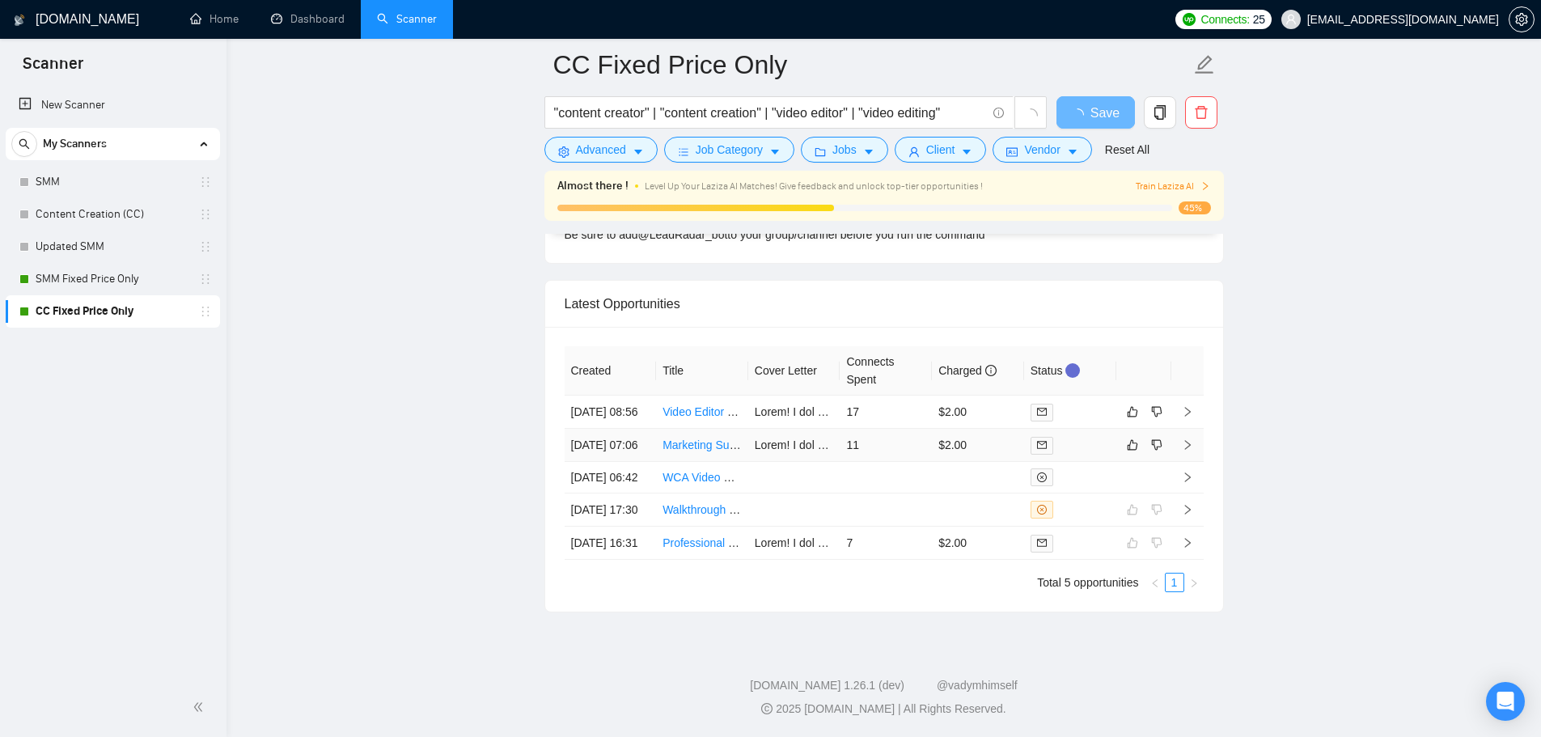
click at [916, 429] on td "11" at bounding box center [886, 445] width 92 height 33
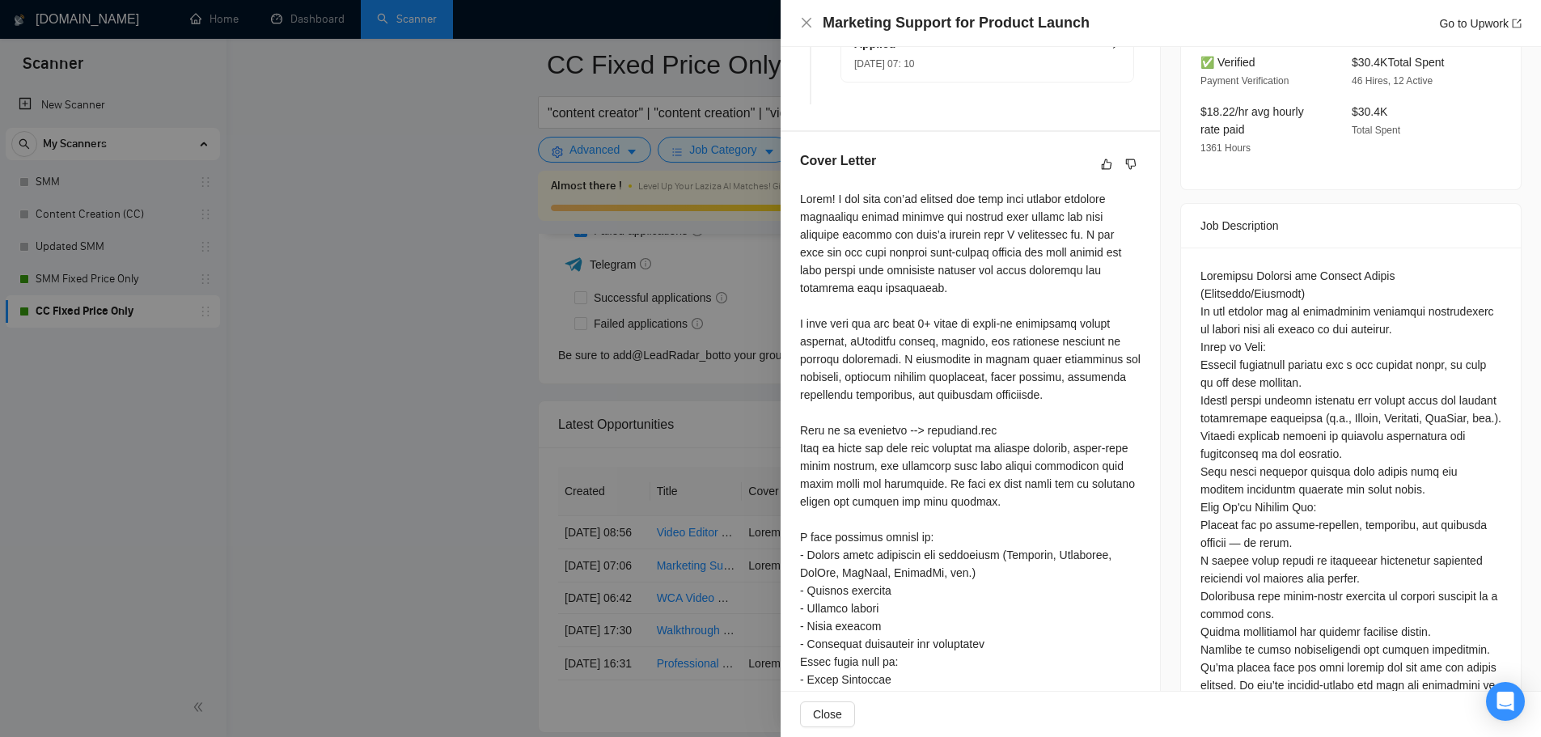
scroll to position [647, 0]
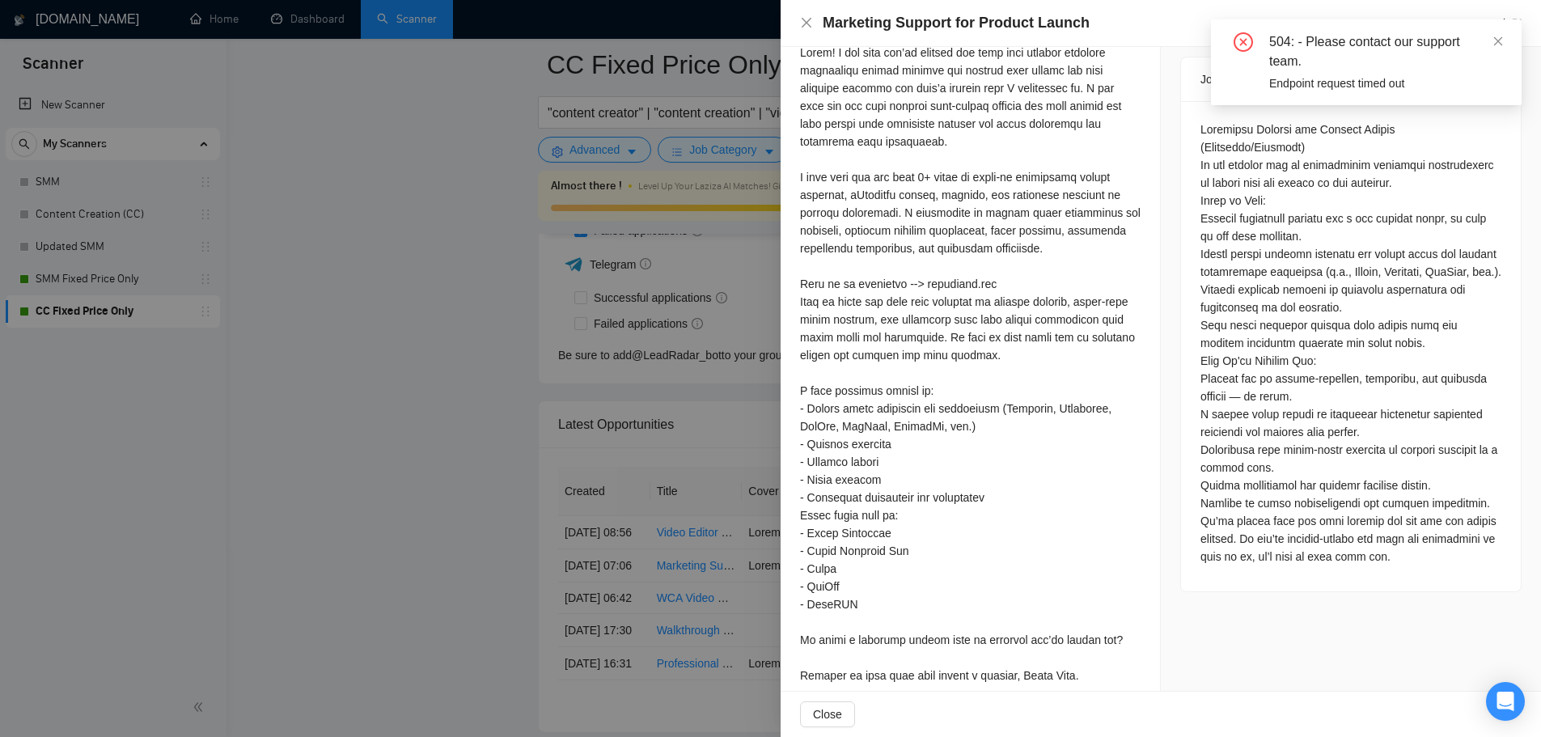
click at [486, 577] on div at bounding box center [770, 368] width 1541 height 737
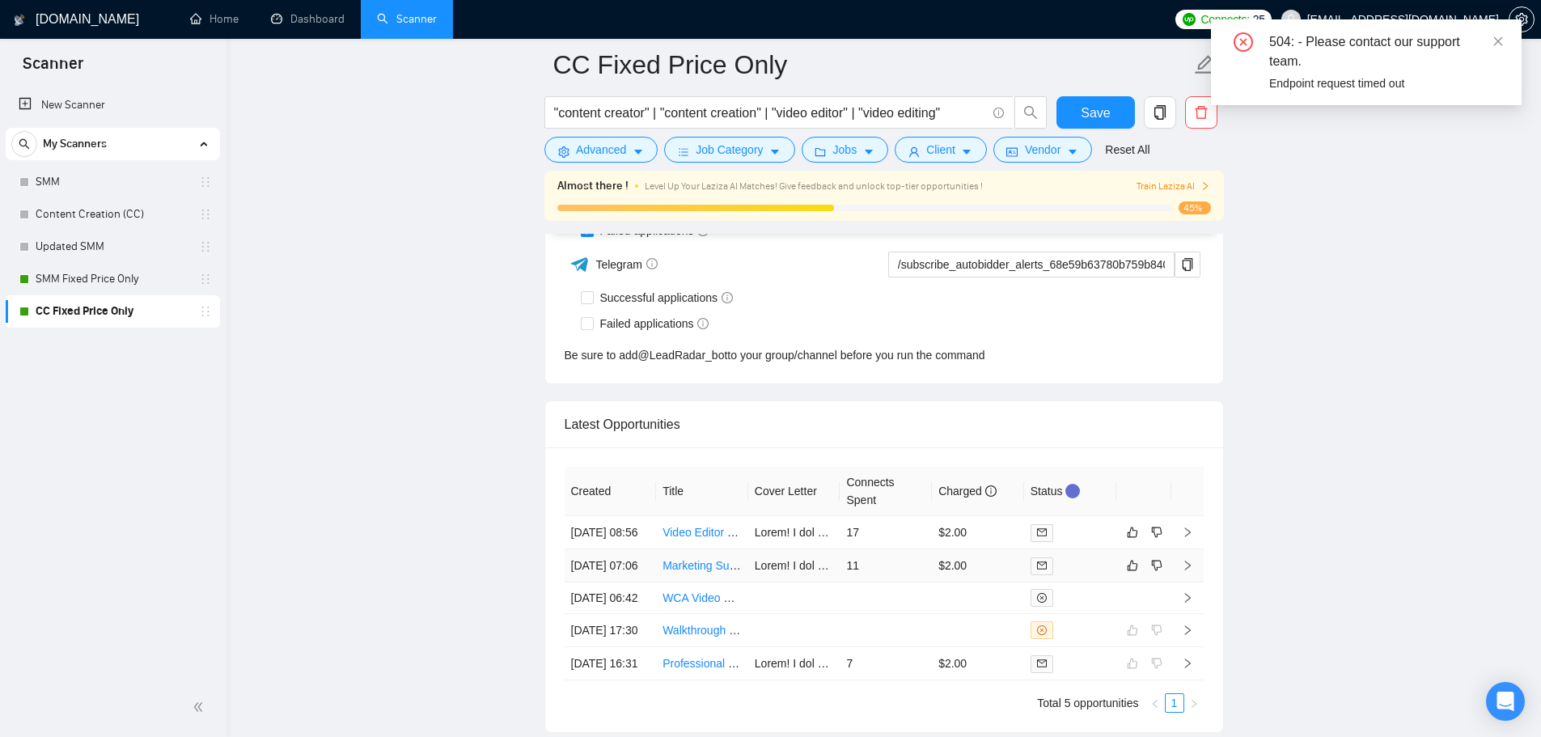
click at [1014, 583] on td "$2.00" at bounding box center [978, 565] width 92 height 33
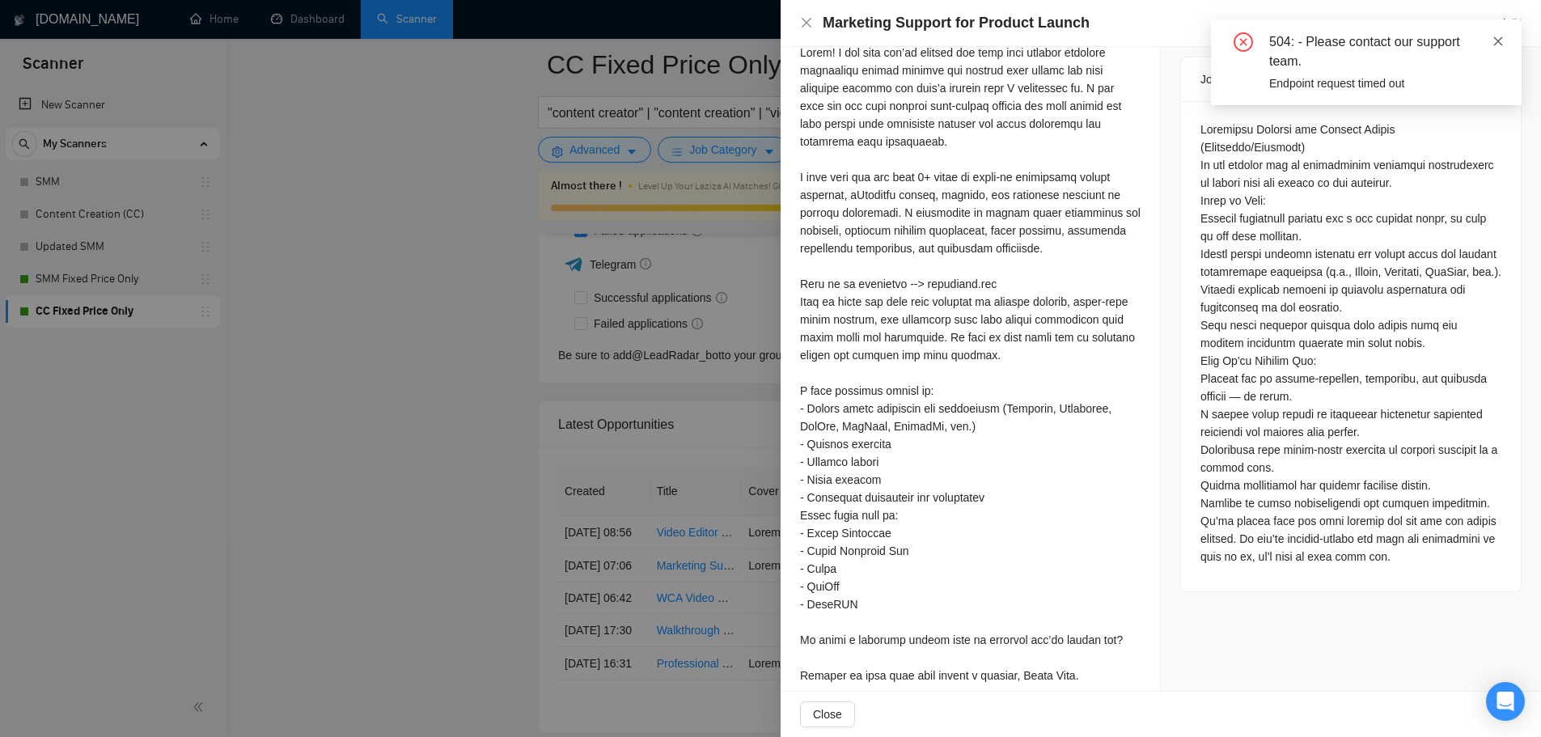
click at [1501, 47] on span at bounding box center [1498, 41] width 11 height 13
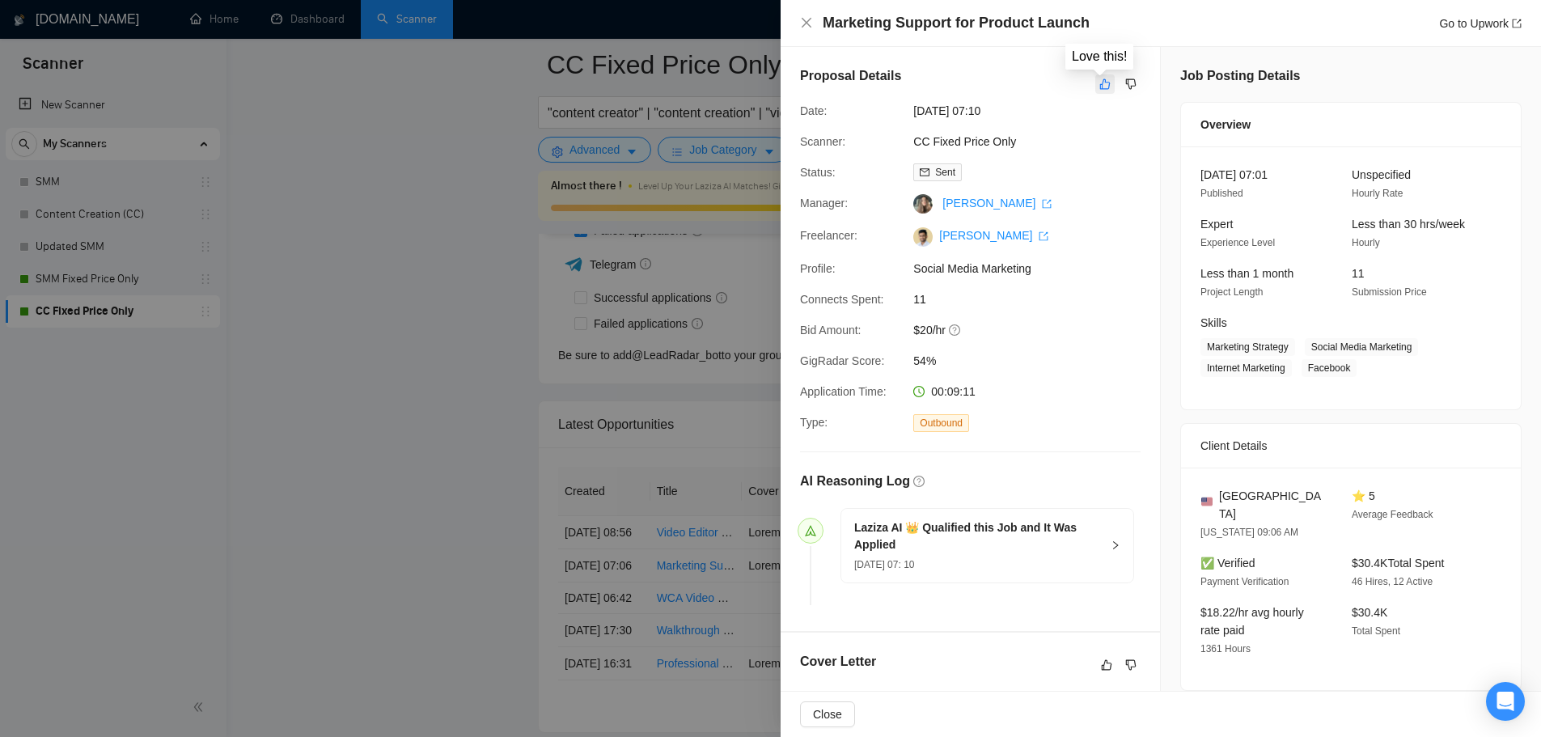
click at [1100, 83] on icon "like" at bounding box center [1104, 84] width 11 height 13
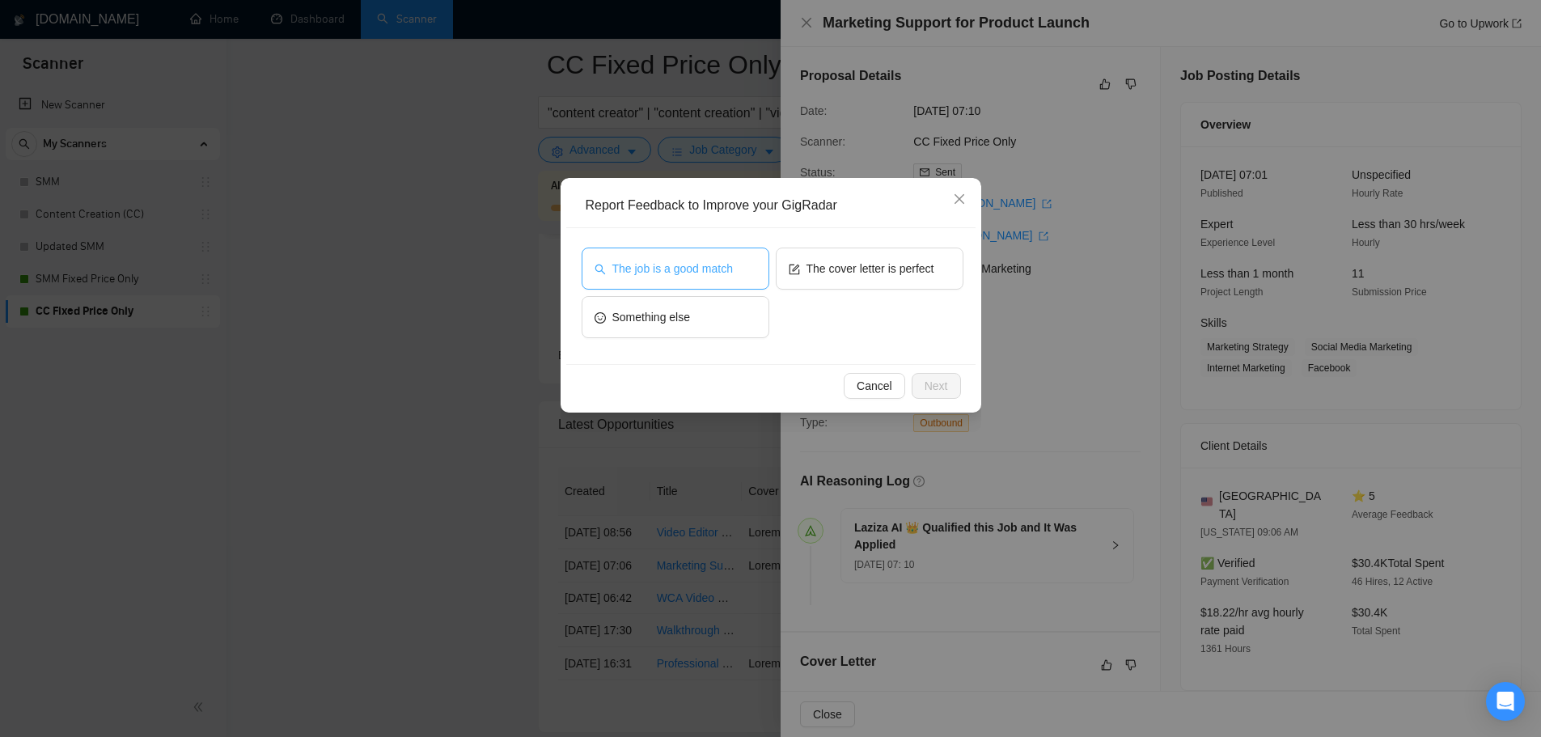
click at [660, 266] on span "The job is a good match" at bounding box center [672, 269] width 121 height 18
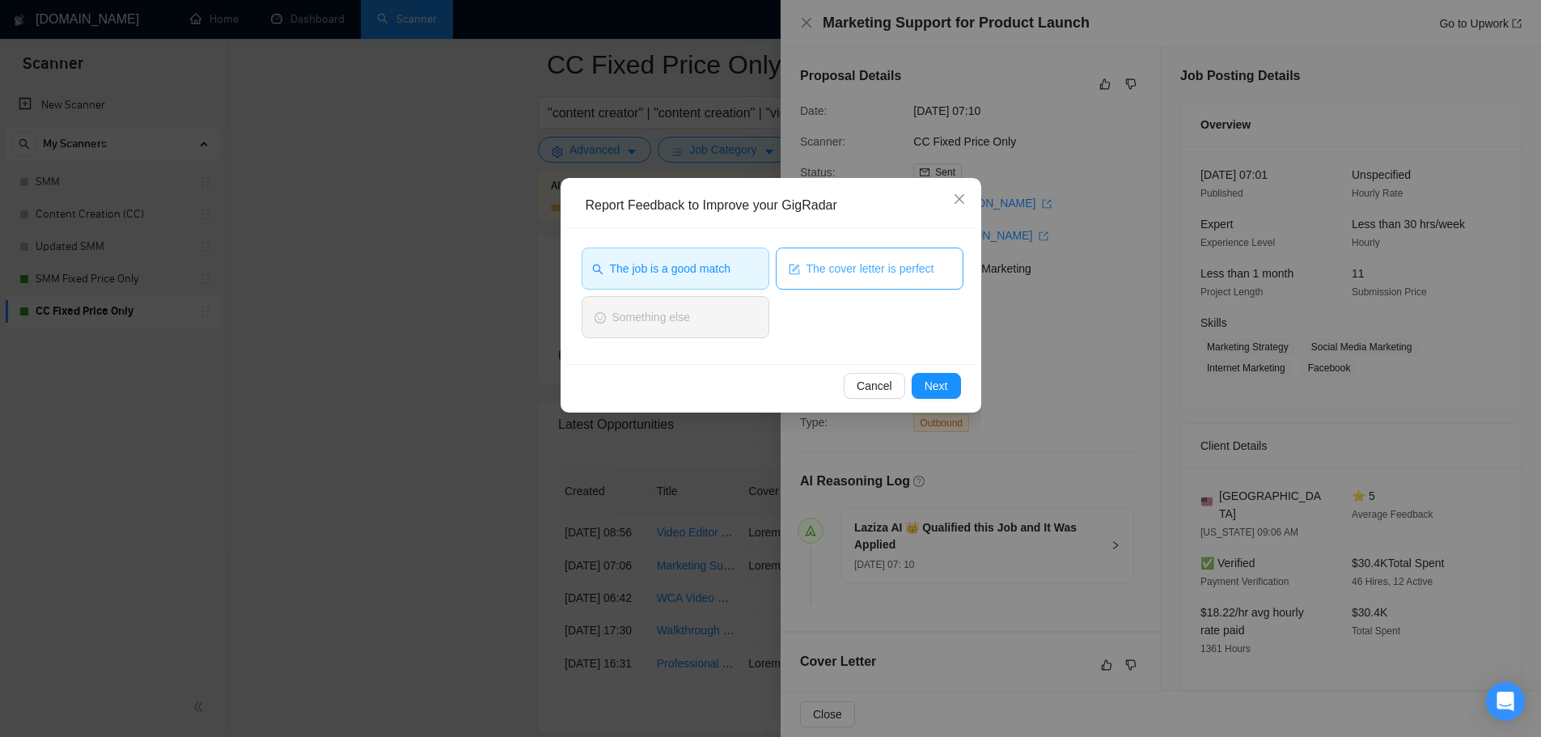
click at [893, 288] on div "The cover letter is perfect" at bounding box center [870, 272] width 188 height 49
click at [875, 269] on span "The cover letter is perfect" at bounding box center [871, 269] width 128 height 18
click at [950, 392] on button "Next" at bounding box center [936, 386] width 49 height 26
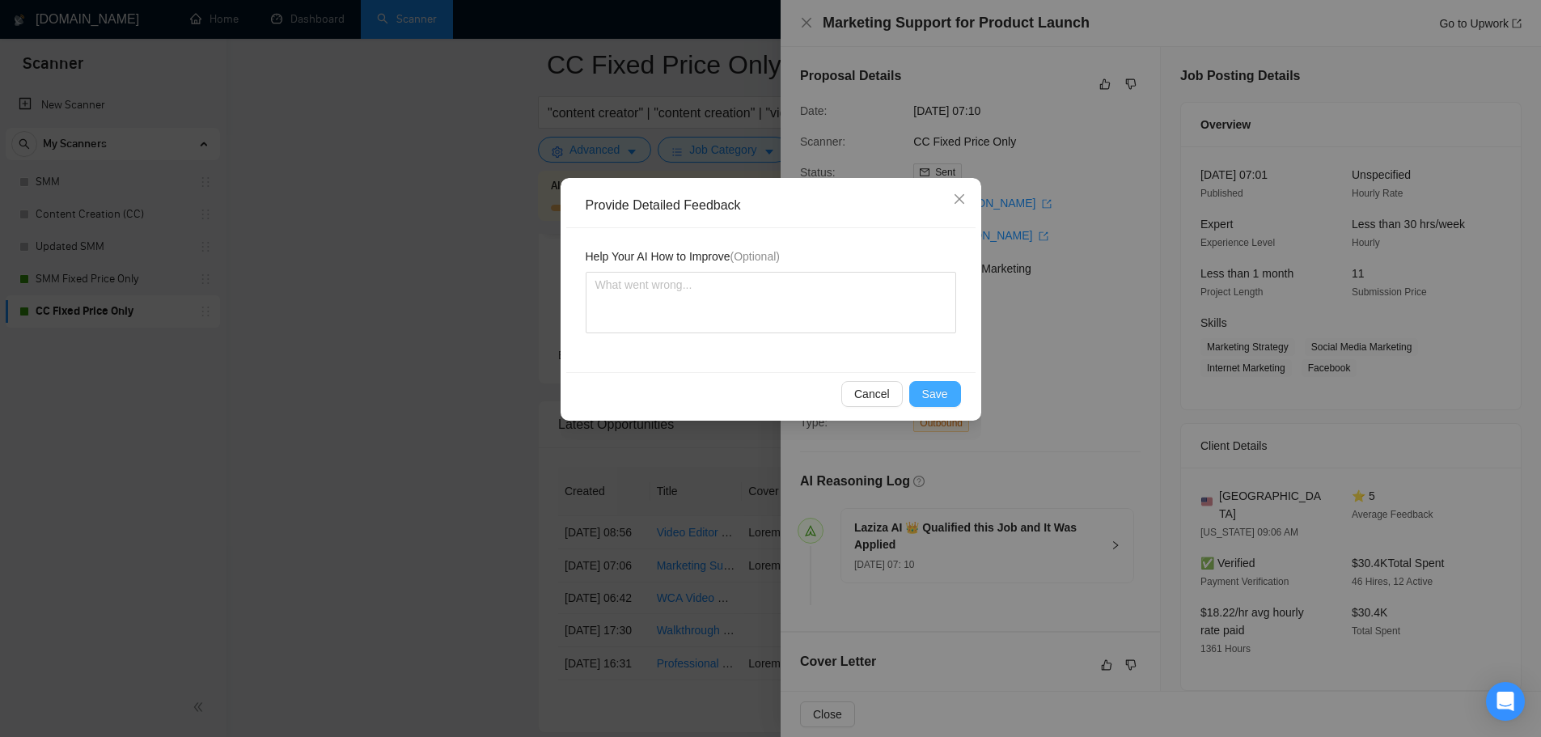
click at [947, 390] on span "Save" at bounding box center [935, 394] width 26 height 18
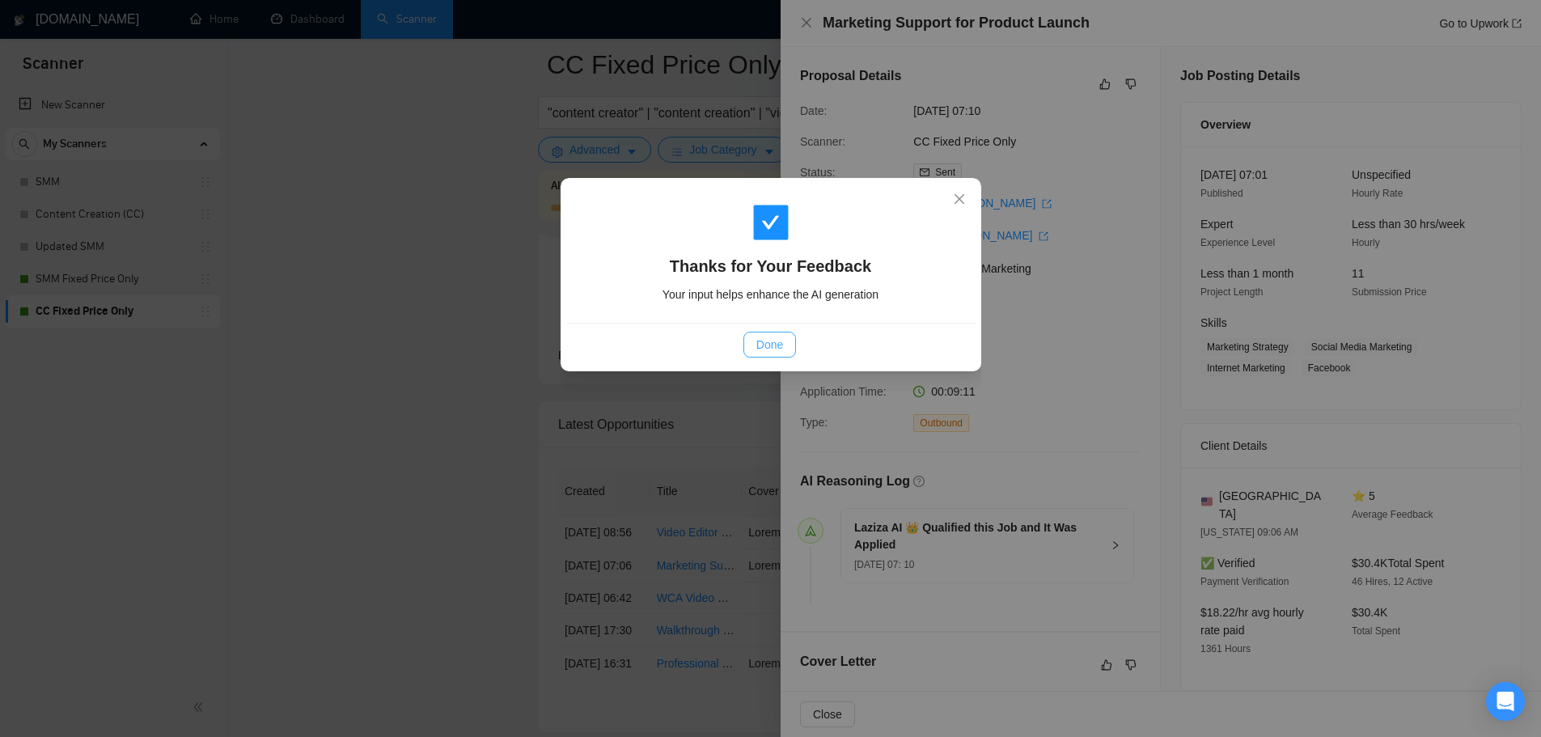
click at [765, 340] on span "Done" at bounding box center [769, 345] width 27 height 18
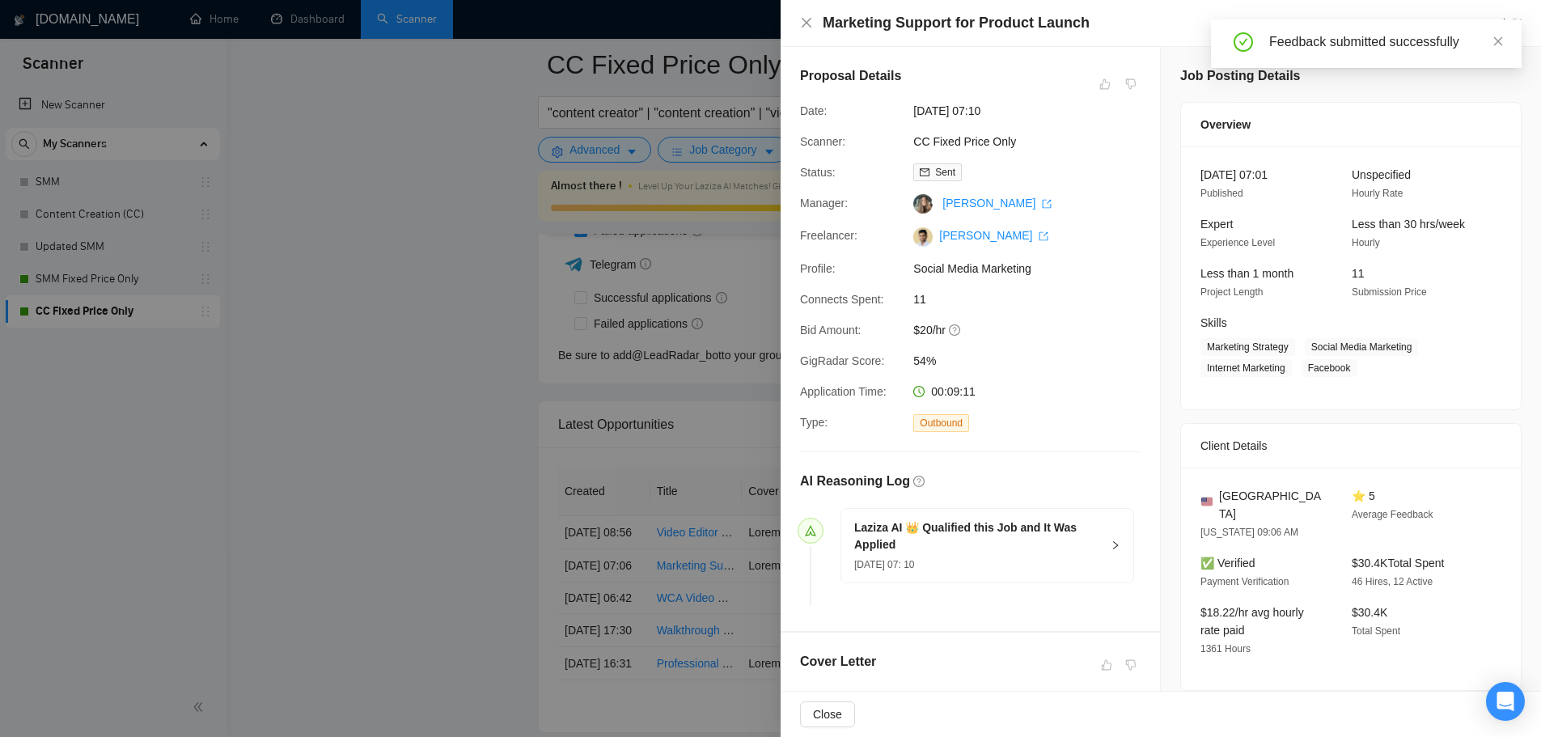
click at [672, 454] on div at bounding box center [770, 368] width 1541 height 737
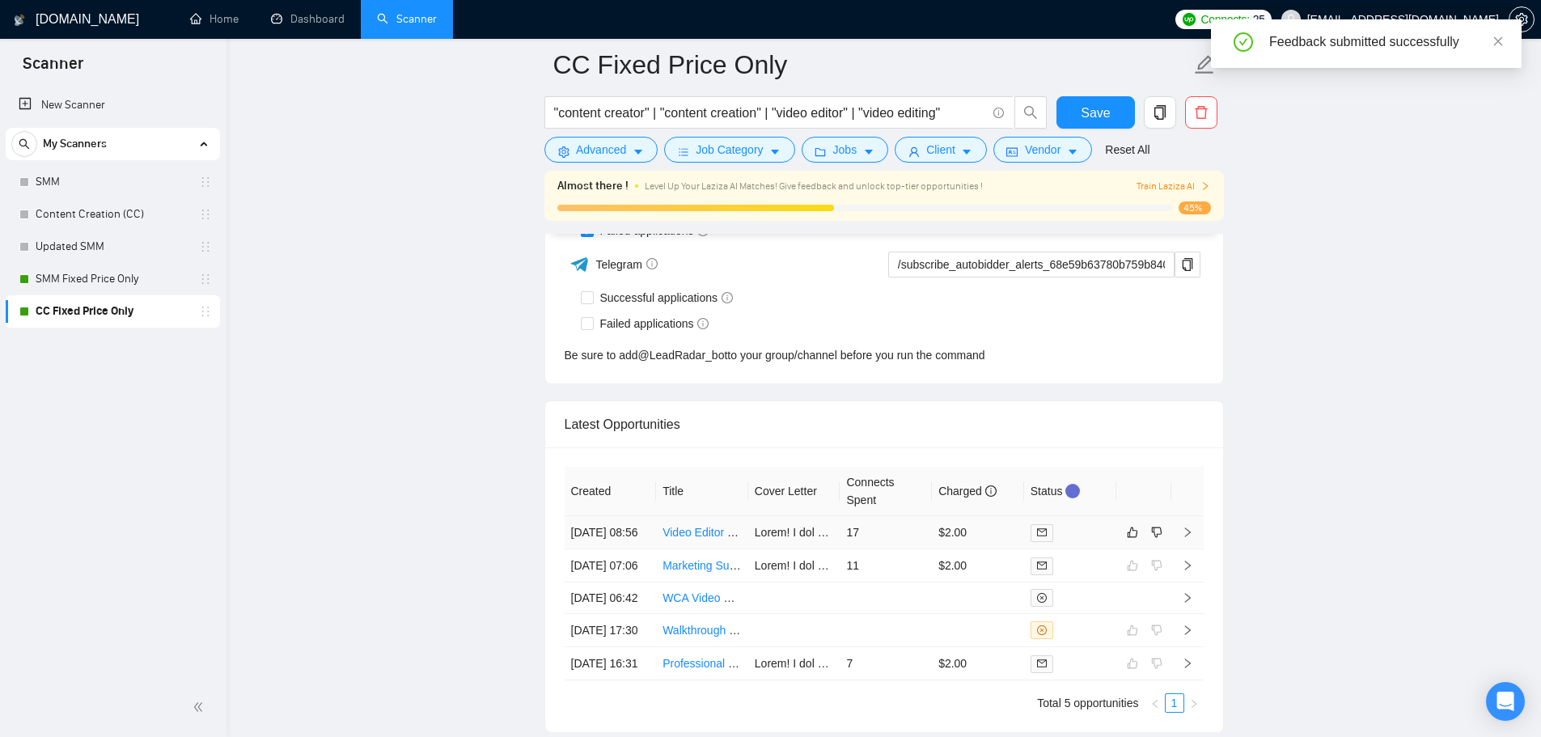
click at [1006, 549] on td "$2.00" at bounding box center [978, 532] width 92 height 33
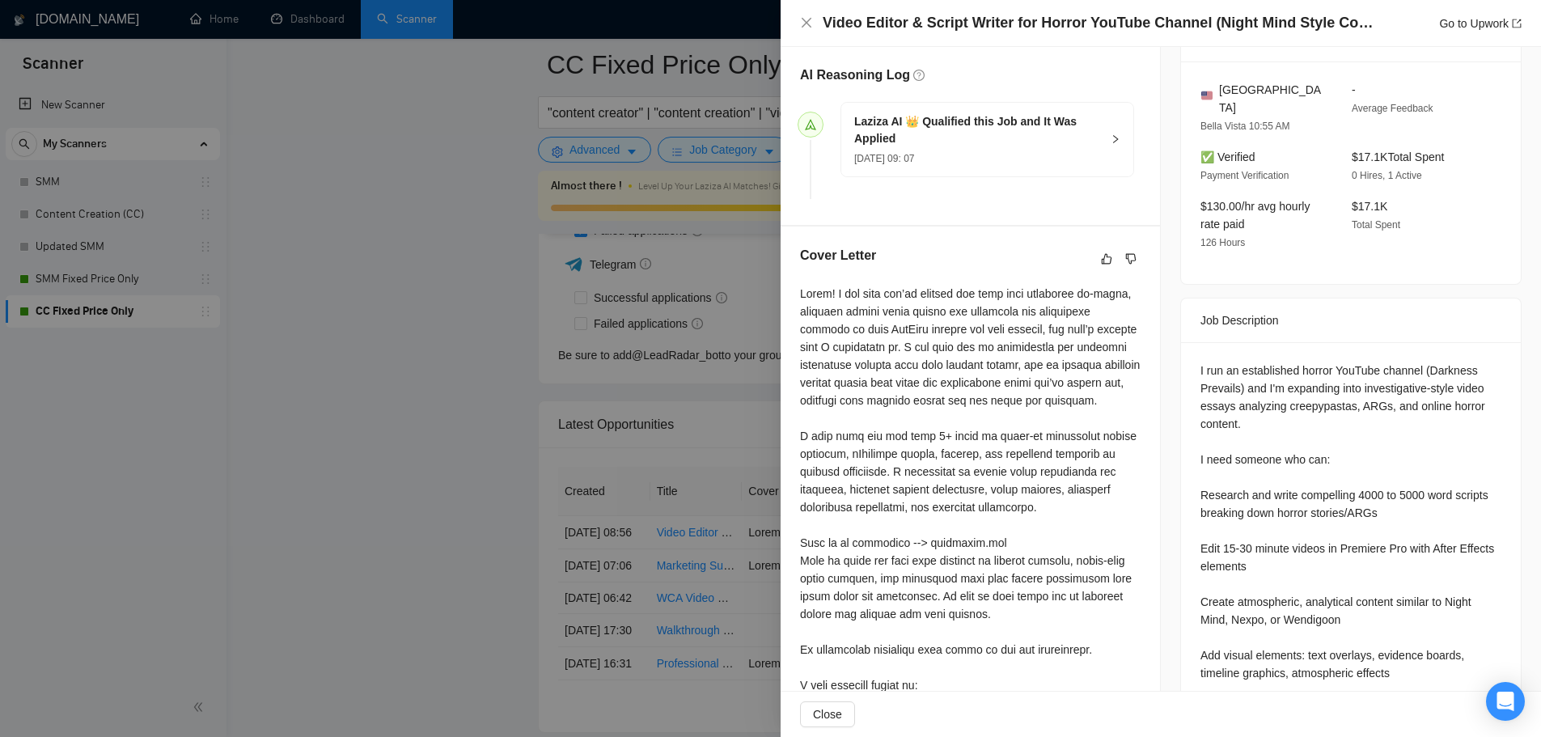
scroll to position [405, 0]
click at [1129, 265] on icon "dislike" at bounding box center [1130, 260] width 11 height 13
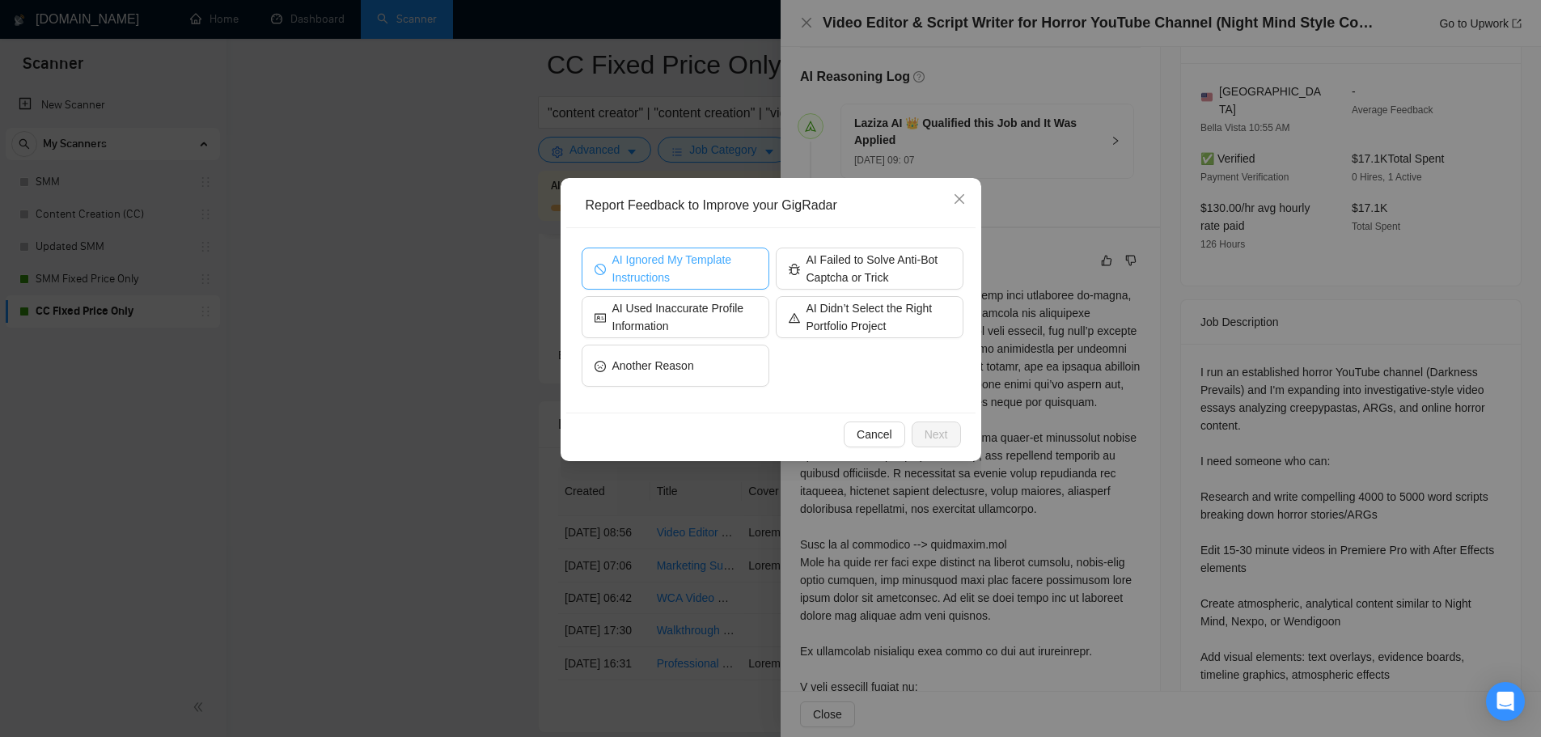
click at [682, 263] on span "AI Ignored My Template Instructions" at bounding box center [684, 269] width 144 height 36
click at [686, 265] on span "AI Ignored My Template Instructions" at bounding box center [684, 269] width 149 height 36
click at [955, 204] on icon "close" at bounding box center [959, 199] width 10 height 10
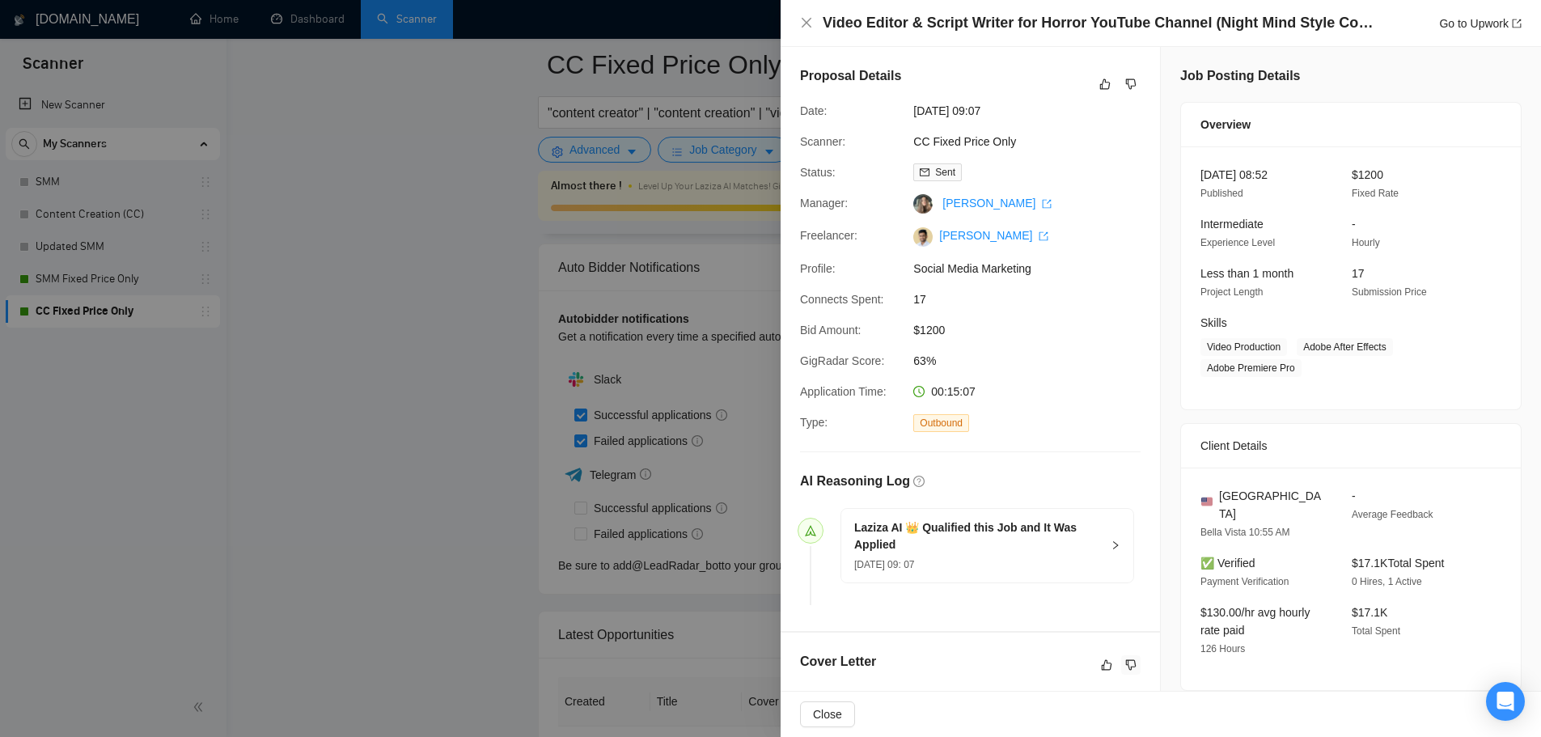
scroll to position [3834, 0]
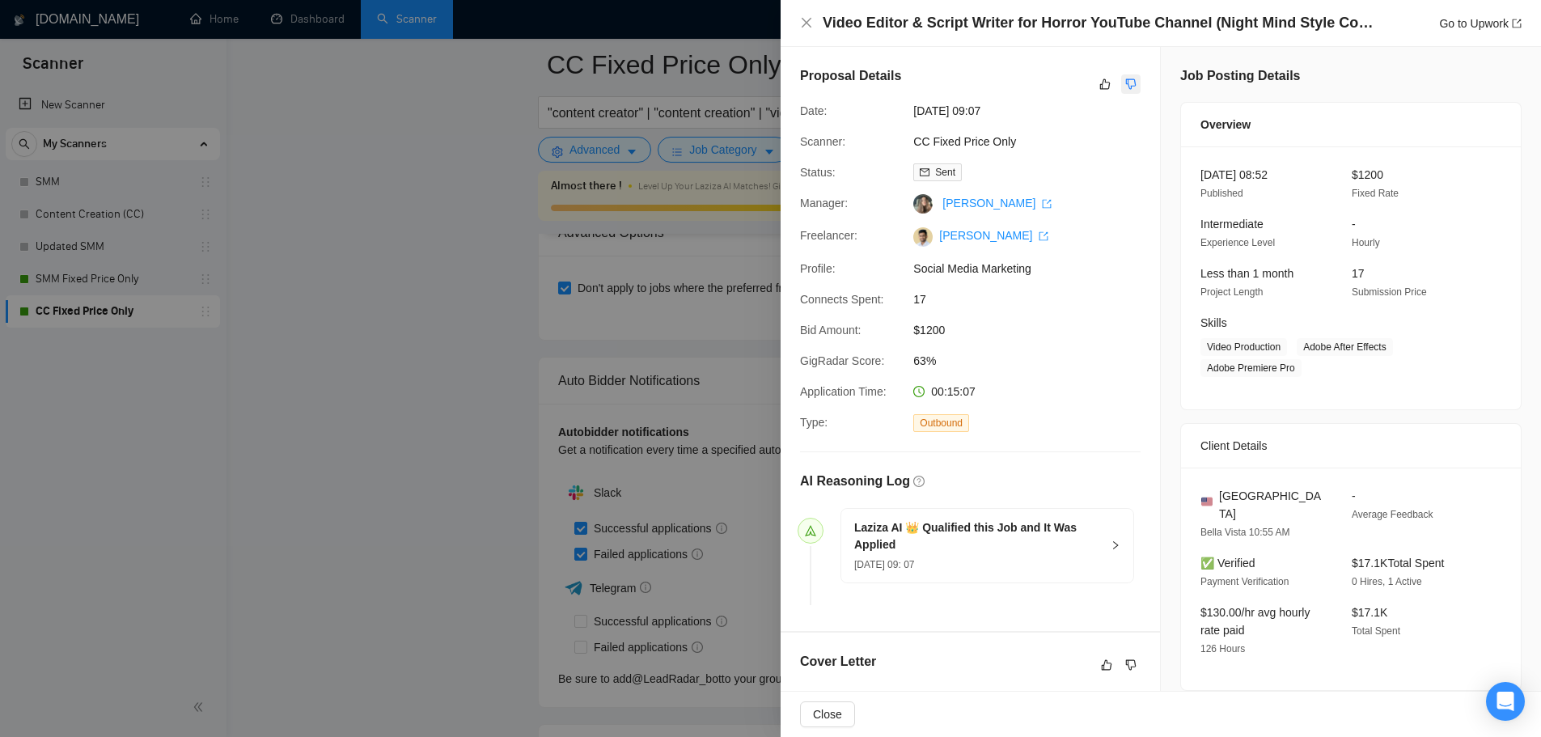
click at [1125, 89] on icon "dislike" at bounding box center [1130, 84] width 11 height 13
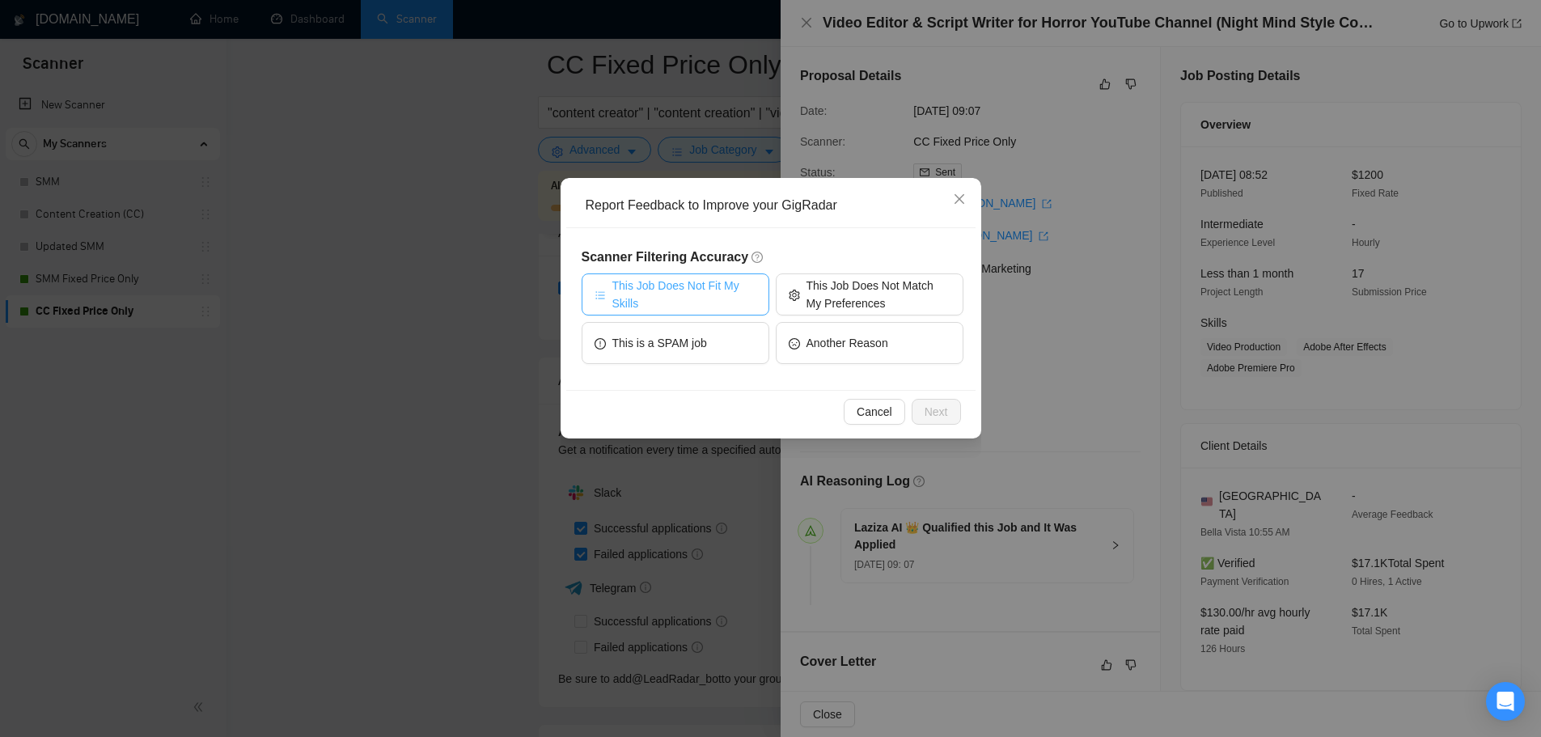
click at [687, 292] on span "This Job Does Not Fit My Skills" at bounding box center [684, 295] width 144 height 36
click at [940, 419] on span "Next" at bounding box center [936, 412] width 23 height 18
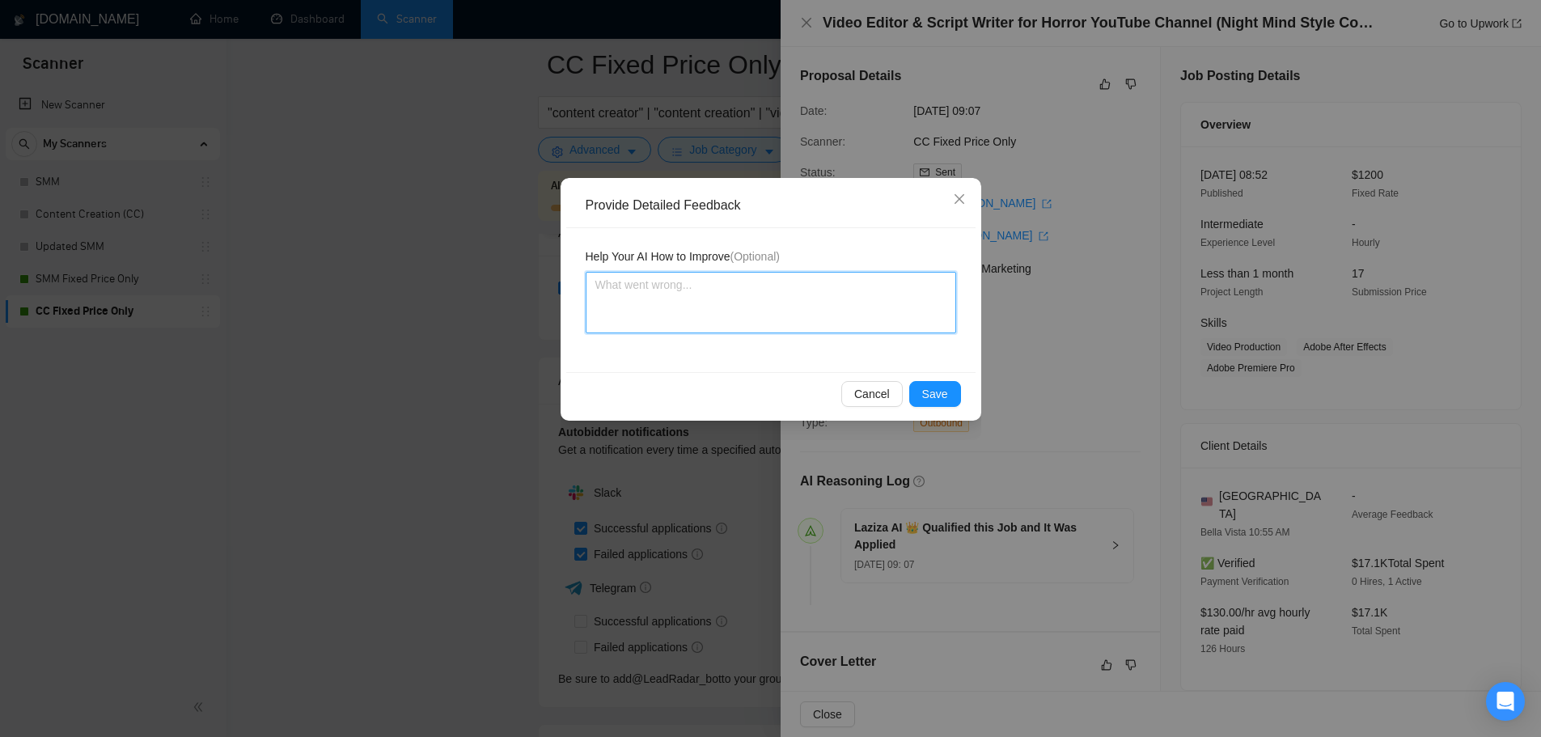
click at [679, 304] on textarea at bounding box center [771, 302] width 371 height 61
click at [675, 286] on textarea "This job requires script" at bounding box center [771, 302] width 371 height 61
click at [676, 289] on textarea "This job requires script" at bounding box center [771, 302] width 371 height 61
click at [842, 283] on textarea "This job requires long-form script" at bounding box center [771, 302] width 371 height 61
paste textarea "freelancer ([PERSON_NAME])"
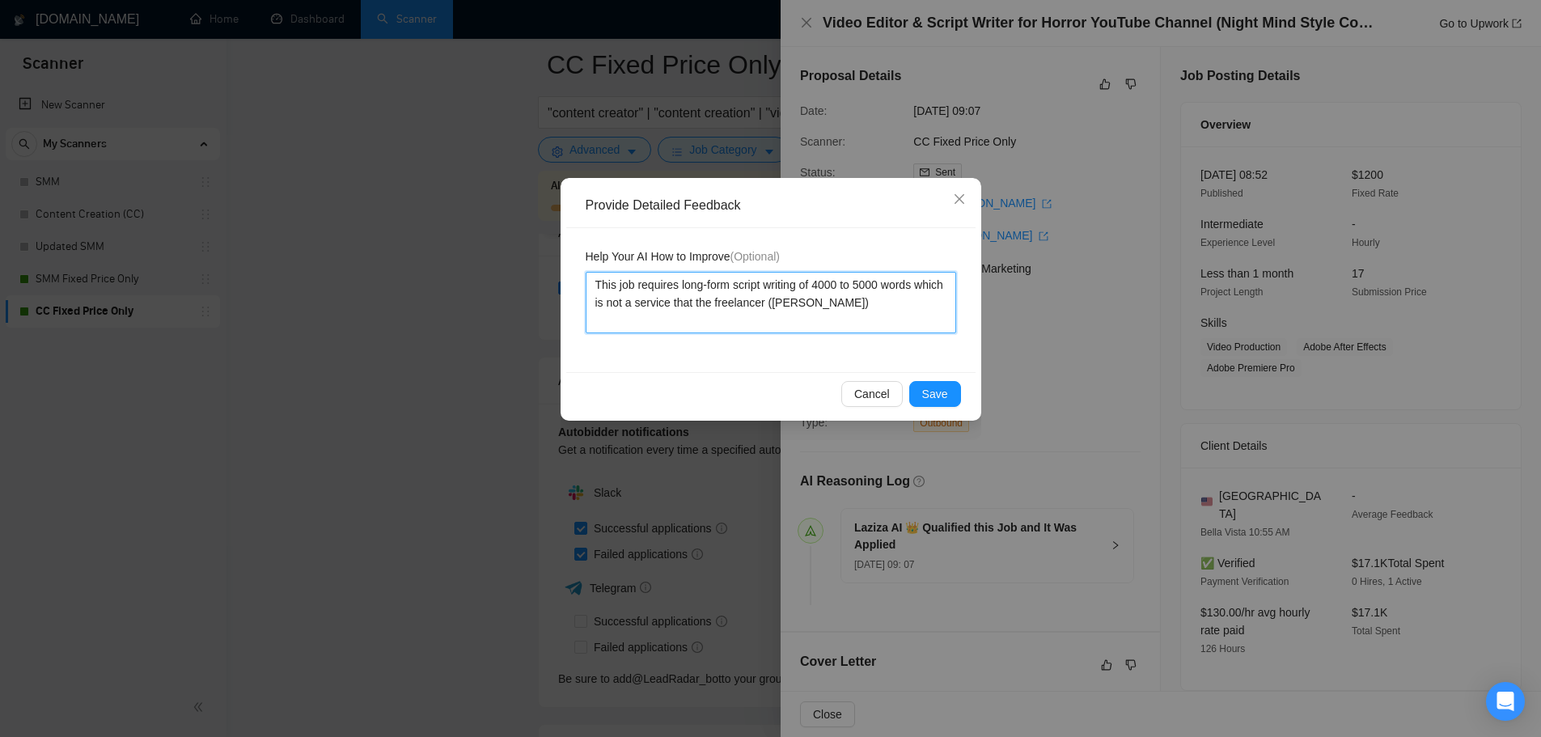
drag, startPoint x: 664, startPoint y: 300, endPoint x: 637, endPoint y: 303, distance: 27.6
click at [637, 303] on textarea "This job requires long-form script writing of 4000 to 5000 words which is not a…" at bounding box center [771, 302] width 371 height 61
click at [928, 307] on textarea "This job requires long-form script writing of 4000 to 5000 words which is a ser…" at bounding box center [771, 302] width 371 height 61
click at [930, 305] on textarea "This job requires long-form script writing of 4000 to 5000 words which is a ser…" at bounding box center [771, 302] width 371 height 61
paste textarea "freelancer ([PERSON_NAME])"
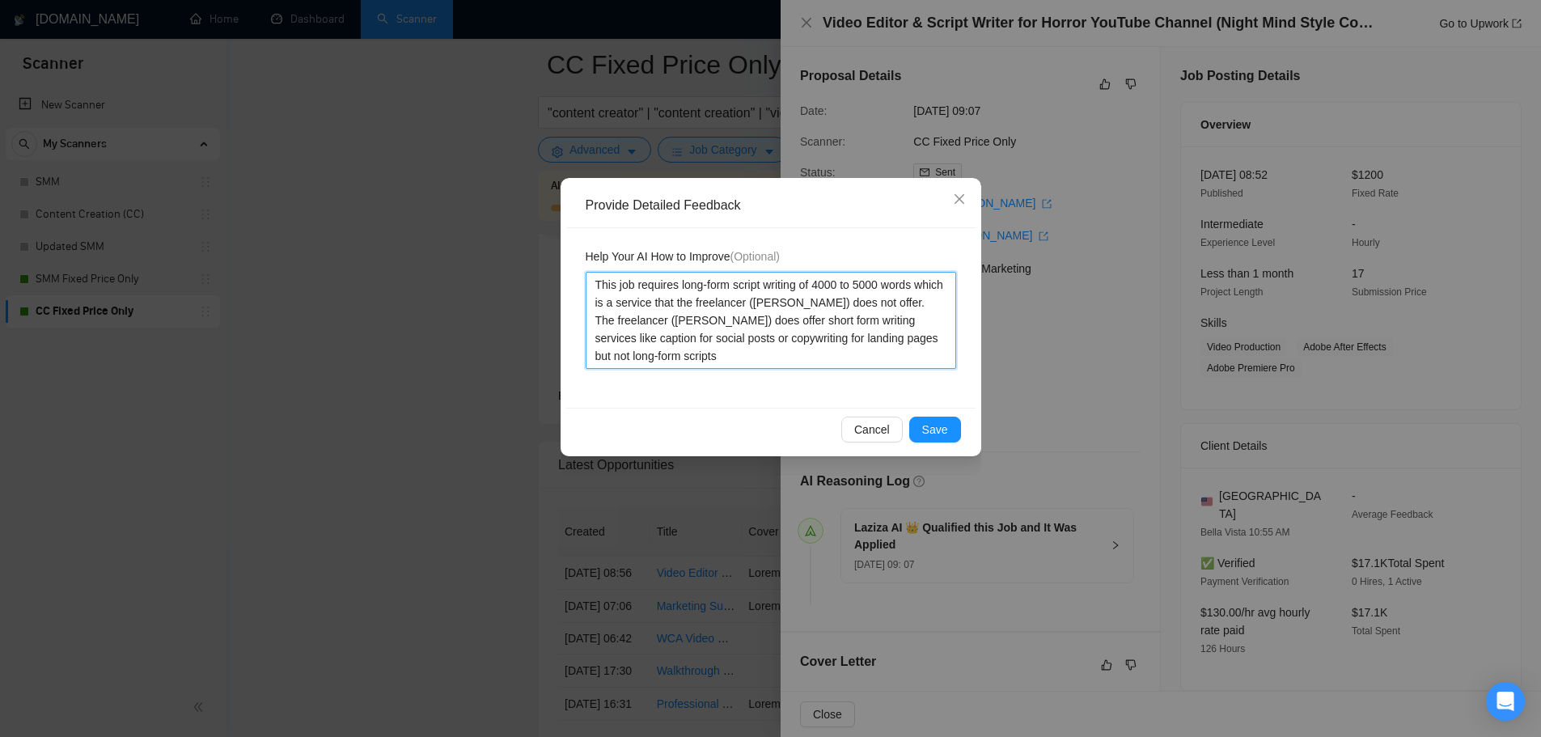
scroll to position [3875, 0]
click at [751, 358] on textarea "This job requires long-form script writing of 4000 to 5000 words which is a ser…" at bounding box center [771, 320] width 371 height 97
click at [680, 359] on textarea "This job requires long-form script writing of 4000 to 5000 words which is a ser…" at bounding box center [771, 320] width 371 height 97
drag, startPoint x: 646, startPoint y: 356, endPoint x: 581, endPoint y: 363, distance: 65.1
click at [581, 363] on div "Help Your AI How to Improve (Optional) This job requires long-form script writi…" at bounding box center [770, 318] width 409 height 180
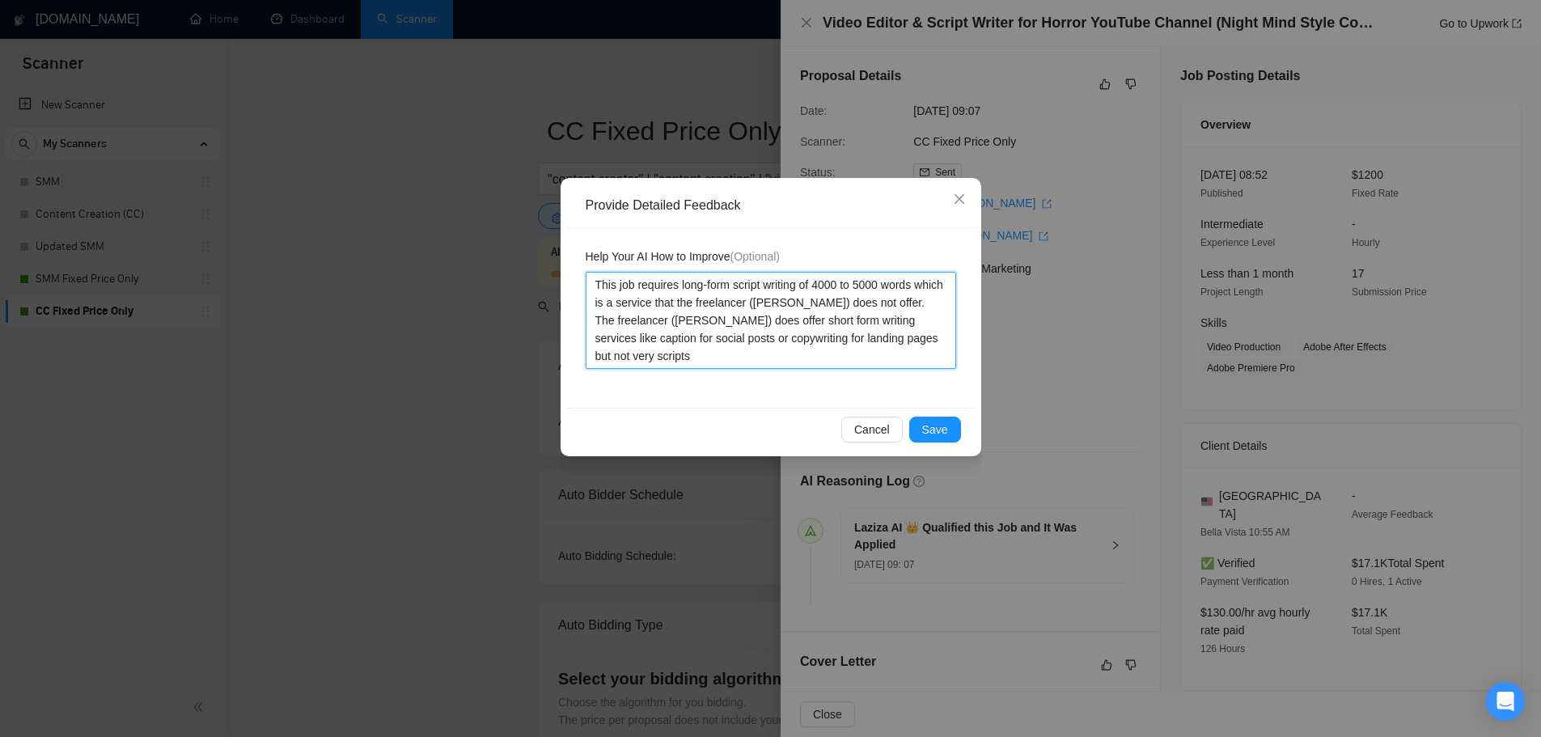
click at [593, 358] on textarea "This job requires long-form script writing of 4000 to 5000 words which is a ser…" at bounding box center [771, 320] width 371 height 97
click at [729, 350] on textarea "This job requires long-form script writing of 4000 to 5000 words which is a ser…" at bounding box center [771, 320] width 371 height 97
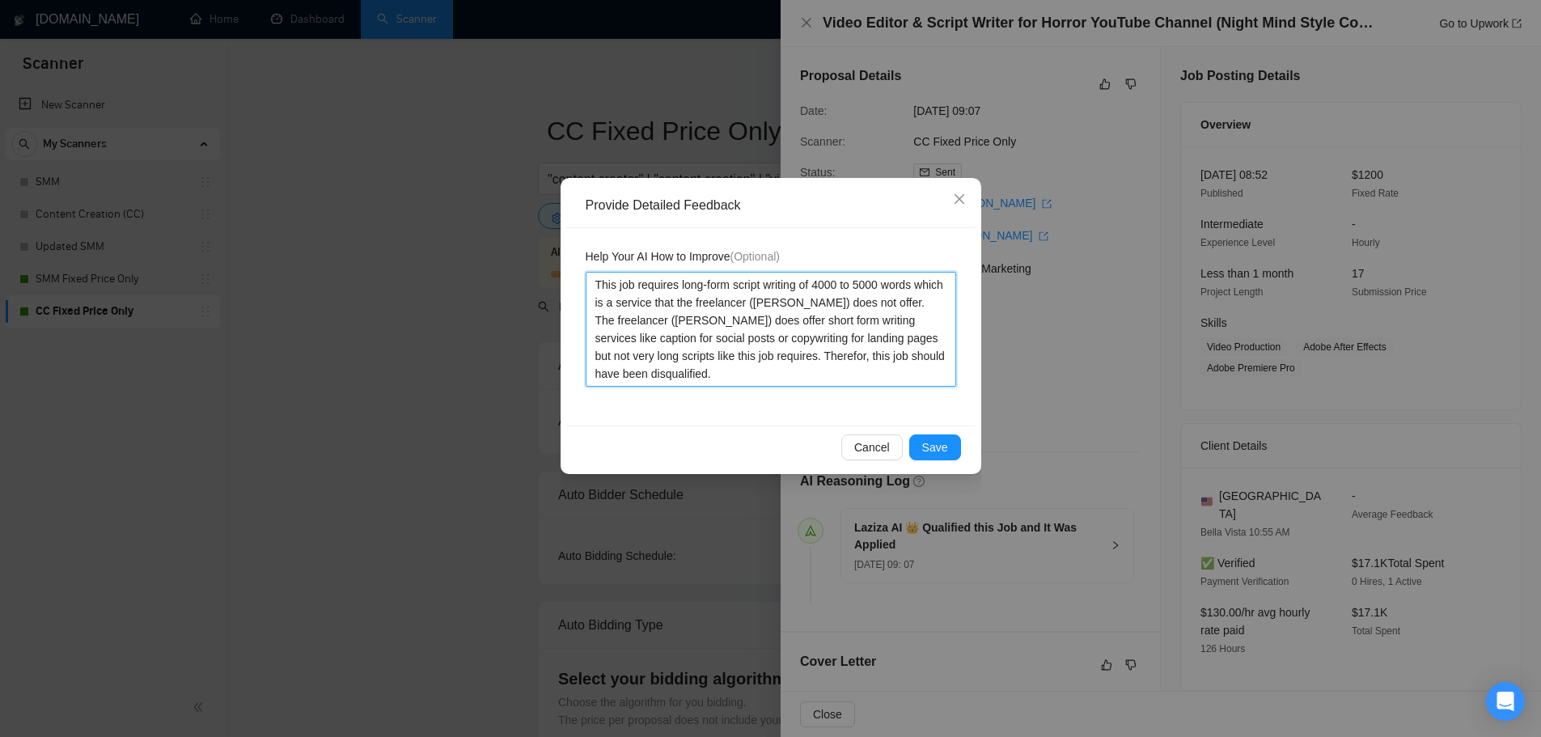
click at [811, 358] on textarea "This job requires long-form script writing of 4000 to 5000 words which is a ser…" at bounding box center [771, 329] width 371 height 115
click at [828, 380] on textarea "This job requires long-form script writing of 4000 to 5000 words which is a ser…" at bounding box center [771, 329] width 371 height 115
click at [803, 363] on textarea "This job requires long-form script writing of 4000 to 5000 words which is a ser…" at bounding box center [771, 329] width 371 height 115
click at [794, 376] on textarea "This job requires long-form script writing of 4000 to 5000 words which is a ser…" at bounding box center [771, 329] width 371 height 115
click at [803, 358] on textarea "This job requires long-form script writing of 4000 to 5000 words which is a ser…" at bounding box center [771, 329] width 371 height 115
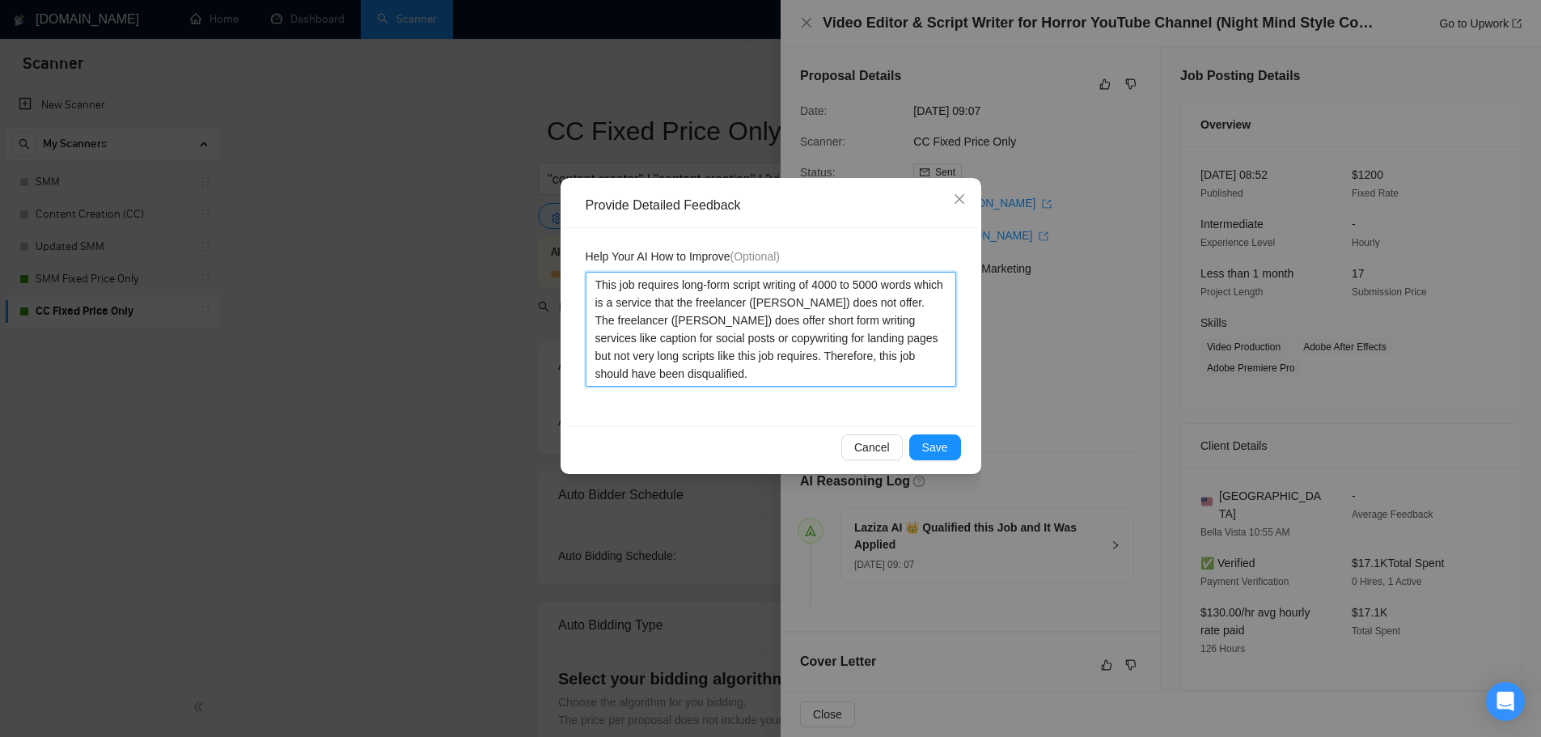
click at [849, 342] on textarea "This job requires long-form script writing of 4000 to 5000 words which is a ser…" at bounding box center [771, 329] width 371 height 115
click at [805, 357] on textarea "This job requires long-form script writing of 4000 to 5000 words which is a ser…" at bounding box center [771, 329] width 371 height 115
click at [811, 376] on textarea "This job requires long-form script writing of 4000 to 5000 words which is a ser…" at bounding box center [771, 329] width 371 height 115
click at [814, 360] on textarea "This job requires long-form script writing of 4000 to 5000 words which is a ser…" at bounding box center [771, 329] width 371 height 115
click at [807, 376] on textarea "This job requires long-form script writing of 4000 to 5000 words which is a ser…" at bounding box center [771, 329] width 371 height 115
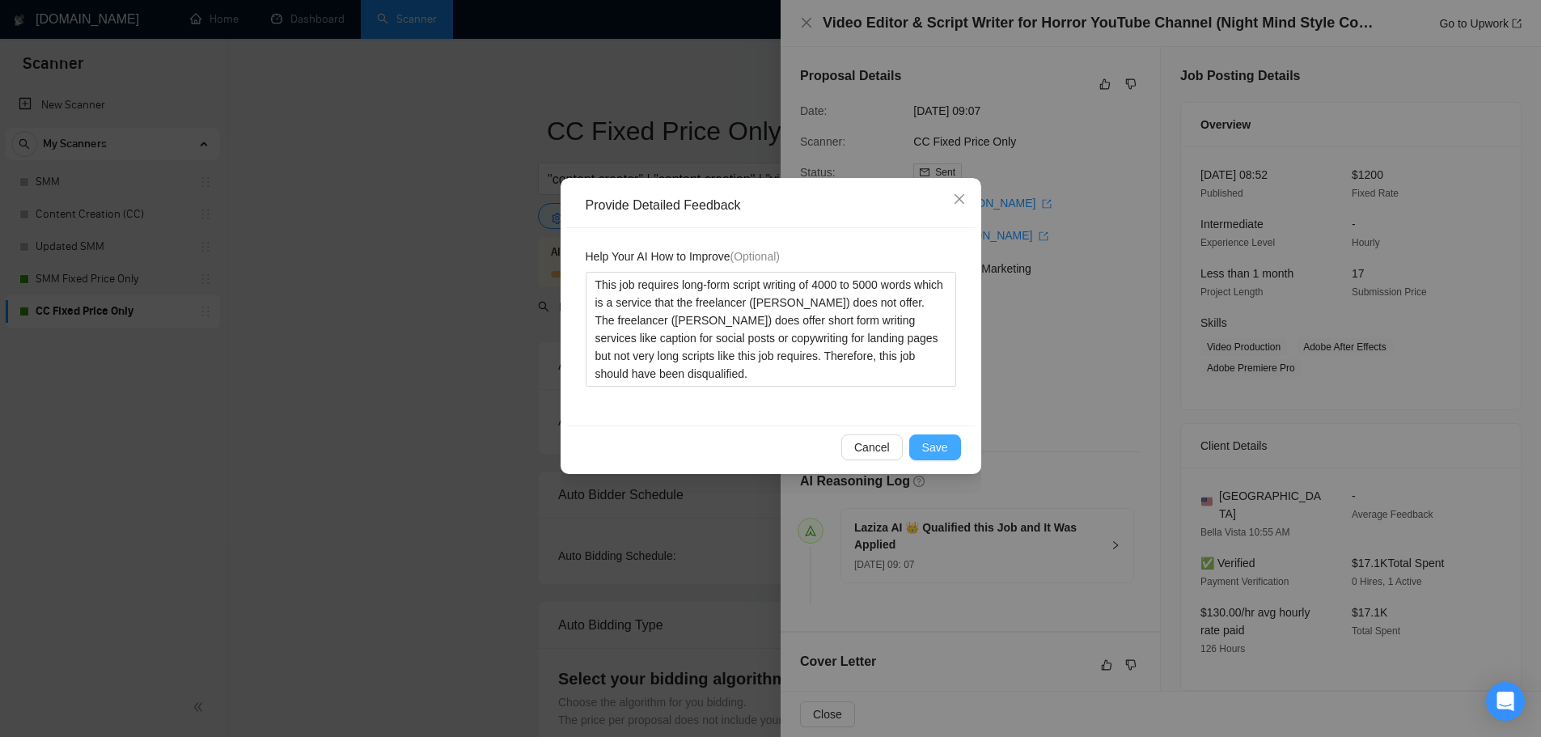
click at [925, 448] on span "Save" at bounding box center [935, 448] width 26 height 18
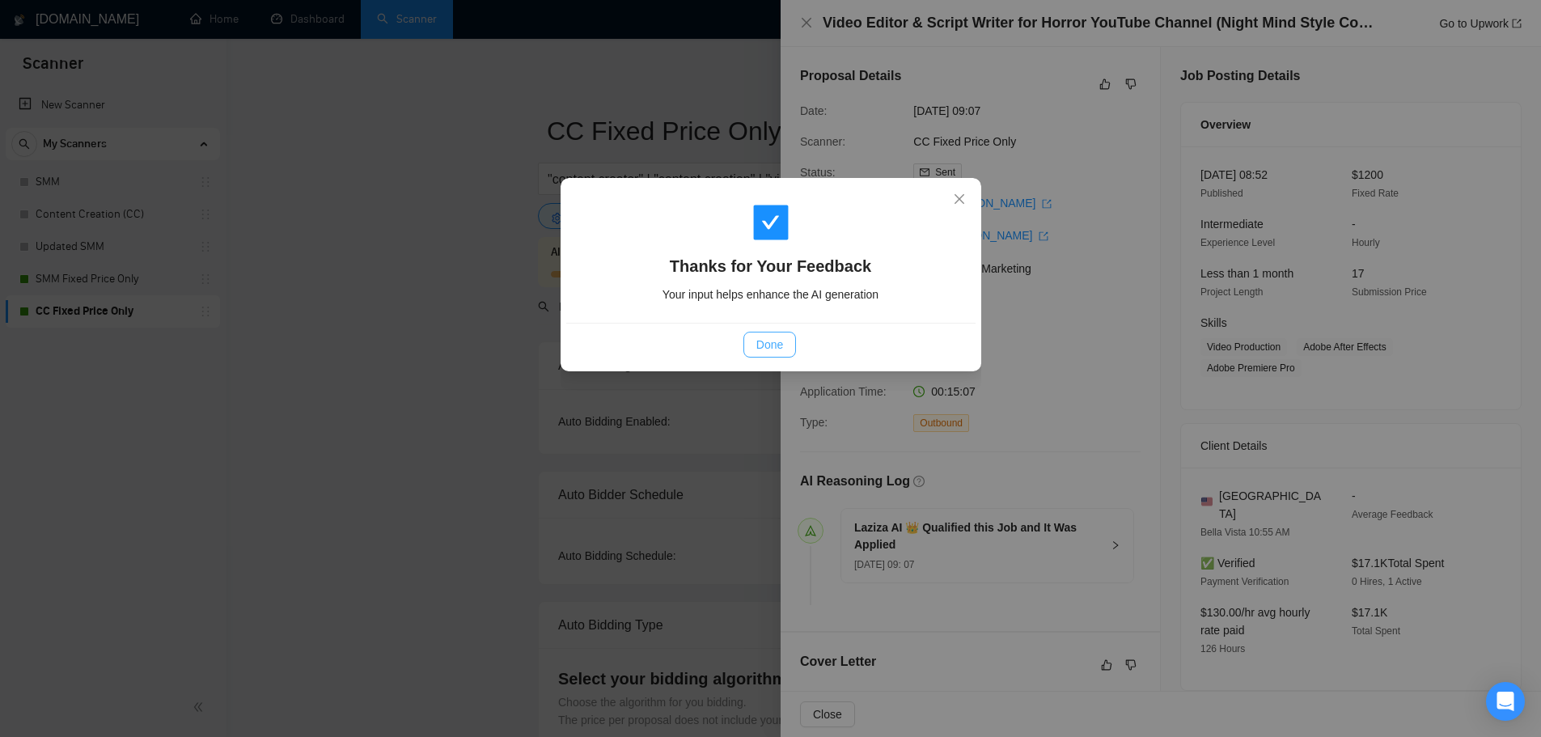
click at [775, 351] on span "Done" at bounding box center [769, 345] width 27 height 18
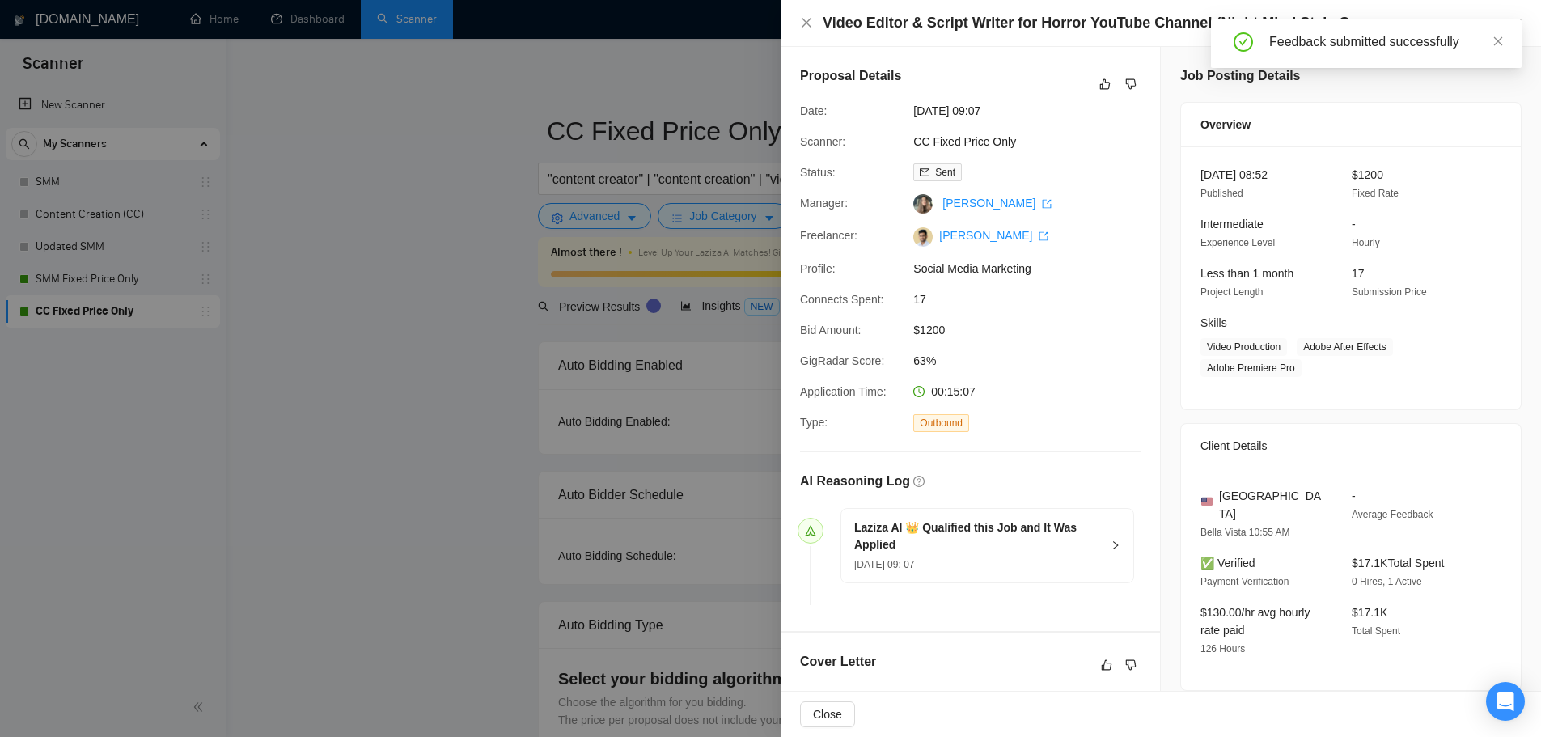
click at [672, 448] on div at bounding box center [770, 368] width 1541 height 737
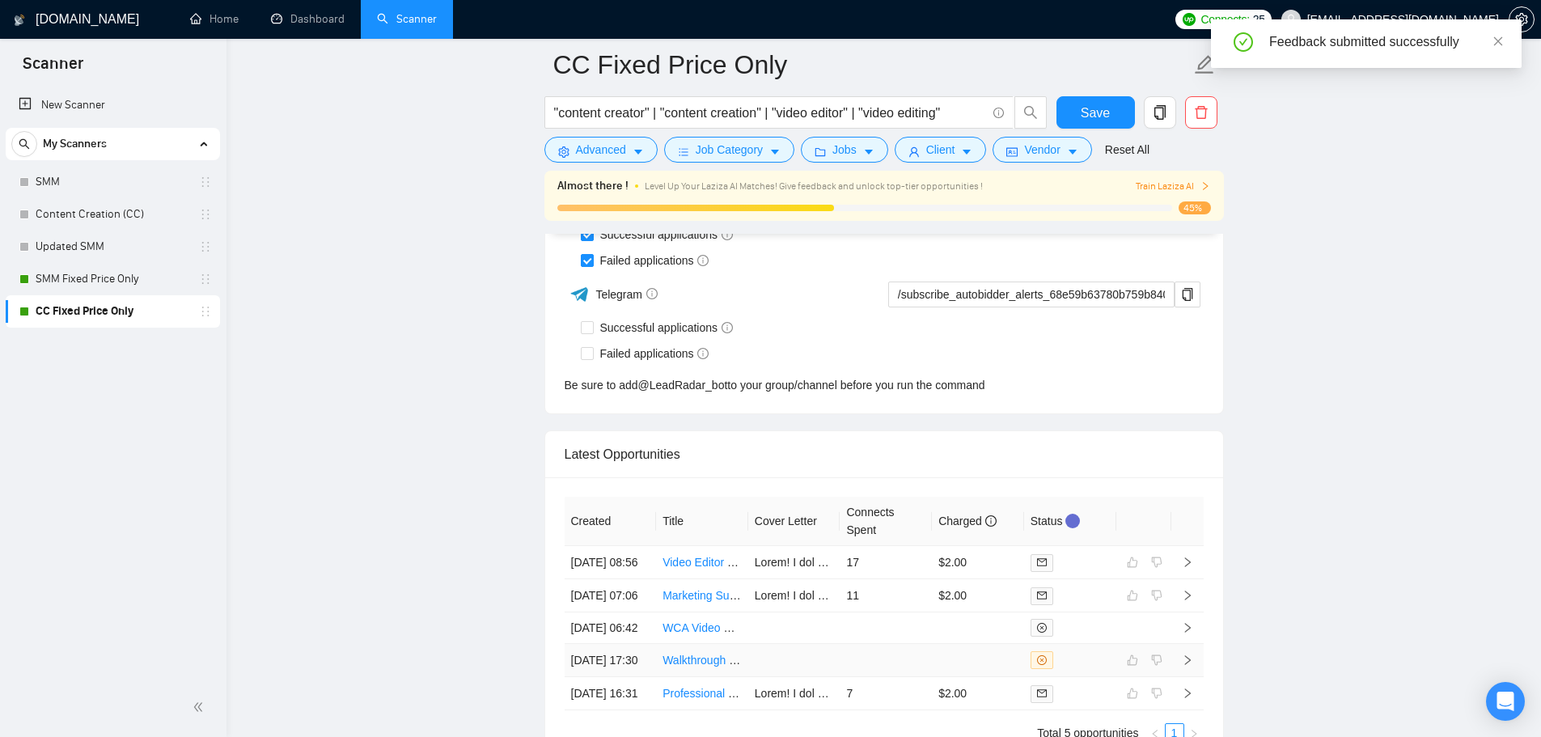
scroll to position [4360, 0]
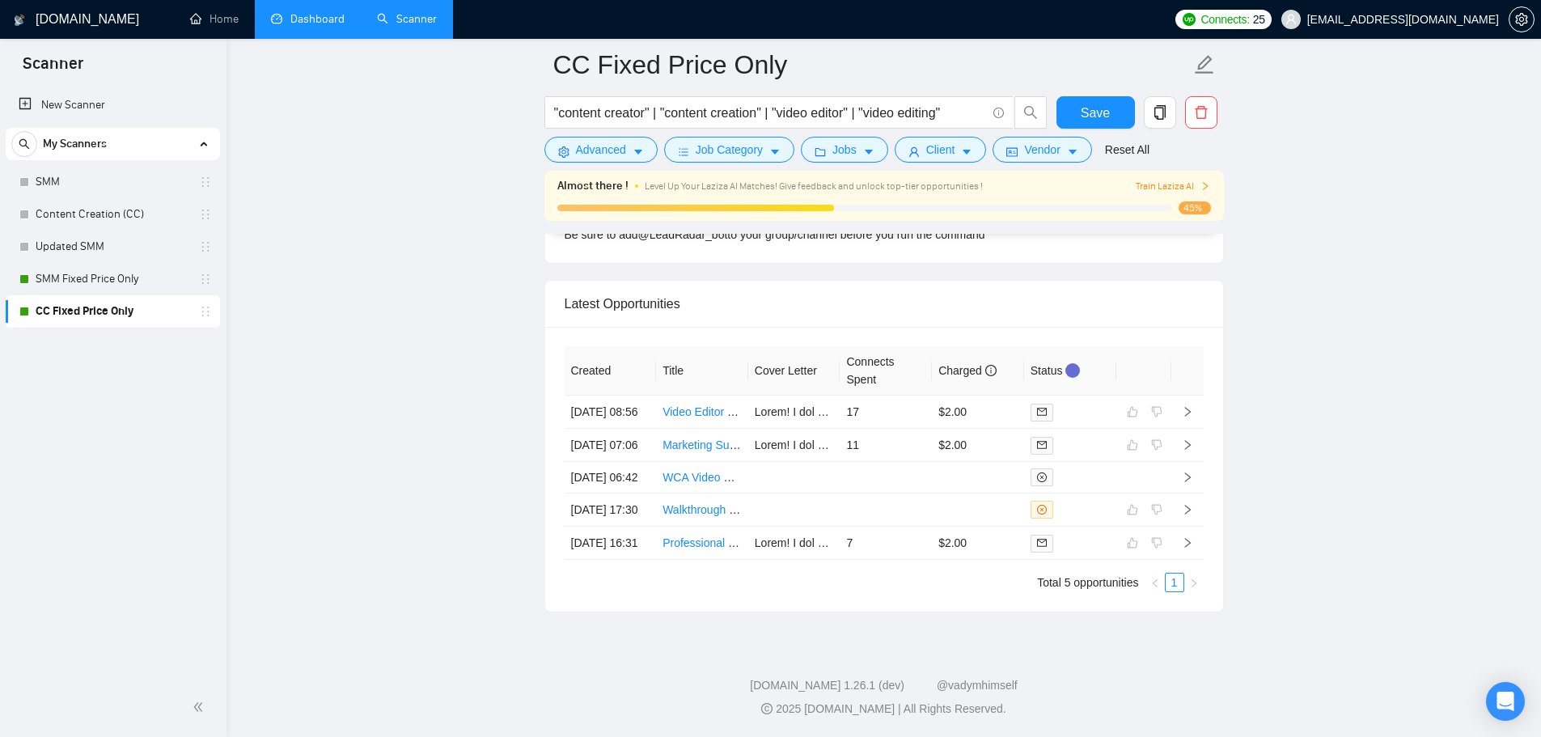
click at [290, 21] on link "Dashboard" at bounding box center [308, 19] width 74 height 14
